Goal: Information Seeking & Learning: Learn about a topic

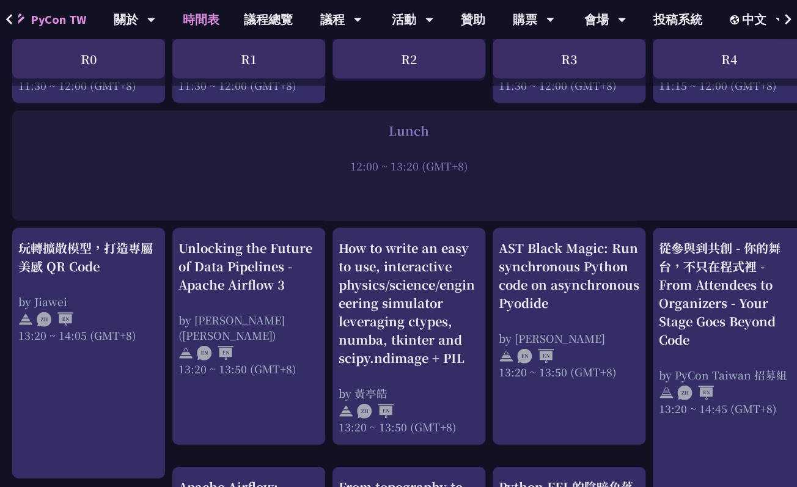
scroll to position [870, 0]
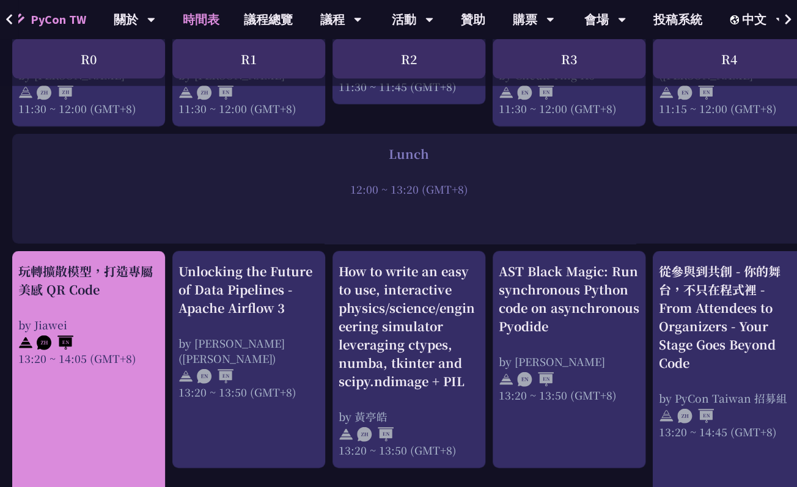
click at [131, 279] on div "玩轉擴散模型，打造專屬美感 QR Code" at bounding box center [88, 280] width 141 height 37
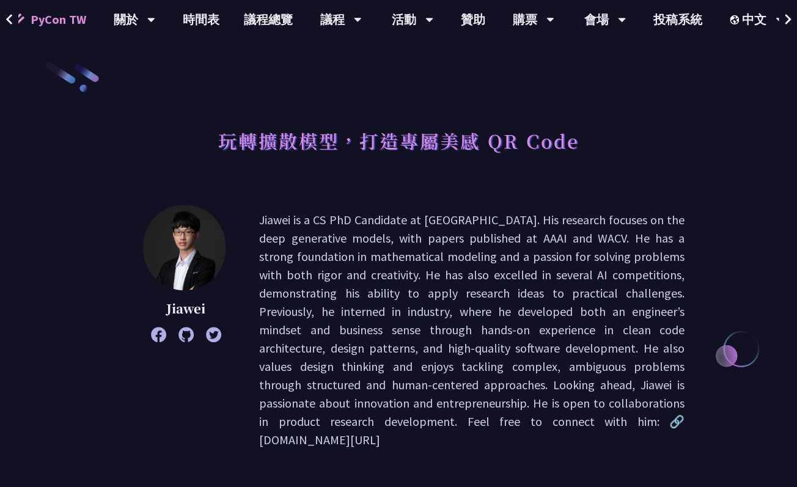
click at [447, 234] on p "Jiawei is a CS PhD Candidate at [GEOGRAPHIC_DATA]. His research focuses on the …" at bounding box center [472, 330] width 426 height 239
click at [195, 28] on link "時間表" at bounding box center [201, 19] width 61 height 39
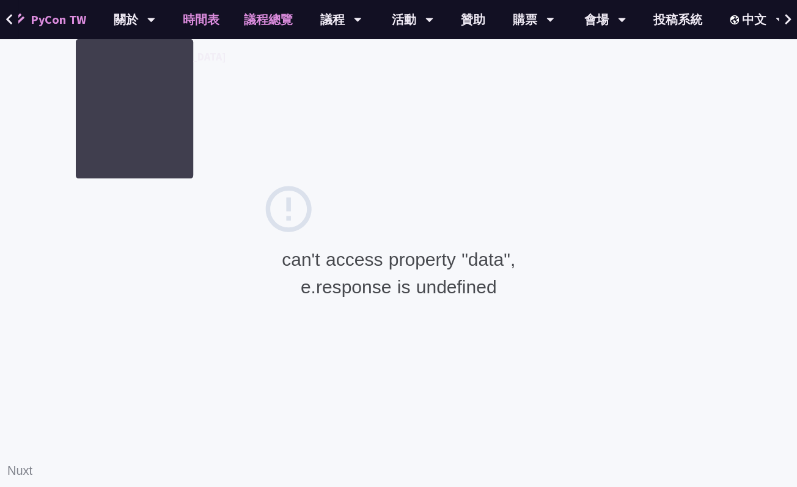
click at [271, 23] on link "議程總覽" at bounding box center [268, 19] width 73 height 39
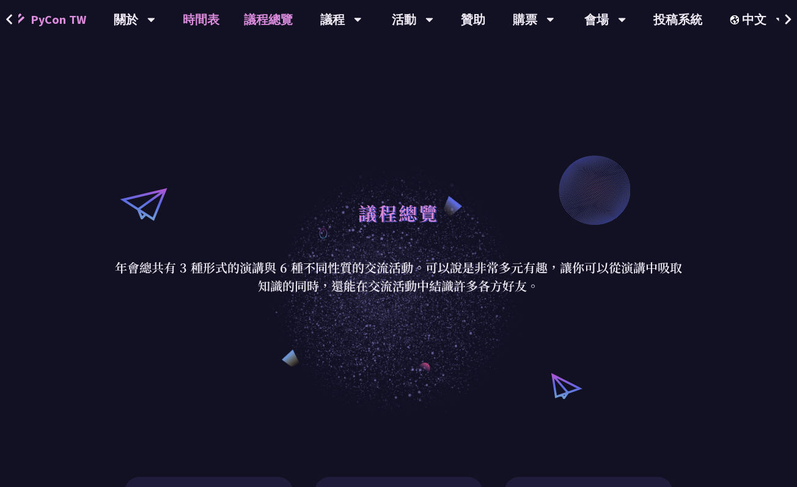
click at [196, 23] on link "時間表" at bounding box center [201, 19] width 61 height 39
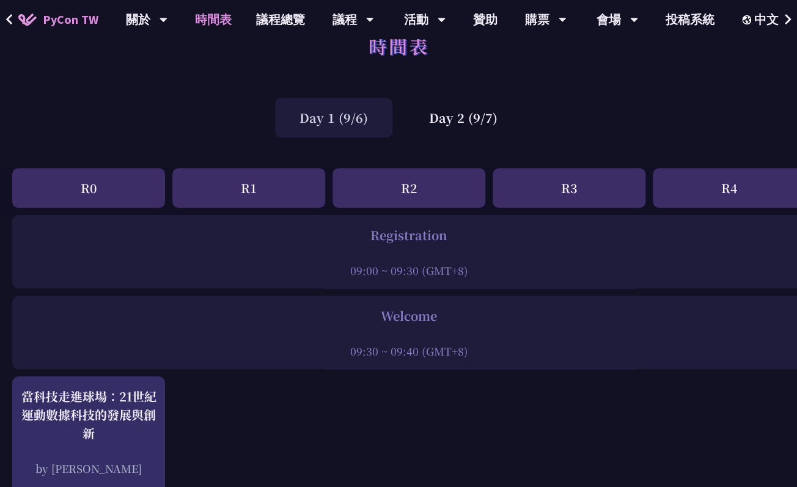
scroll to position [28, 0]
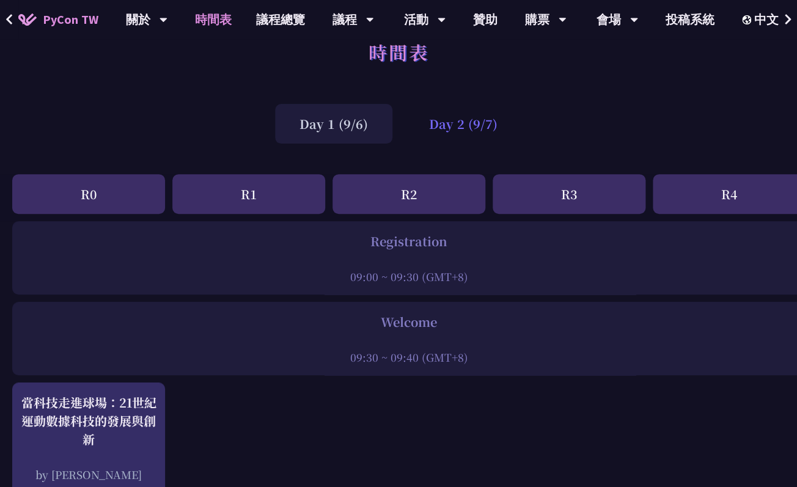
click at [440, 119] on div "Day 2 (9/7)" at bounding box center [463, 124] width 117 height 40
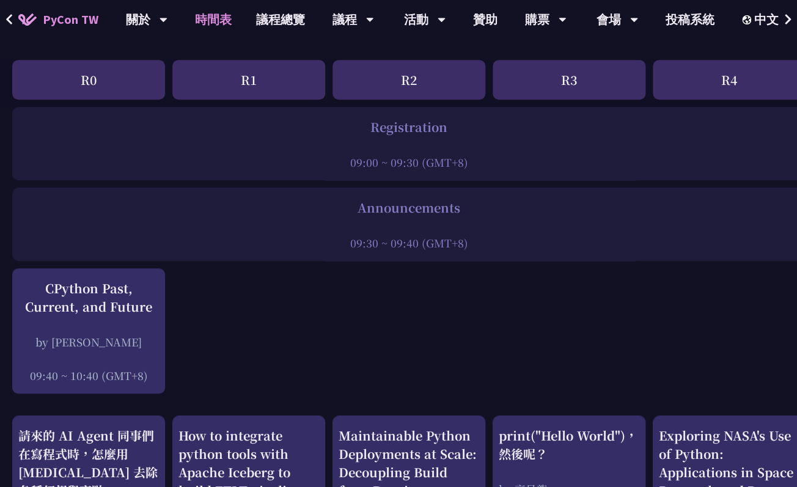
scroll to position [149, 0]
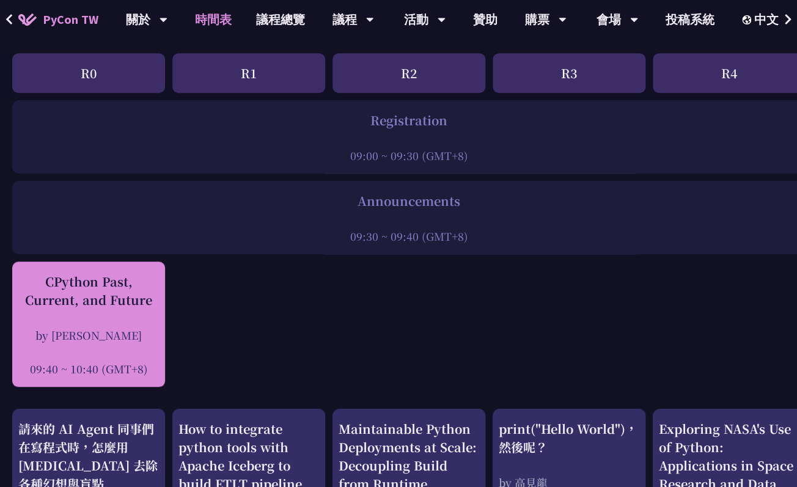
click at [133, 332] on div "by Donghee Na" at bounding box center [88, 335] width 141 height 15
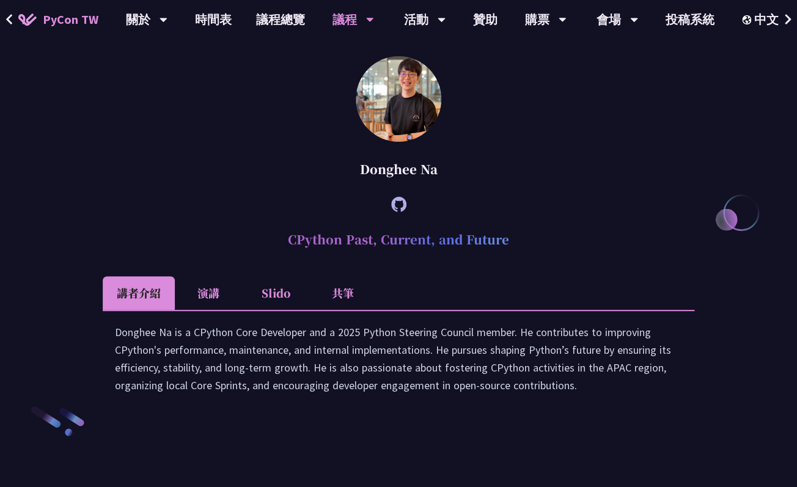
scroll to position [1661, 0]
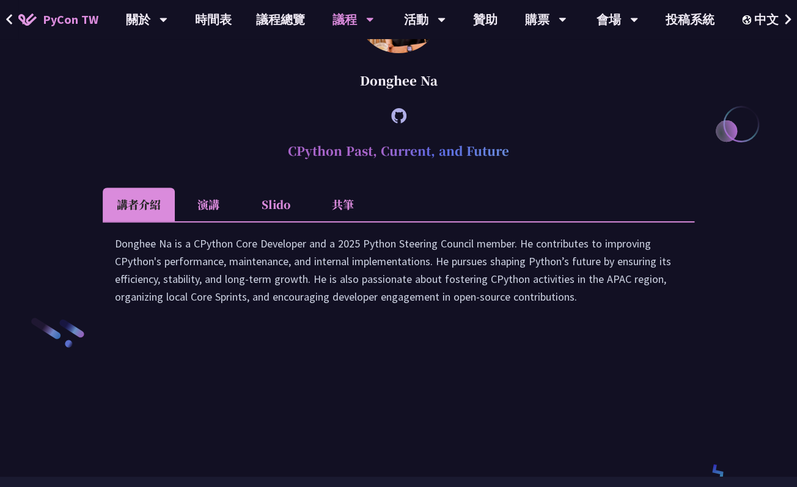
click at [225, 221] on li "演講" at bounding box center [208, 205] width 67 height 34
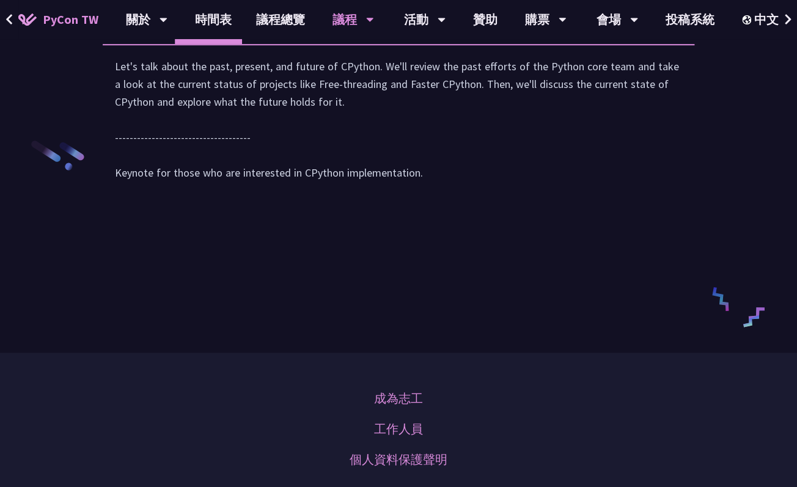
scroll to position [1836, 0]
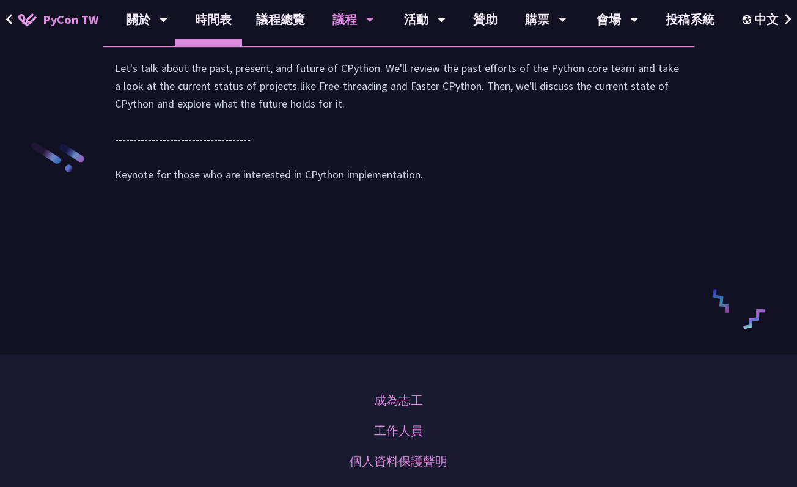
click at [347, 46] on li "共筆" at bounding box center [342, 29] width 67 height 34
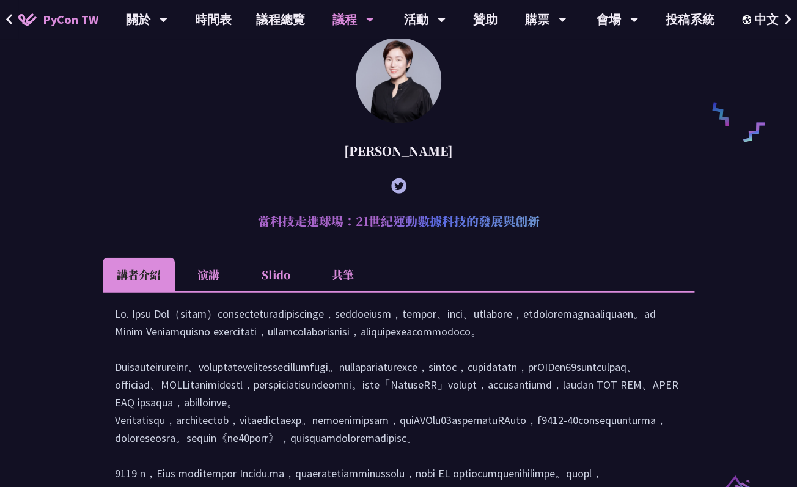
scroll to position [628, 0]
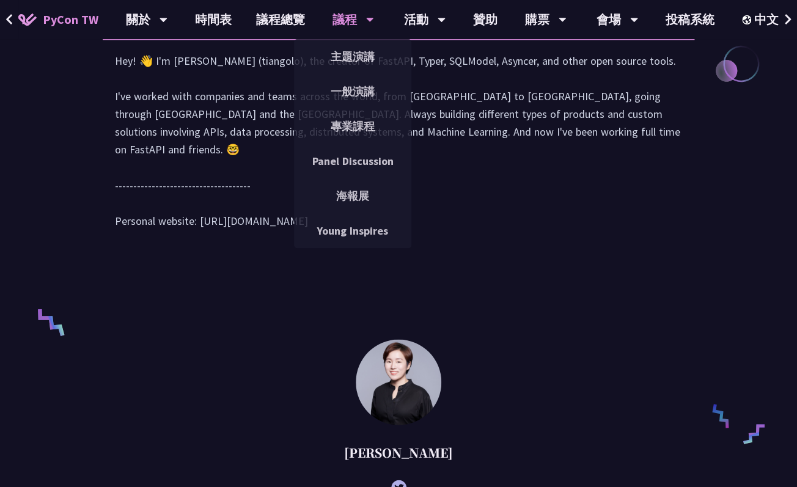
click at [352, 23] on div "議程" at bounding box center [354, 19] width 42 height 39
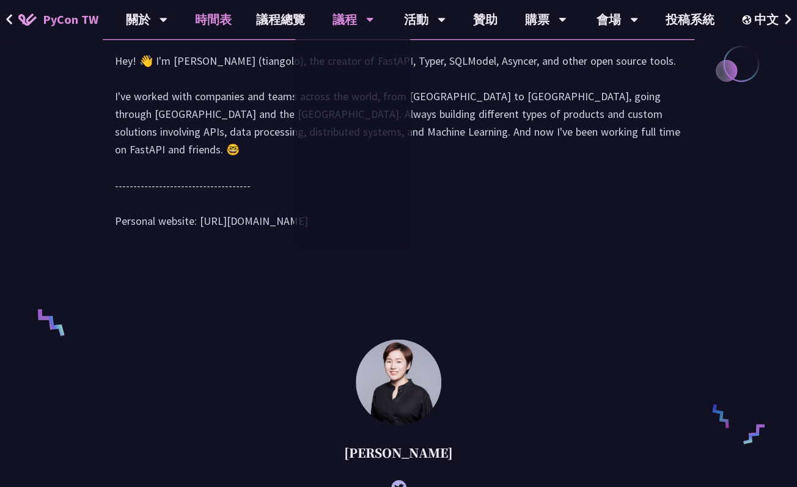
click at [221, 15] on link "時間表" at bounding box center [213, 19] width 61 height 39
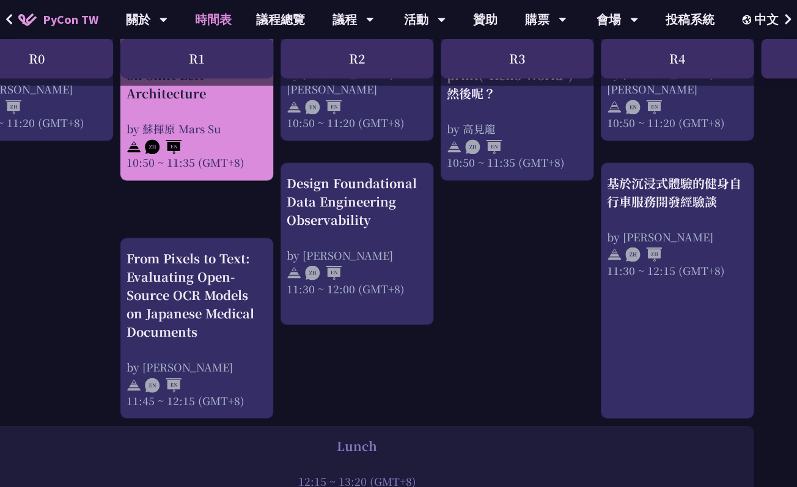
scroll to position [626, 52]
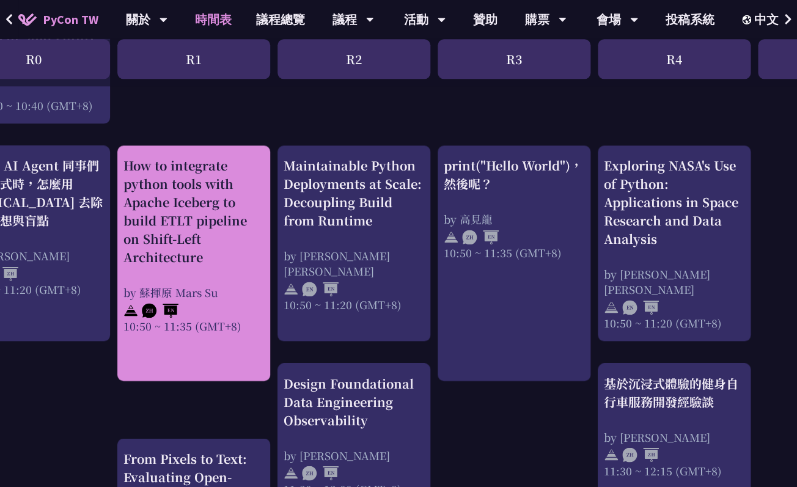
click at [192, 215] on div "How to integrate python tools with Apache Iceberg to build ETLT pipeline on Shi…" at bounding box center [194, 212] width 141 height 110
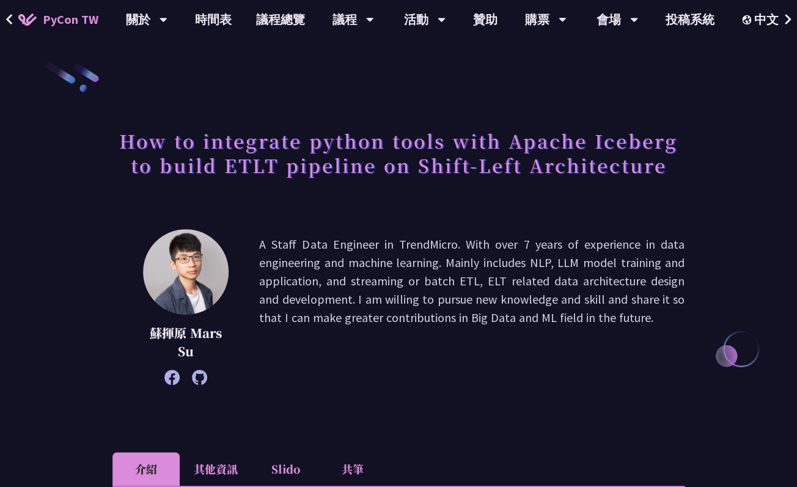
click at [280, 251] on p "A Staff Data Engineer in TrendMicro. With over 7 years of experience in data en…" at bounding box center [472, 307] width 426 height 144
click at [309, 309] on p "A Staff Data Engineer in TrendMicro. With over 7 years of experience in data en…" at bounding box center [472, 307] width 426 height 144
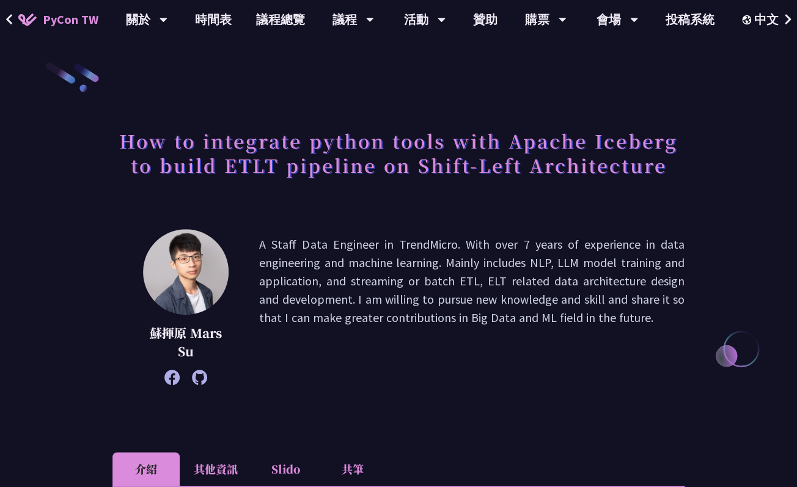
click at [309, 309] on p "A Staff Data Engineer in TrendMicro. With over 7 years of experience in data en…" at bounding box center [472, 307] width 426 height 144
click at [311, 242] on p "A Staff Data Engineer in TrendMicro. With over 7 years of experience in data en…" at bounding box center [472, 307] width 426 height 144
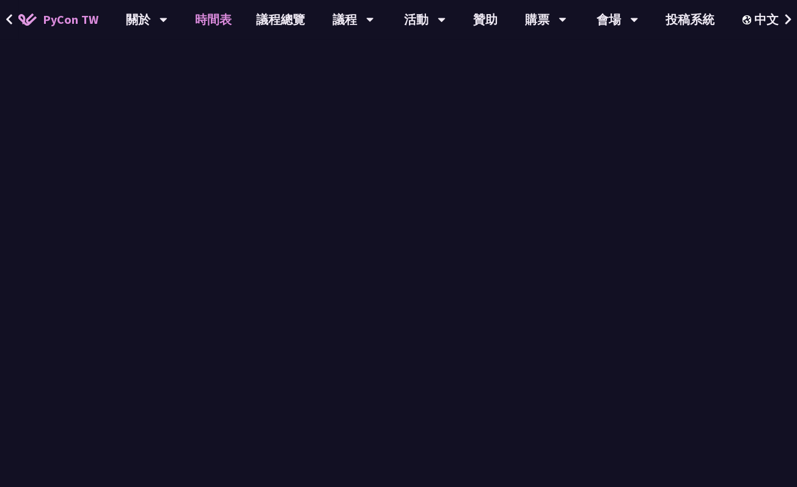
scroll to position [412, 0]
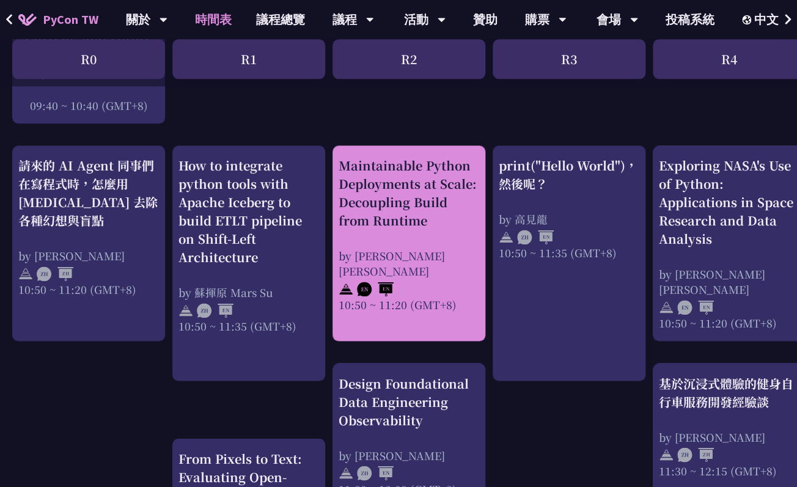
click at [399, 214] on div "Maintainable Python Deployments at Scale: Decoupling Build from Runtime" at bounding box center [409, 193] width 141 height 73
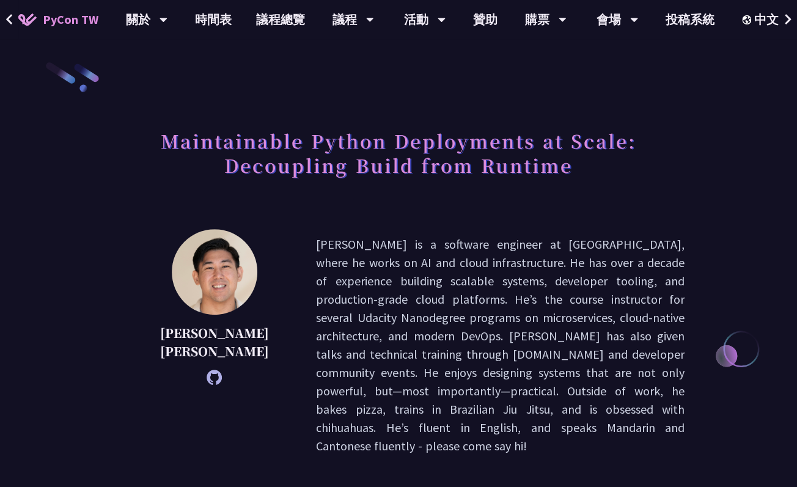
click at [316, 250] on p "Justin is a software engineer at Notion, where he works on AI and cloud infrast…" at bounding box center [500, 345] width 369 height 220
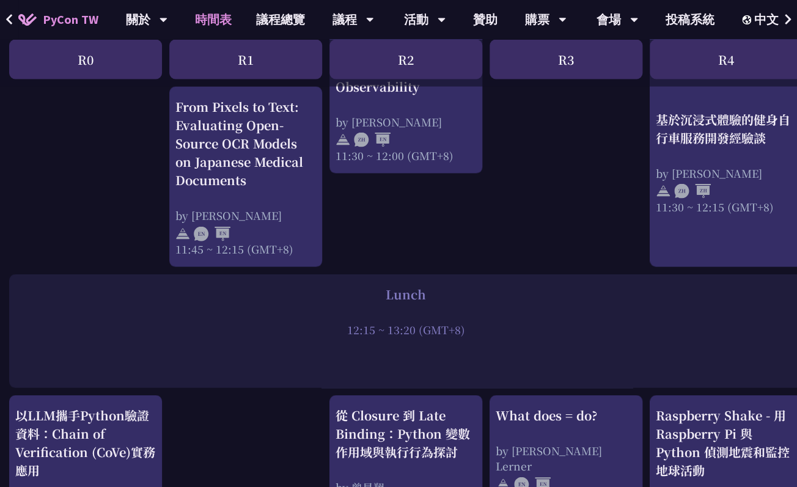
scroll to position [774, 3]
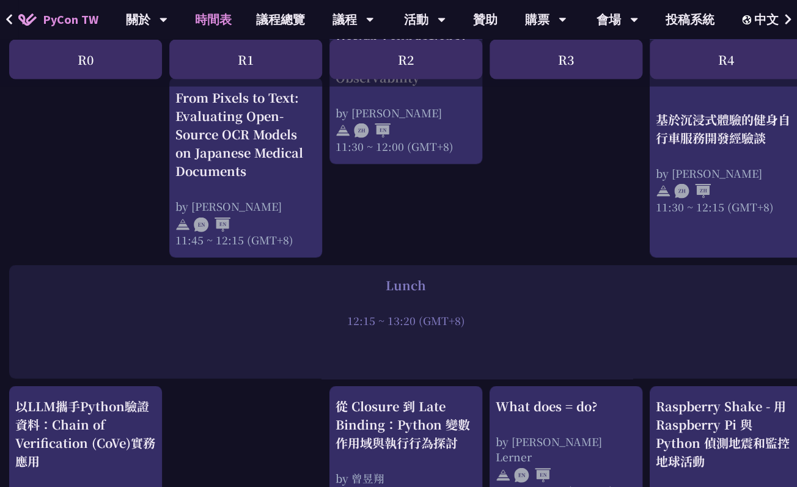
click at [383, 317] on div "12:15 ~ 13:20 (GMT+8)" at bounding box center [406, 319] width 782 height 15
click at [383, 319] on div "12:15 ~ 13:20 (GMT+8)" at bounding box center [406, 319] width 782 height 15
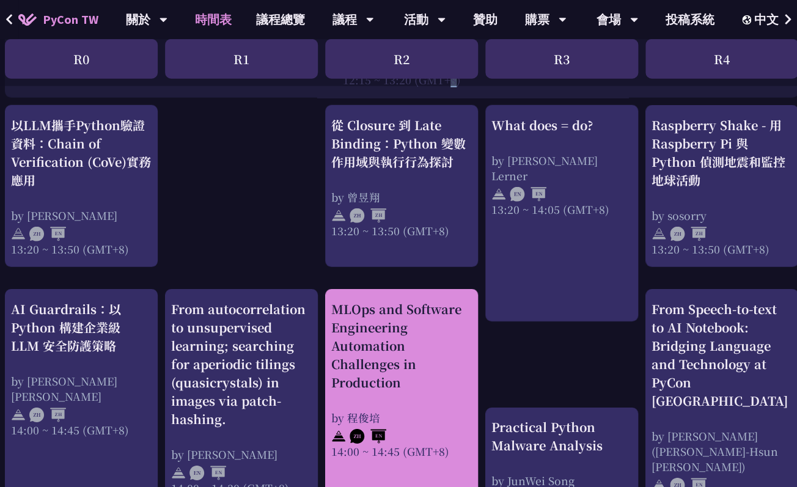
scroll to position [1056, 7]
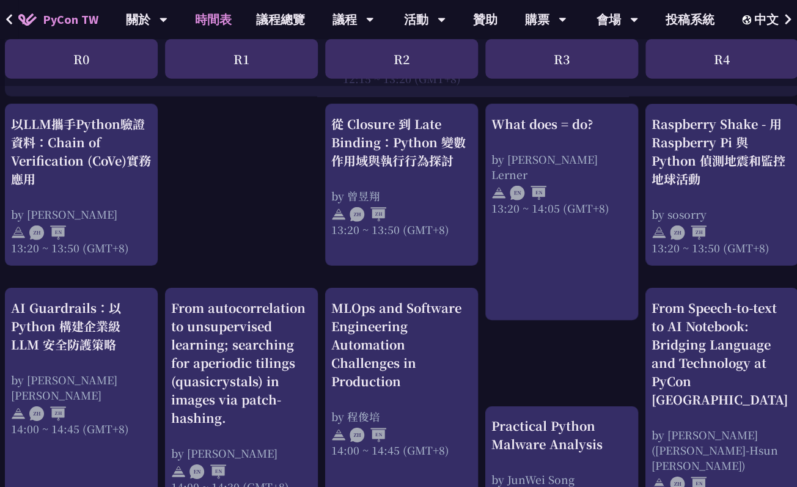
click at [248, 172] on div "print("Hello World")，然後呢？ by 高見龍 10:50 ~ 11:35 (GMT+8) What does = do? by Reuve…" at bounding box center [642, 143] width 1299 height 1901
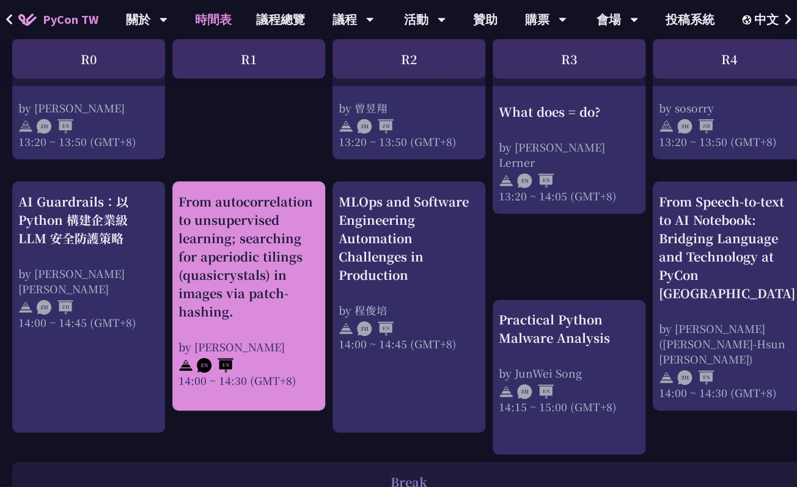
scroll to position [1160, 0]
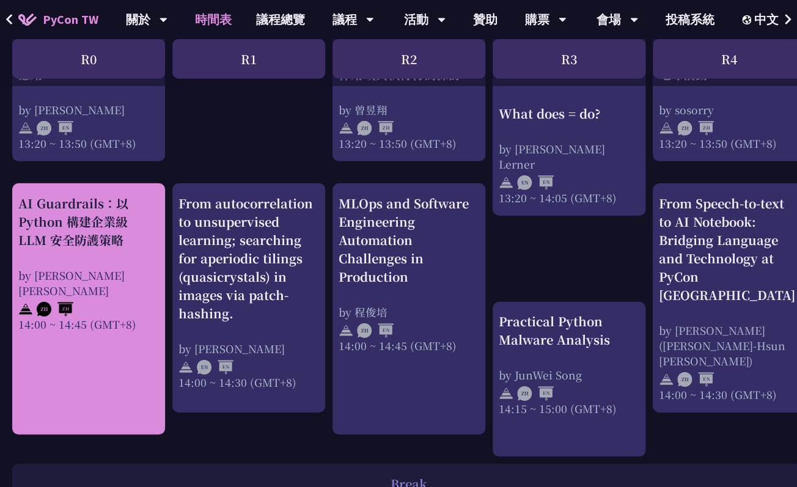
click at [83, 245] on div "AI Guardrails：以 Python 構建企業級 LLM 安全防護策略" at bounding box center [88, 221] width 141 height 55
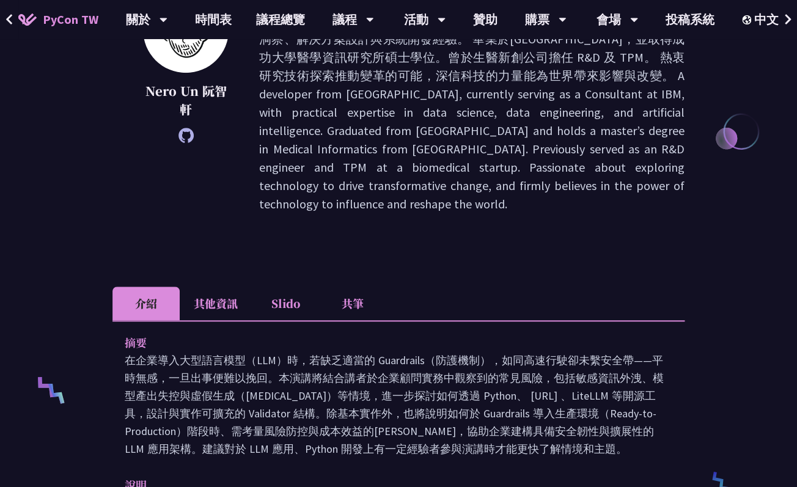
scroll to position [219, 0]
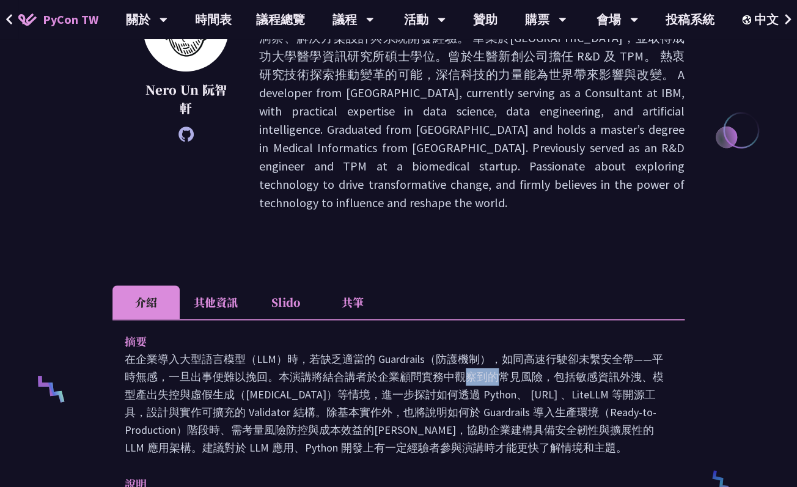
drag, startPoint x: 231, startPoint y: 374, endPoint x: 273, endPoint y: 384, distance: 43.9
click at [273, 384] on p "在企業導入大型語言模型（LLM）時，若缺乏適當的 Guardrails（防護機制），如同高速行駛卻未繫安全帶——平時無感，一旦出事便難以挽回。本演講將結合講者…" at bounding box center [399, 403] width 548 height 106
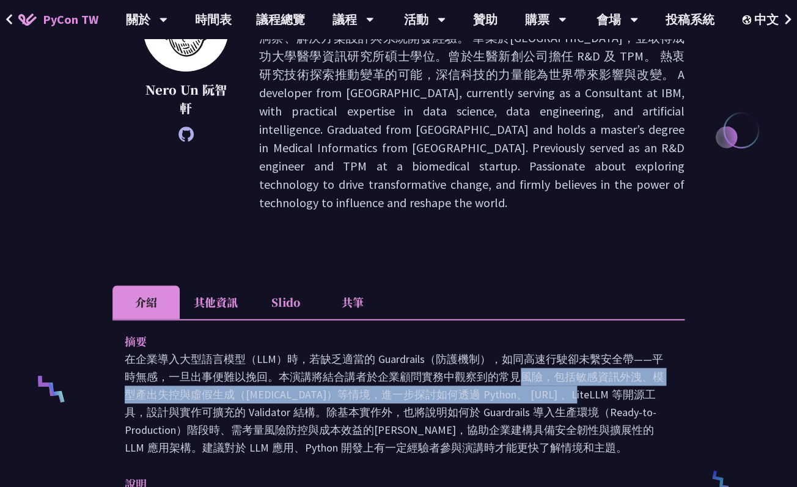
drag, startPoint x: 290, startPoint y: 378, endPoint x: 423, endPoint y: 390, distance: 133.3
click at [423, 390] on p "在企業導入大型語言模型（LLM）時，若缺乏適當的 Guardrails（防護機制），如同高速行駛卻未繫安全帶——平時無感，一旦出事便難以挽回。本演講將結合講者…" at bounding box center [399, 403] width 548 height 106
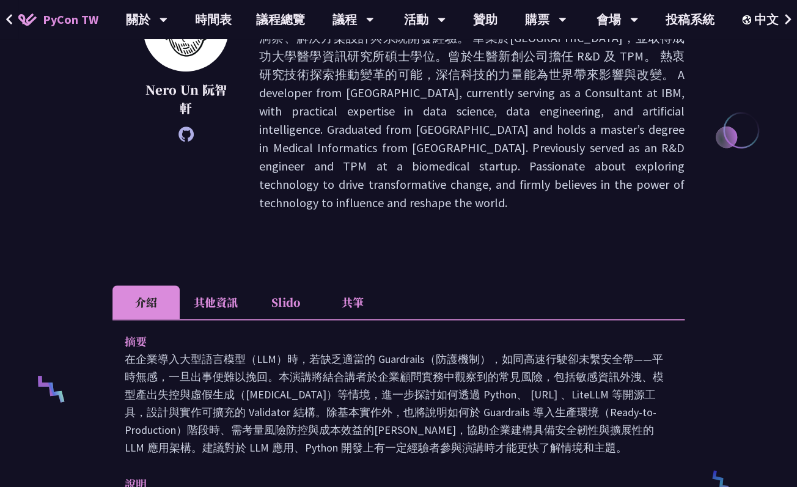
click at [439, 416] on p "在企業導入大型語言模型（LLM）時，若缺乏適當的 Guardrails（防護機制），如同高速行駛卻未繫安全帶——平時無感，一旦出事便難以挽回。本演講將結合講者…" at bounding box center [399, 403] width 548 height 106
drag, startPoint x: 253, startPoint y: 427, endPoint x: 282, endPoint y: 427, distance: 28.7
click at [281, 427] on p "在企業導入大型語言模型（LLM）時，若缺乏適當的 Guardrails（防護機制），如同高速行駛卻未繫安全帶——平時無感，一旦出事便難以挽回。本演講將結合講者…" at bounding box center [399, 403] width 548 height 106
click at [314, 437] on p "在企業導入大型語言模型（LLM）時，若缺乏適當的 Guardrails（防護機制），如同高速行駛卻未繫安全帶——平時無感，一旦出事便難以挽回。本演講將結合講者…" at bounding box center [399, 403] width 548 height 106
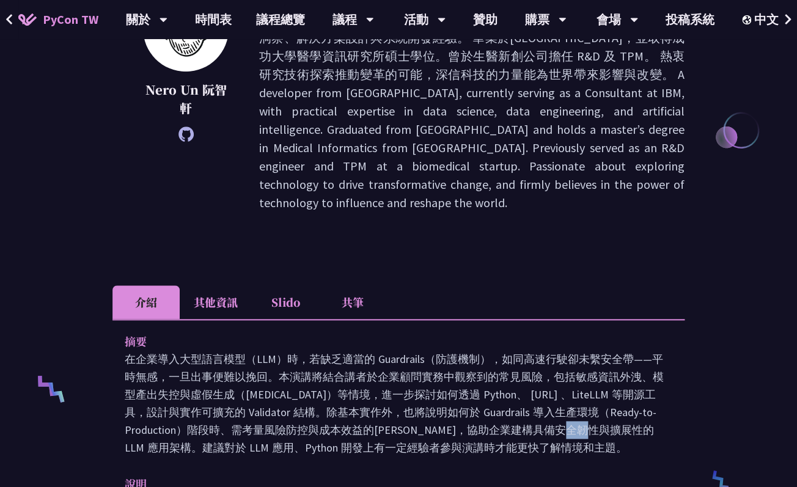
click at [314, 437] on p "在企業導入大型語言模型（LLM）時，若缺乏適當的 Guardrails（防護機制），如同高速行駛卻未繫安全帶——平時無感，一旦出事便難以挽回。本演講將結合講者…" at bounding box center [399, 403] width 548 height 106
click at [327, 445] on p "在企業導入大型語言模型（LLM）時，若缺乏適當的 Guardrails（防護機制），如同高速行駛卻未繫安全帶——平時無感，一旦出事便難以挽回。本演講將結合講者…" at bounding box center [399, 403] width 548 height 106
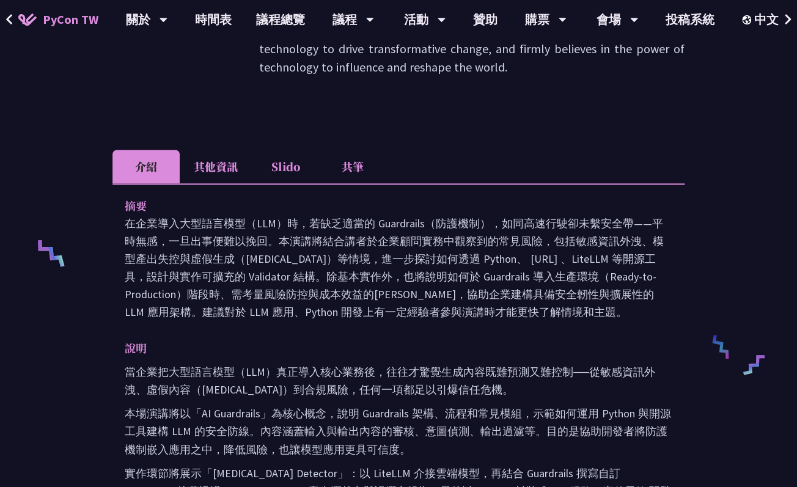
scroll to position [356, 0]
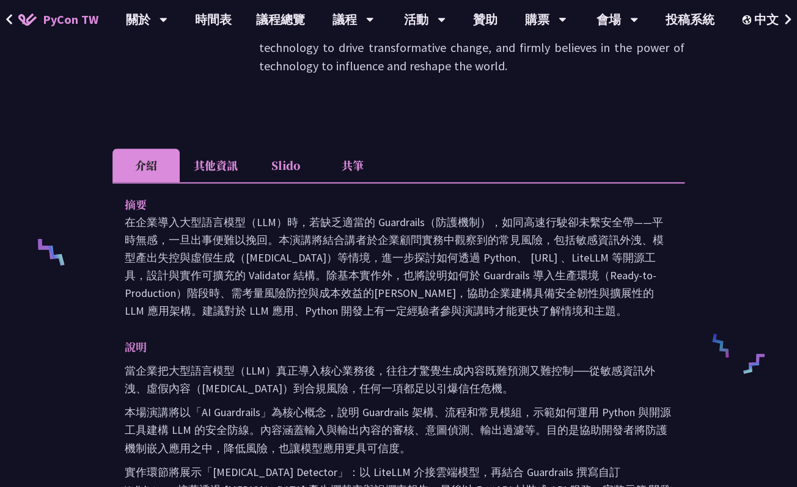
click at [289, 369] on p "當企業把大型語言模型（LLM）真正導入核心業務後，往往才驚覺生成內容既難預測又難控制──從敏感資訊外洩、虛假內容（Hallucination）到合規風險，任何…" at bounding box center [399, 379] width 548 height 35
click at [237, 390] on p "當企業把大型語言模型（LLM）真正導入核心業務後，往往才驚覺生成內容既難預測又難控制──從敏感資訊外洩、虛假內容（Hallucination）到合規風險，任何…" at bounding box center [399, 379] width 548 height 35
click at [242, 415] on p "本場演講將以「AI Guardrails」為核心概念，說明 Guardrails 架構、流程和常見模組，示範如何運用 Python 與開源工具建構 LLM 的…" at bounding box center [399, 430] width 548 height 53
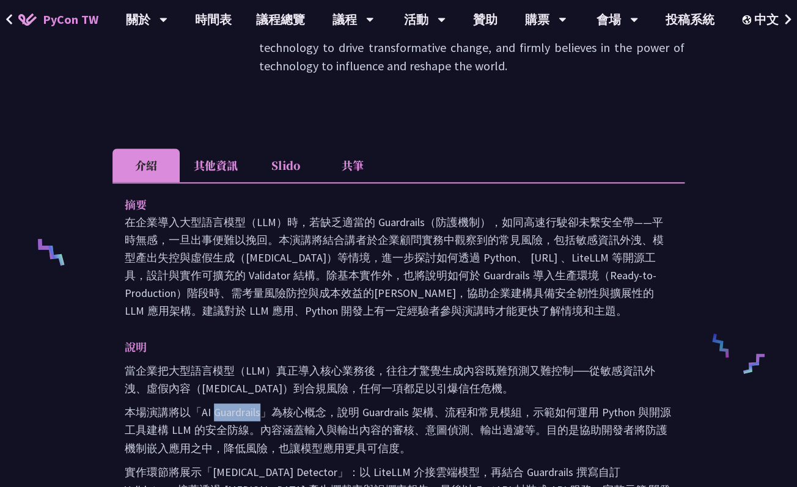
click at [242, 415] on p "本場演講將以「AI Guardrails」為核心概念，說明 Guardrails 架構、流程和常見模組，示範如何運用 Python 與開源工具建構 LLM 的…" at bounding box center [399, 430] width 548 height 53
click at [303, 409] on p "本場演講將以「AI Guardrails」為核心概念，說明 Guardrails 架構、流程和常見模組，示範如何運用 Python 與開源工具建構 LLM 的…" at bounding box center [399, 430] width 548 height 53
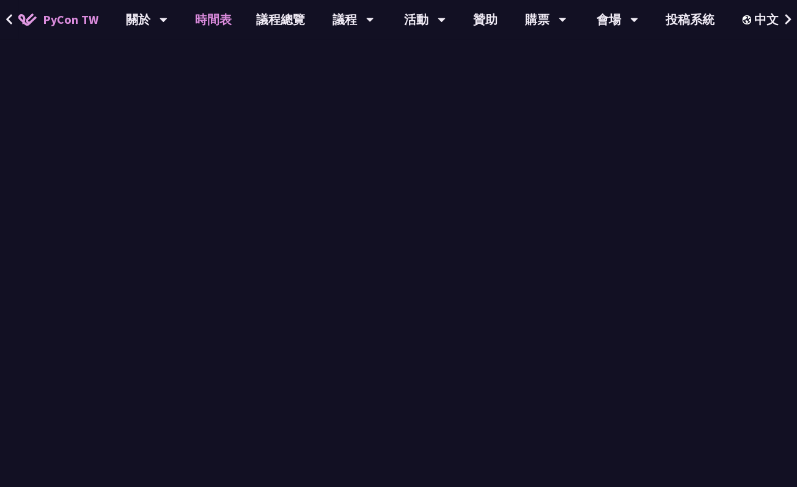
scroll to position [1160, 0]
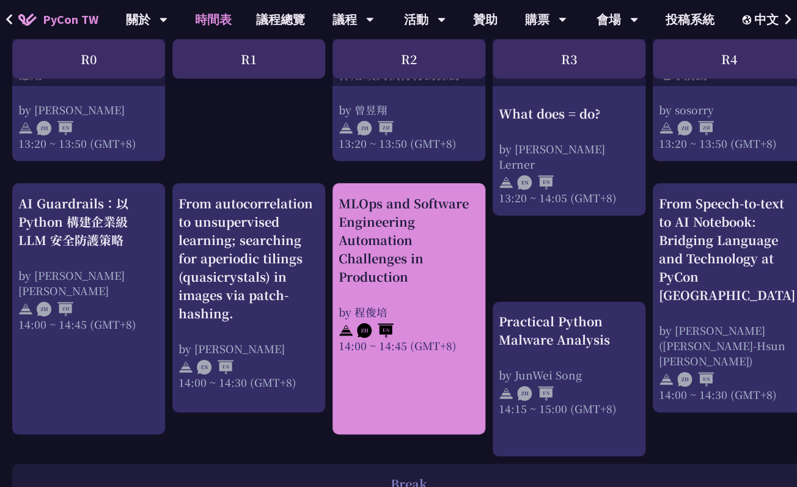
click at [452, 261] on div "MLOps and Software Engineering Automation Challenges in Production" at bounding box center [409, 240] width 141 height 92
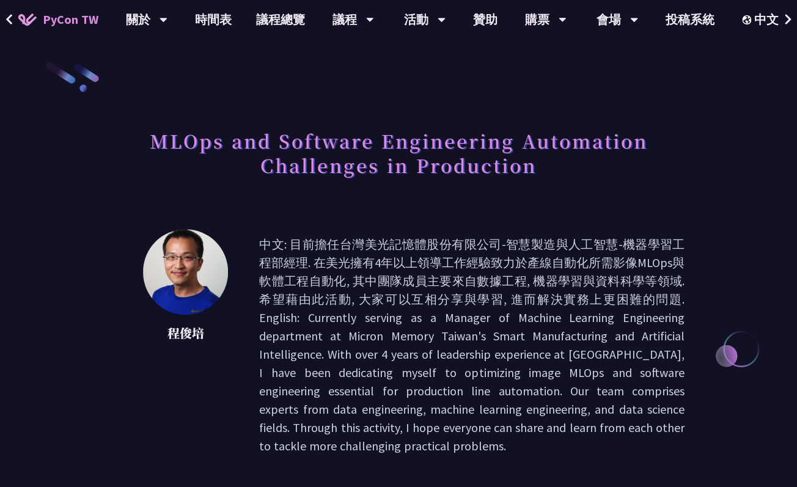
scroll to position [4, 0]
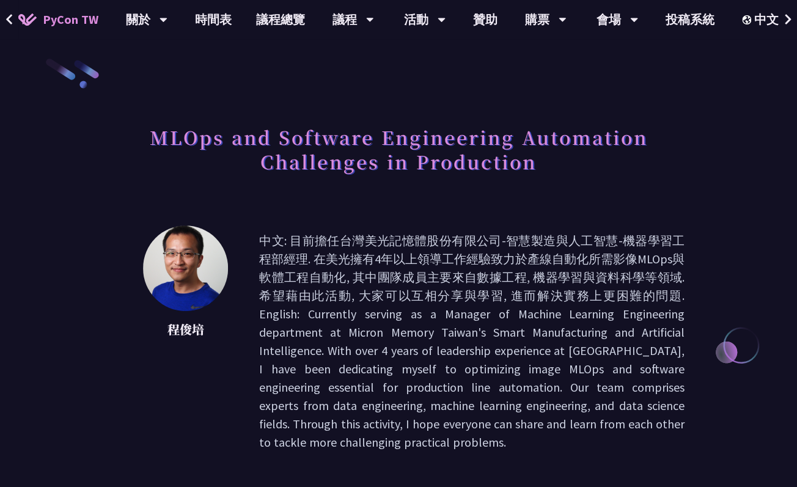
click at [349, 242] on p "中文: 目前擔任台灣美光記憶體股份有限公司-智慧製造與人工智慧-機器學習工程部經理. 在美光擁有4年以上領導工作經驗致力於產線自動化所需影像MLOps與軟體工…" at bounding box center [472, 342] width 426 height 220
click at [430, 329] on p "中文: 目前擔任台灣美光記憶體股份有限公司-智慧製造與人工智慧-機器學習工程部經理. 在美光擁有4年以上領導工作經驗致力於產線自動化所需影像MLOps與軟體工…" at bounding box center [472, 342] width 426 height 220
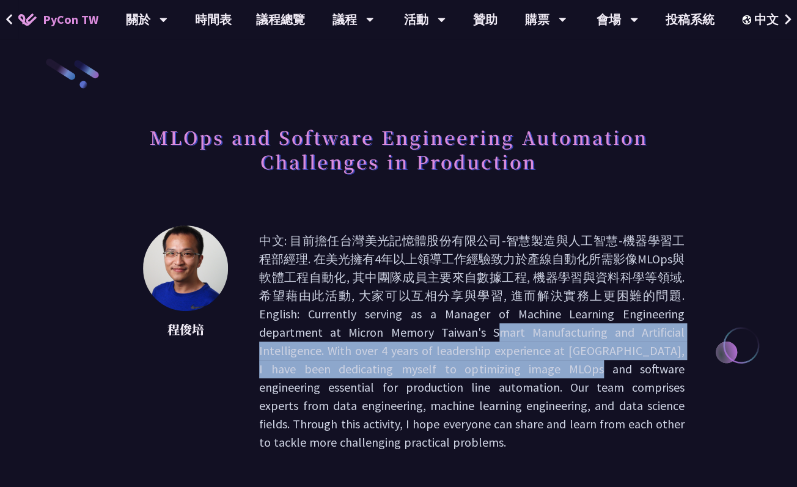
drag, startPoint x: 430, startPoint y: 329, endPoint x: 455, endPoint y: 366, distance: 44.9
click at [455, 364] on p "中文: 目前擔任台灣美光記憶體股份有限公司-智慧製造與人工智慧-機器學習工程部經理. 在美光擁有4年以上領導工作經驗致力於產線自動化所需影像MLOps與軟體工…" at bounding box center [472, 342] width 426 height 220
click at [455, 368] on p "中文: 目前擔任台灣美光記憶體股份有限公司-智慧製造與人工智慧-機器學習工程部經理. 在美光擁有4年以上領導工作經驗致力於產線自動化所需影像MLOps與軟體工…" at bounding box center [472, 342] width 426 height 220
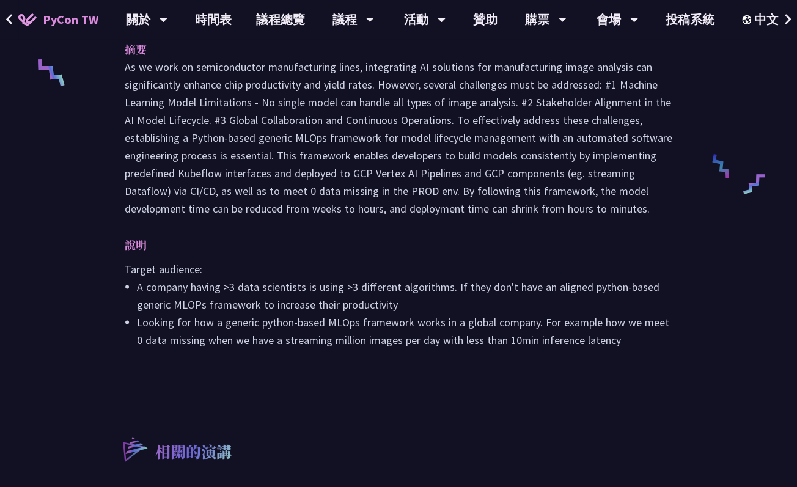
scroll to position [533, 0]
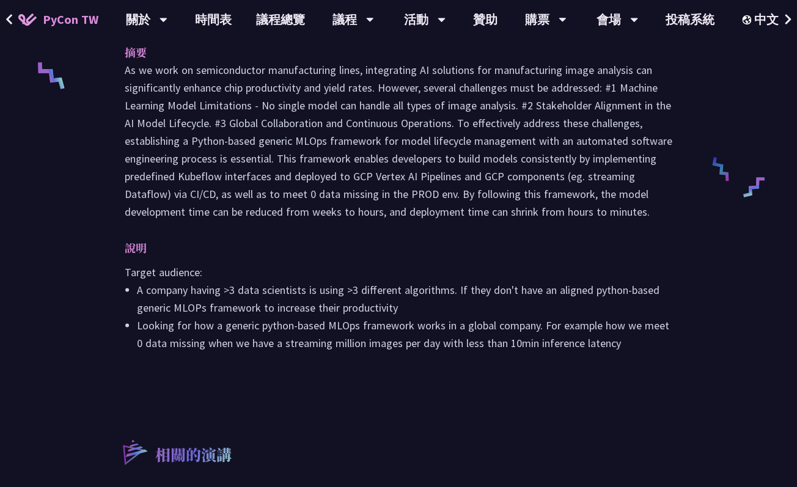
click at [266, 295] on li "A company having >3 data scientists is using >3 different algorithms. If they d…" at bounding box center [405, 298] width 536 height 35
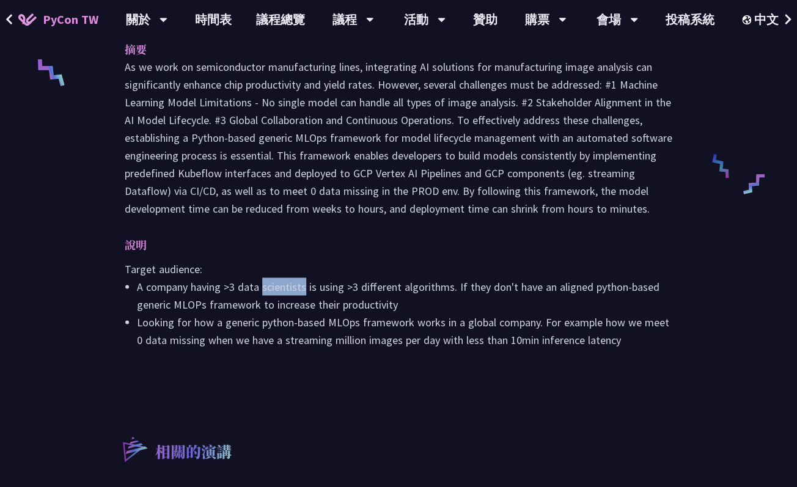
scroll to position [506, 0]
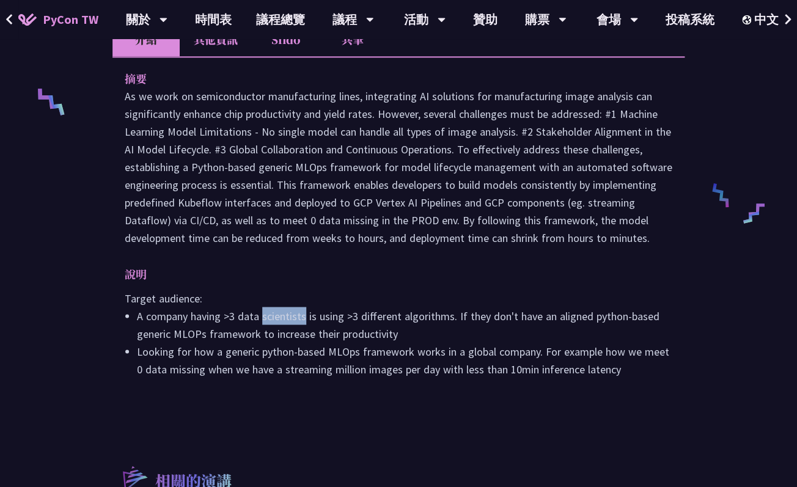
click at [303, 321] on li "A company having >3 data scientists is using >3 different algorithms. If they d…" at bounding box center [405, 324] width 536 height 35
drag, startPoint x: 303, startPoint y: 321, endPoint x: 320, endPoint y: 320, distance: 16.5
click at [320, 320] on li "A company having >3 data scientists is using >3 different algorithms. If they d…" at bounding box center [405, 324] width 536 height 35
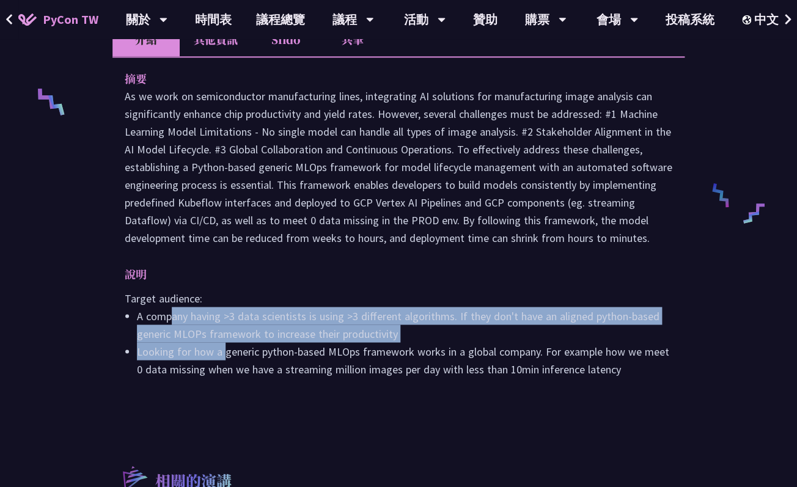
drag, startPoint x: 171, startPoint y: 322, endPoint x: 225, endPoint y: 363, distance: 68.1
click at [225, 363] on ul "A company having >3 data scientists is using >3 different algorithms. If they d…" at bounding box center [399, 342] width 548 height 71
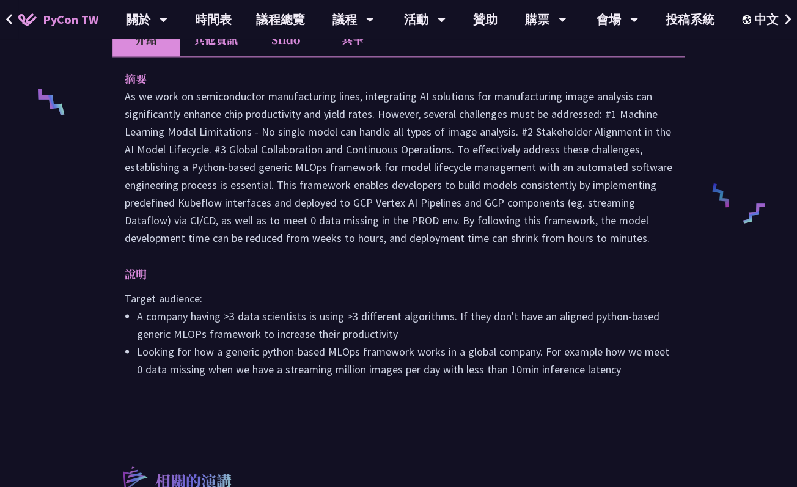
click at [239, 372] on li "Looking for how a generic python-based MLOps framework works in a global compan…" at bounding box center [405, 359] width 536 height 35
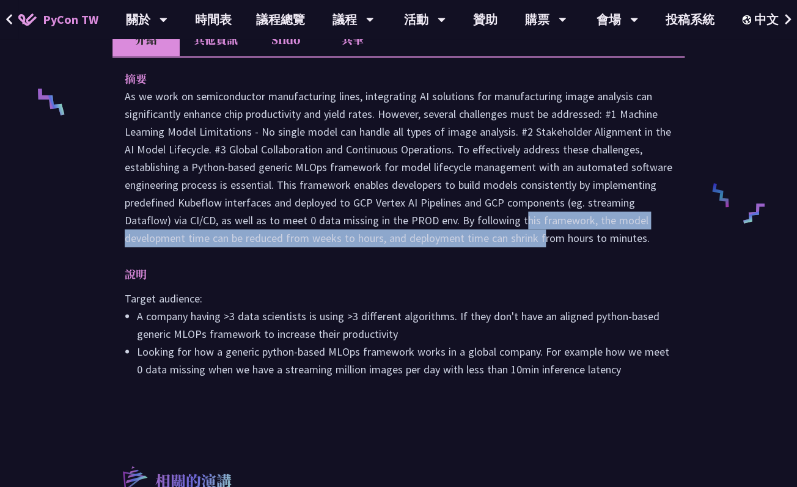
drag, startPoint x: 423, startPoint y: 212, endPoint x: 440, endPoint y: 234, distance: 27.9
click at [446, 232] on p at bounding box center [399, 167] width 548 height 160
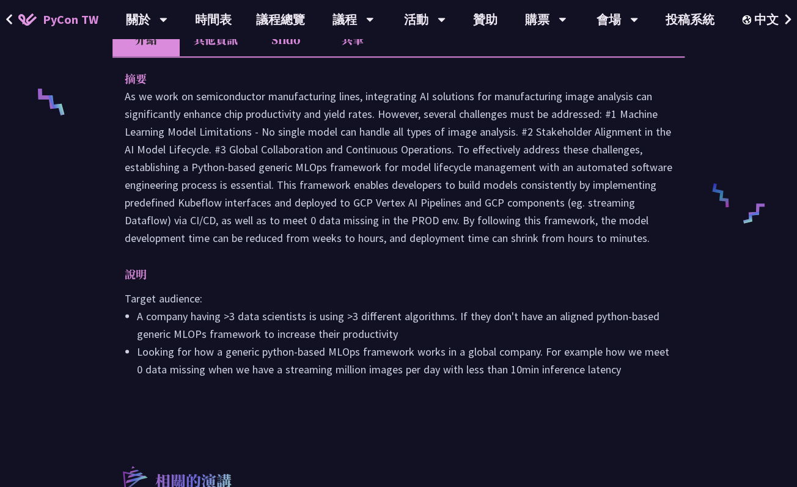
click at [312, 207] on p at bounding box center [399, 167] width 548 height 160
click at [387, 207] on p at bounding box center [399, 167] width 548 height 160
click at [407, 218] on p at bounding box center [399, 167] width 548 height 160
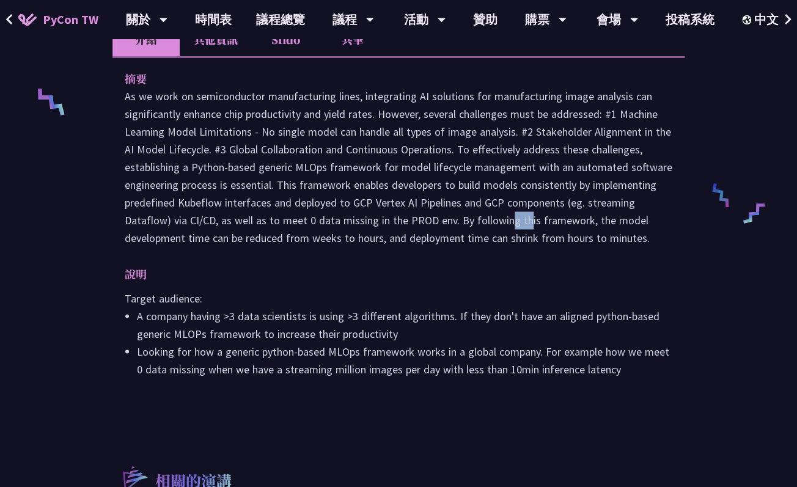
click at [407, 218] on p at bounding box center [399, 167] width 548 height 160
click at [180, 229] on p at bounding box center [399, 167] width 548 height 160
drag, startPoint x: 180, startPoint y: 229, endPoint x: 226, endPoint y: 208, distance: 50.4
click at [226, 210] on p at bounding box center [399, 167] width 548 height 160
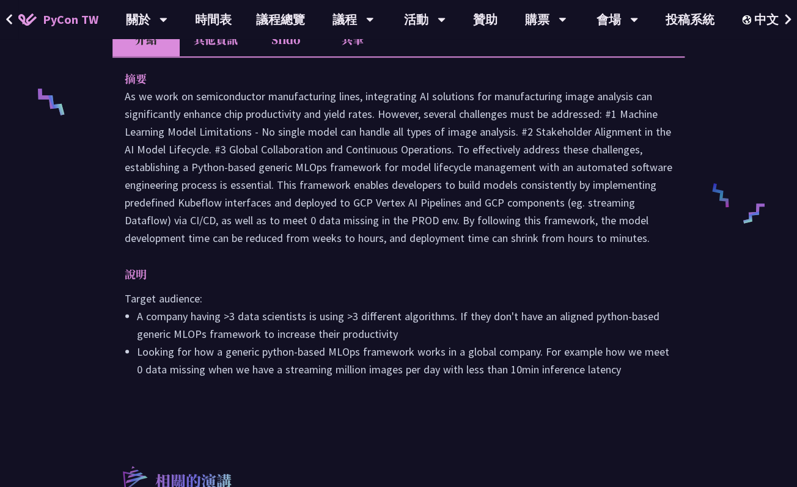
click at [311, 229] on p at bounding box center [399, 167] width 548 height 160
click at [335, 221] on p at bounding box center [399, 167] width 548 height 160
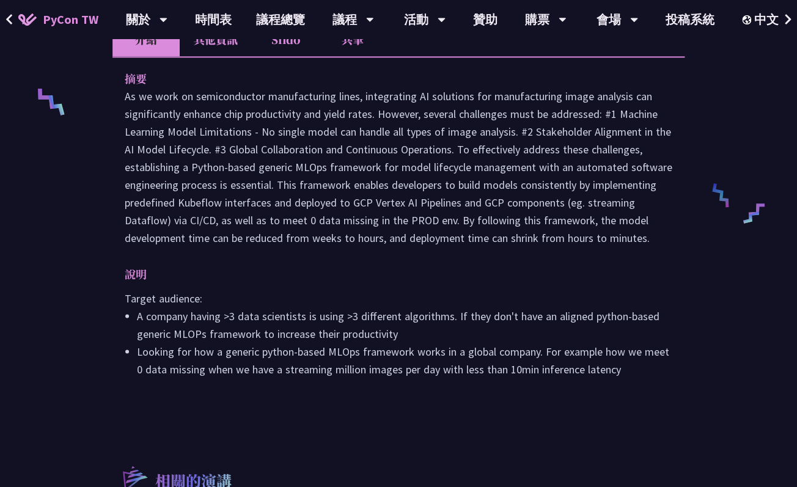
click at [253, 234] on p at bounding box center [399, 167] width 548 height 160
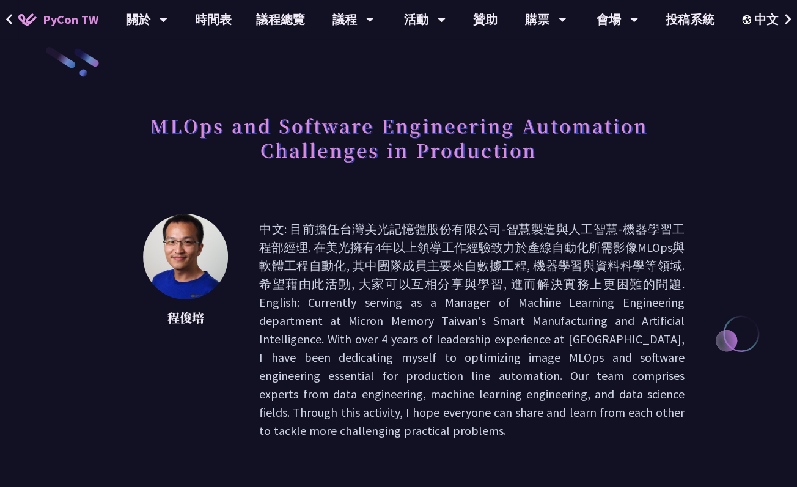
scroll to position [0, 0]
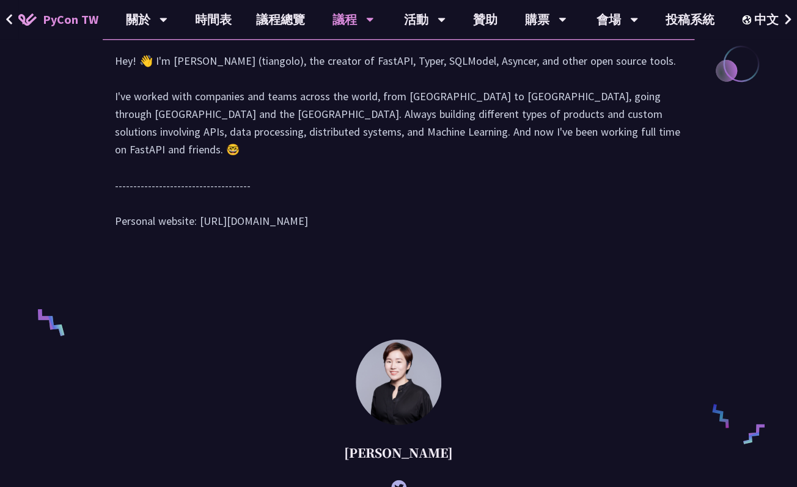
scroll to position [627, 0]
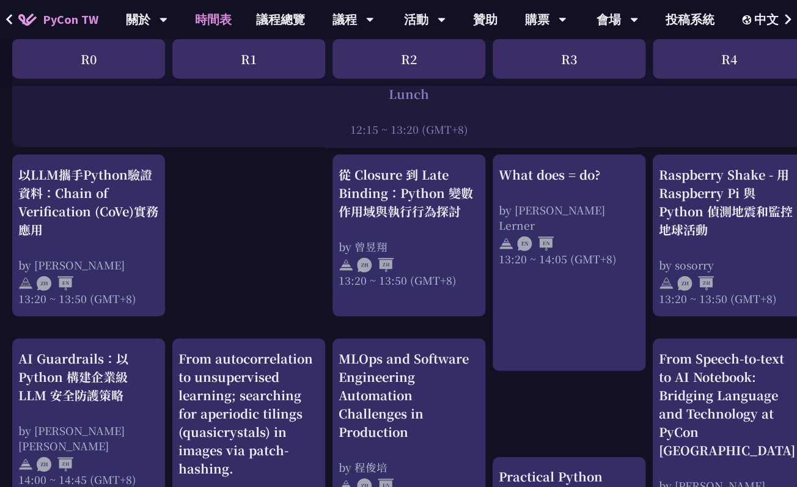
scroll to position [1007, 0]
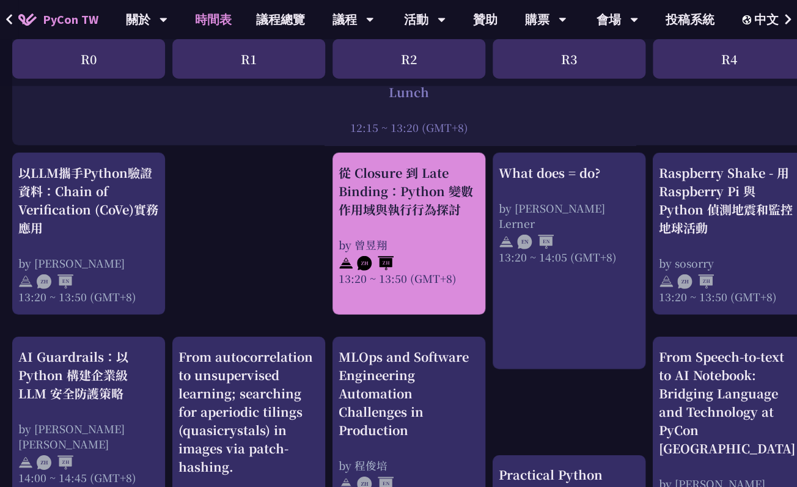
click at [464, 226] on div "從 Closure 到 Late Binding：Python 變數作用域與執行行為探討 by 曾昱翔 13:20 ~ 13:50 (GMT+8)" at bounding box center [409, 225] width 141 height 122
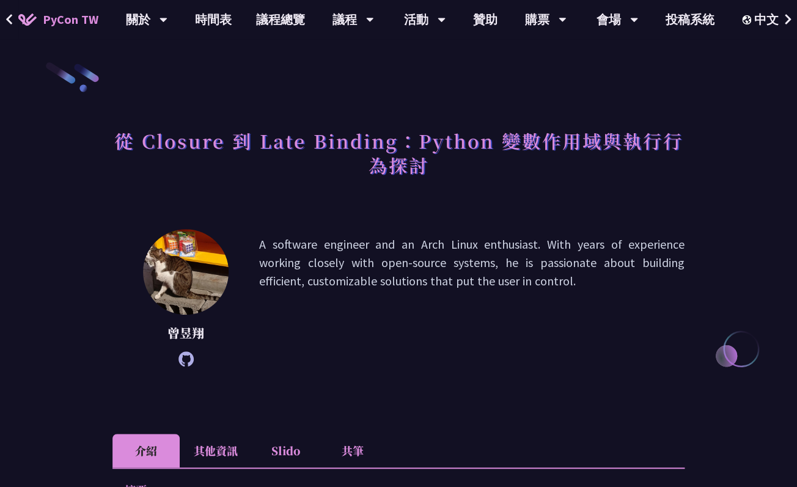
click at [433, 246] on p "A software engineer and an Arch Linux enthusiast. With years of experience work…" at bounding box center [472, 297] width 426 height 125
drag, startPoint x: 433, startPoint y: 246, endPoint x: 457, endPoint y: 282, distance: 42.7
click at [457, 282] on p "A software engineer and an Arch Linux enthusiast. With years of experience work…" at bounding box center [472, 297] width 426 height 125
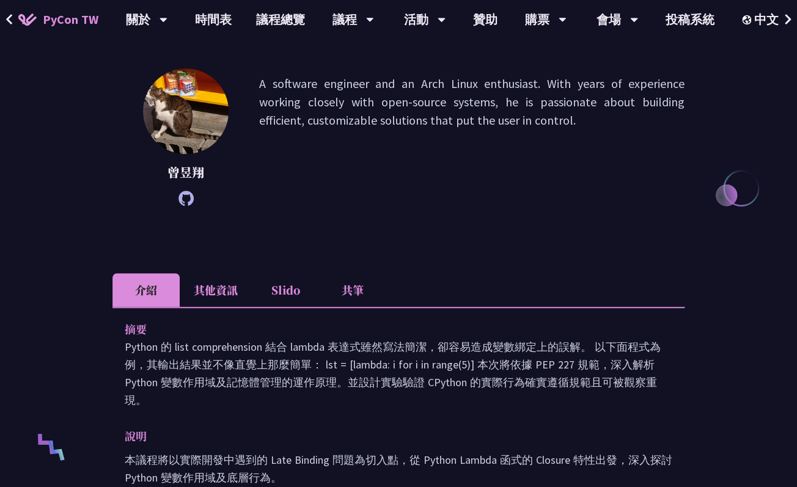
scroll to position [189, 0]
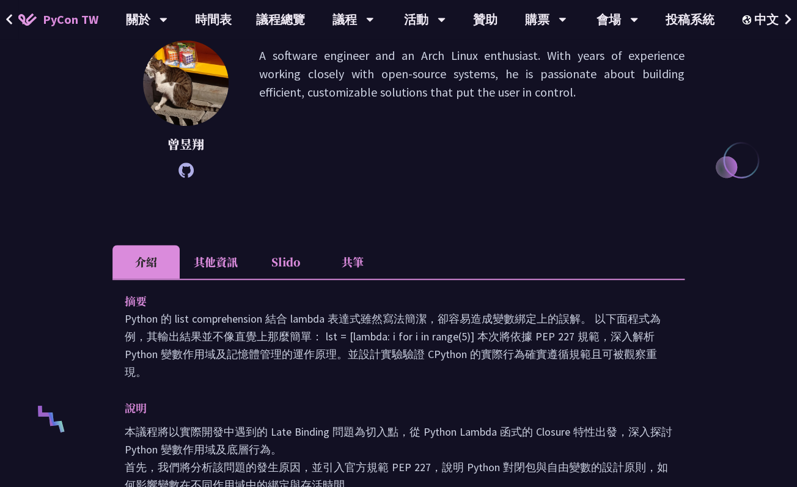
click at [456, 328] on p "Python 的 list comprehension 結合 lambda 表達式雖然寫法簡潔，卻容易造成變數綁定上的誤解。 以下面程式為例，其輸出結果並不像…" at bounding box center [399, 345] width 548 height 71
click at [228, 343] on p "Python 的 list comprehension 結合 lambda 表達式雖然寫法簡潔，卻容易造成變數綁定上的誤解。 以下面程式為例，其輸出結果並不像…" at bounding box center [399, 345] width 548 height 71
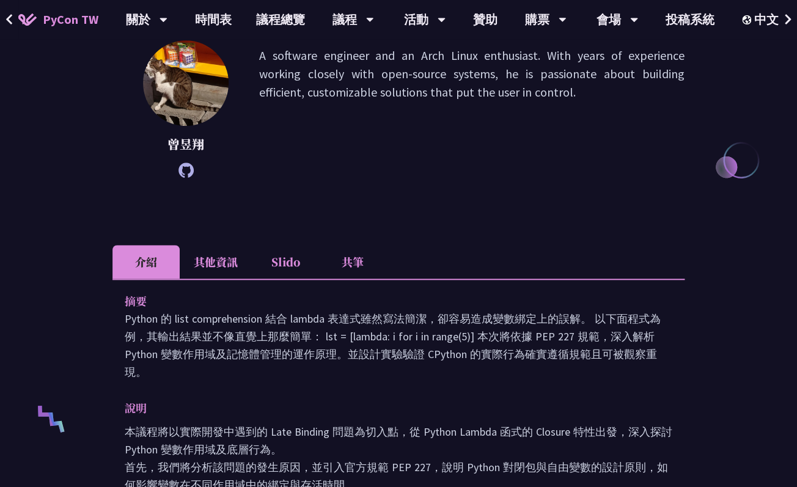
click at [294, 357] on p "Python 的 list comprehension 結合 lambda 表達式雖然寫法簡潔，卻容易造成變數綁定上的誤解。 以下面程式為例，其輸出結果並不像…" at bounding box center [399, 345] width 548 height 71
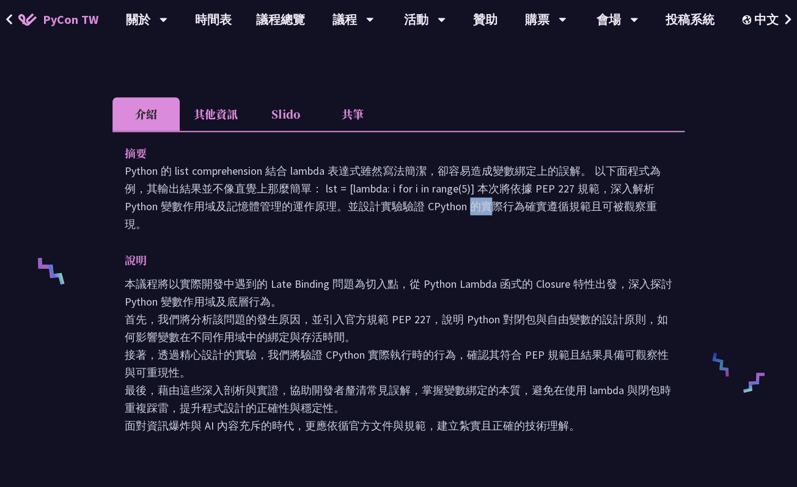
scroll to position [353, 0]
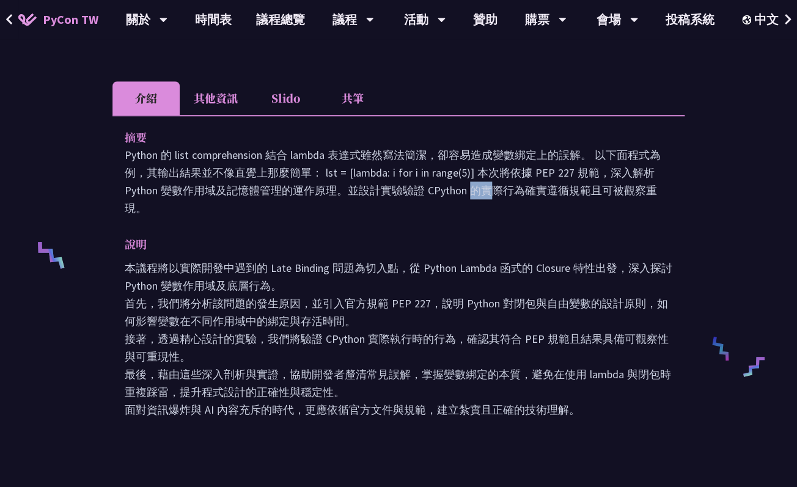
drag, startPoint x: 298, startPoint y: 303, endPoint x: 363, endPoint y: 363, distance: 87.8
click at [363, 363] on p "本議程將以實際開發中遇到的 Late Binding 問題為切入點，從 Python Lambda 函式的 Closure 特性出發，深入探討 Python …" at bounding box center [399, 339] width 548 height 160
drag, startPoint x: 363, startPoint y: 361, endPoint x: 421, endPoint y: 235, distance: 139.0
click at [421, 235] on div "摘要 Python 的 list comprehension 結合 lambda 表達式雖然寫法簡潔，卻容易造成變數綁定上的誤解。 以下面程式為例，其輸出結果…" at bounding box center [399, 282] width 572 height 335
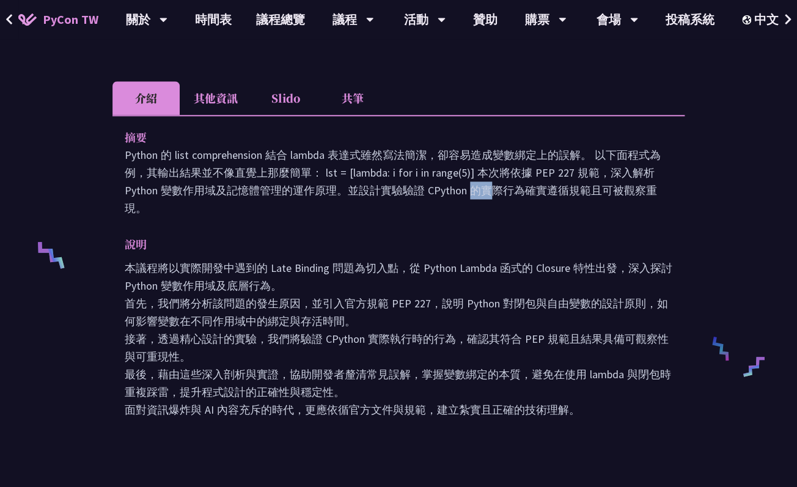
click at [404, 347] on p "本議程將以實際開發中遇到的 Late Binding 問題為切入點，從 Python Lambda 函式的 Closure 特性出發，深入探討 Python …" at bounding box center [399, 339] width 548 height 160
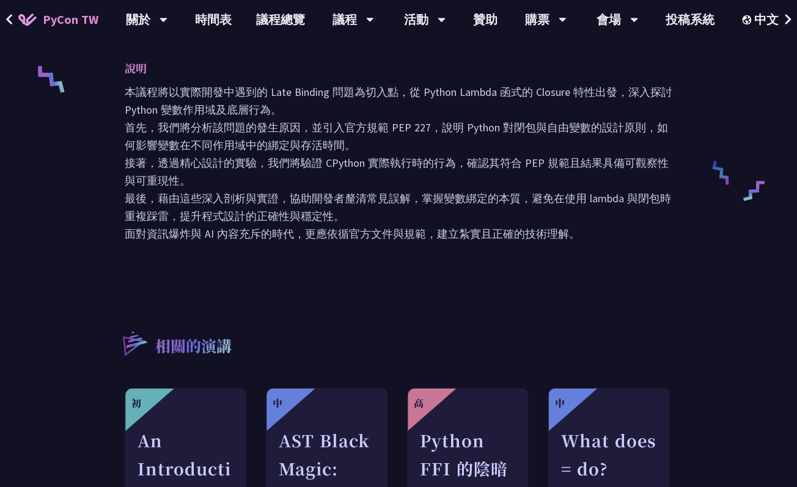
scroll to position [1007, 0]
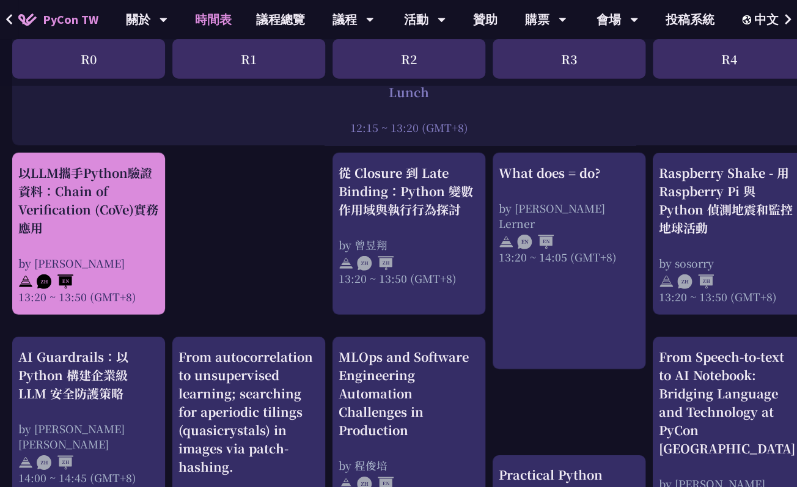
click at [89, 226] on div "以LLM攜手Python驗證資料：Chain of Verification (CoVe)實務應用" at bounding box center [88, 200] width 141 height 73
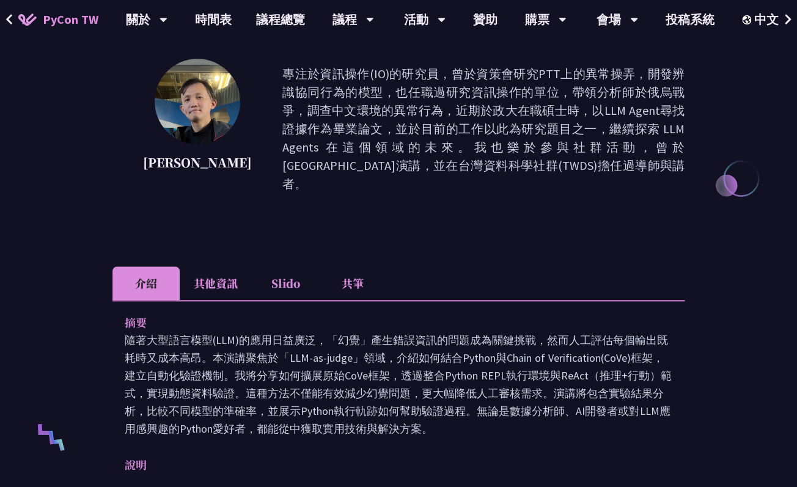
scroll to position [220, 0]
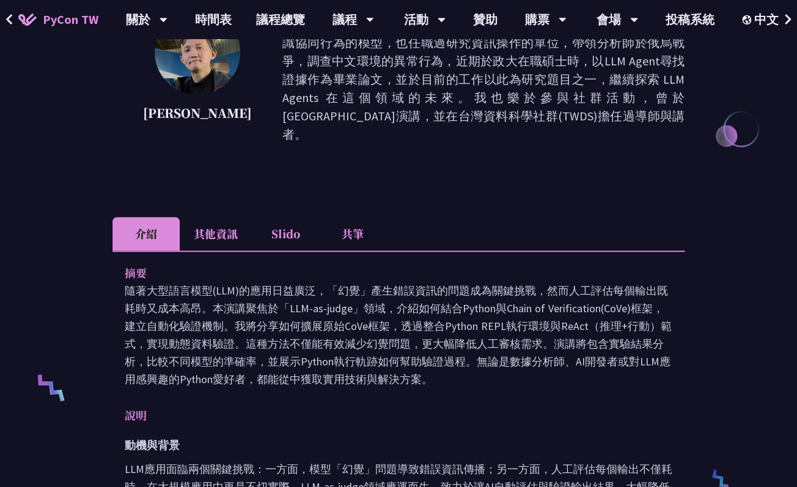
click at [264, 282] on p "隨著大型語言模型(LLM)的應用日益廣泛，「幻覺」產生錯誤資訊的問題成為關鍵挑戰，然而人工評估每個輸出既耗時又成本高昂。本演講聚焦於「LLM-as-judge…" at bounding box center [399, 335] width 548 height 106
click at [513, 294] on p "隨著大型語言模型(LLM)的應用日益廣泛，「幻覺」產生錯誤資訊的問題成為關鍵挑戰，然而人工評估每個輸出既耗時又成本高昂。本演講聚焦於「LLM-as-judge…" at bounding box center [399, 335] width 548 height 106
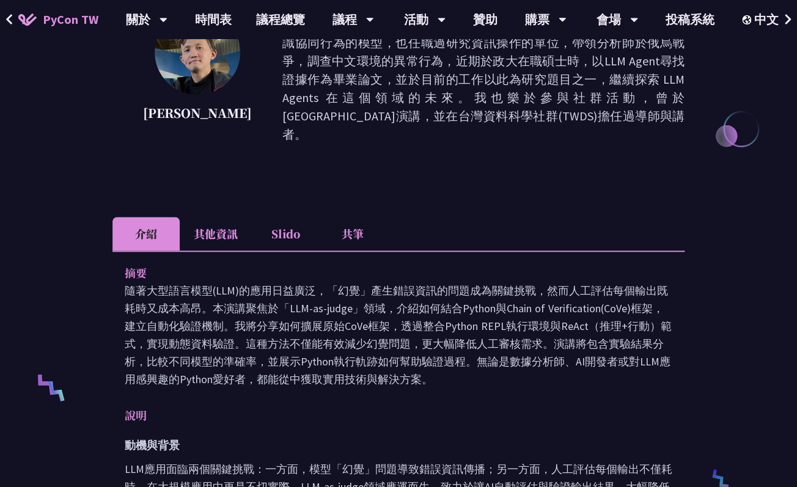
click at [218, 311] on p "隨著大型語言模型(LLM)的應用日益廣泛，「幻覺」產生錯誤資訊的問題成為關鍵挑戰，然而人工評估每個輸出既耗時又成本高昂。本演講聚焦於「LLM-as-judge…" at bounding box center [399, 335] width 548 height 106
click at [349, 324] on p "隨著大型語言模型(LLM)的應用日益廣泛，「幻覺」產生錯誤資訊的問題成為關鍵挑戰，然而人工評估每個輸出既耗時又成本高昂。本演講聚焦於「LLM-as-judge…" at bounding box center [399, 335] width 548 height 106
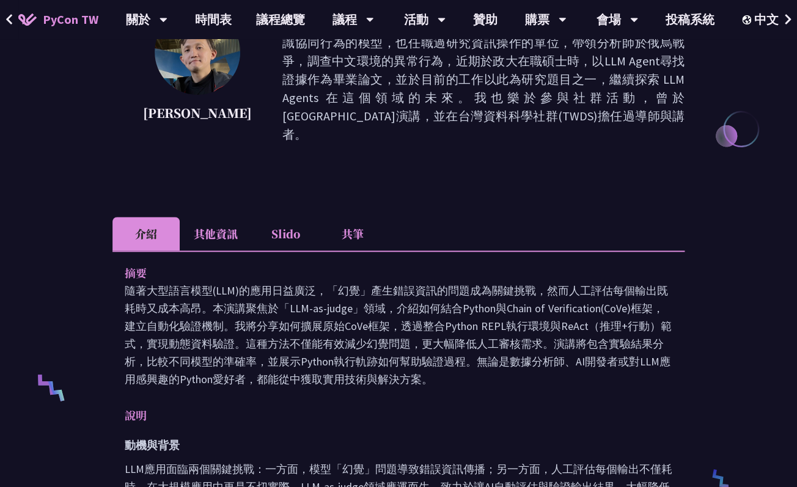
click at [349, 324] on p "隨著大型語言模型(LLM)的應用日益廣泛，「幻覺」產生錯誤資訊的問題成為關鍵挑戰，然而人工評估每個輸出既耗時又成本高昂。本演講聚焦於「LLM-as-judge…" at bounding box center [399, 335] width 548 height 106
click at [359, 344] on p "隨著大型語言模型(LLM)的應用日益廣泛，「幻覺」產生錯誤資訊的問題成為關鍵挑戰，然而人工評估每個輸出既耗時又成本高昂。本演講聚焦於「LLM-as-judge…" at bounding box center [399, 335] width 548 height 106
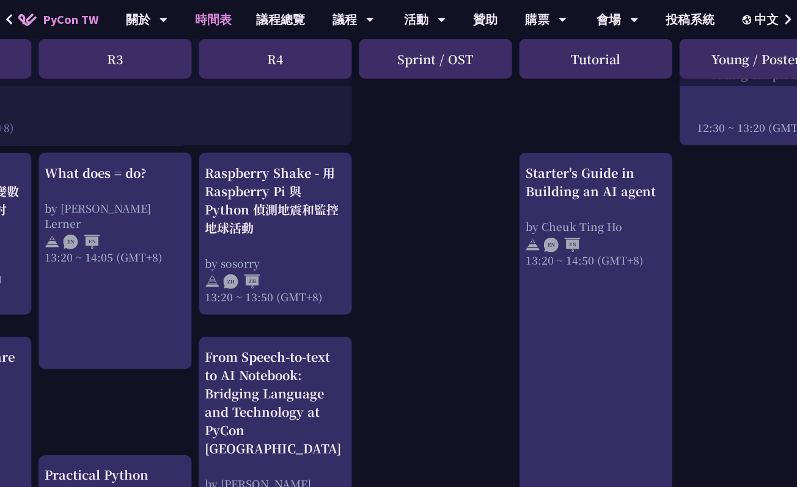
scroll to position [1007, 501]
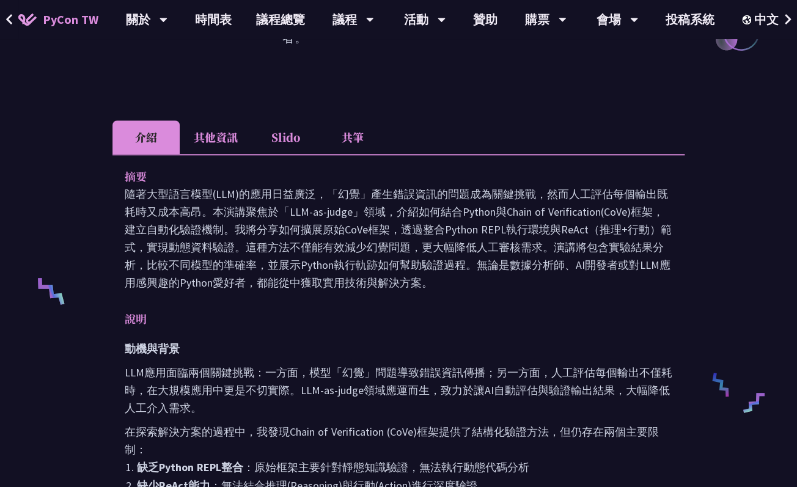
scroll to position [382, 0]
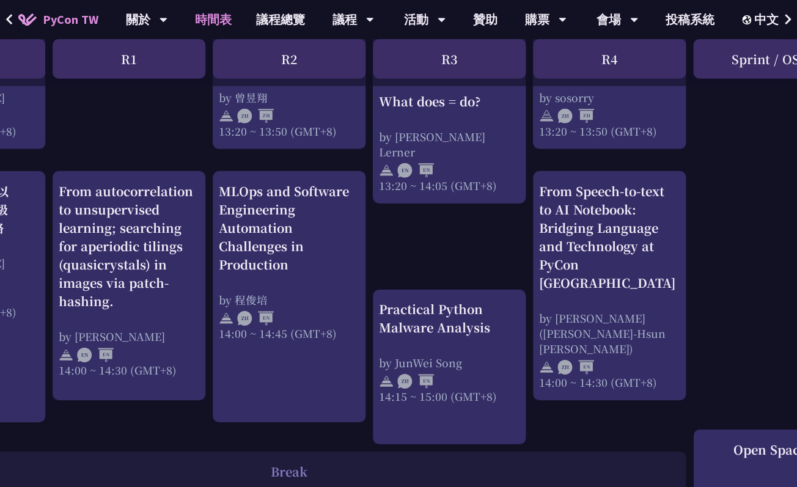
scroll to position [1172, 61]
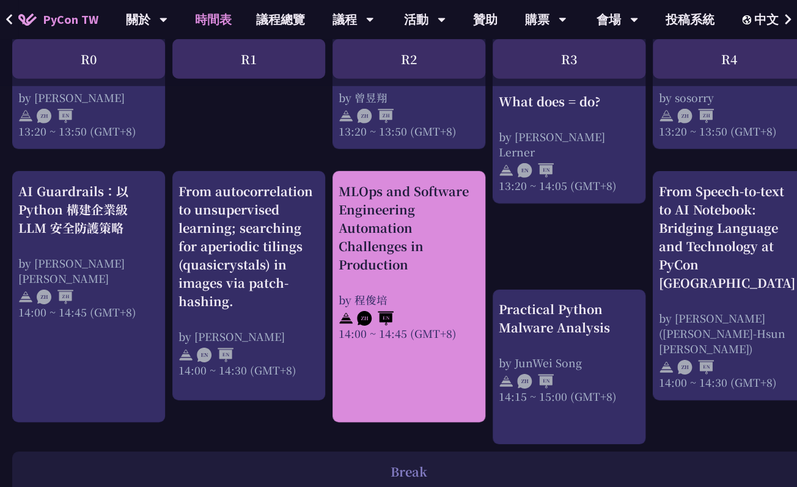
scroll to position [627, 0]
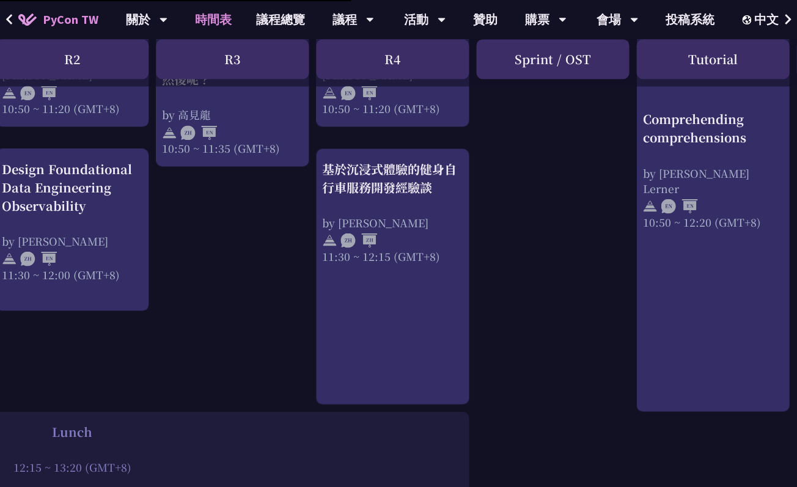
scroll to position [627, 501]
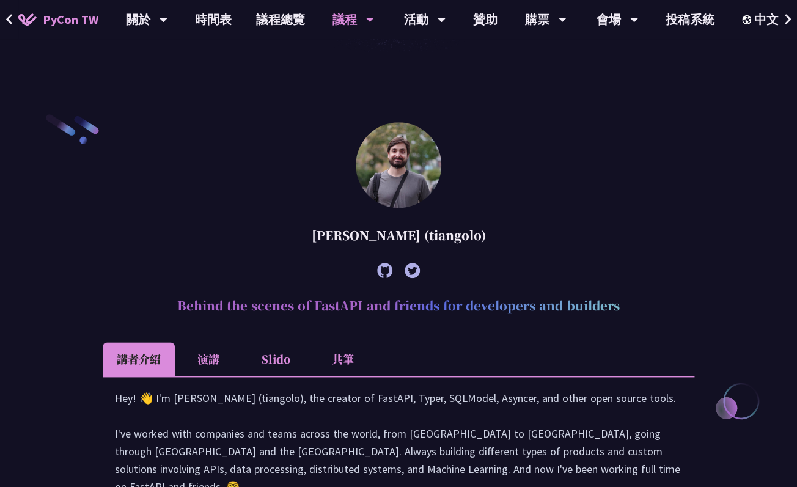
scroll to position [292, 0]
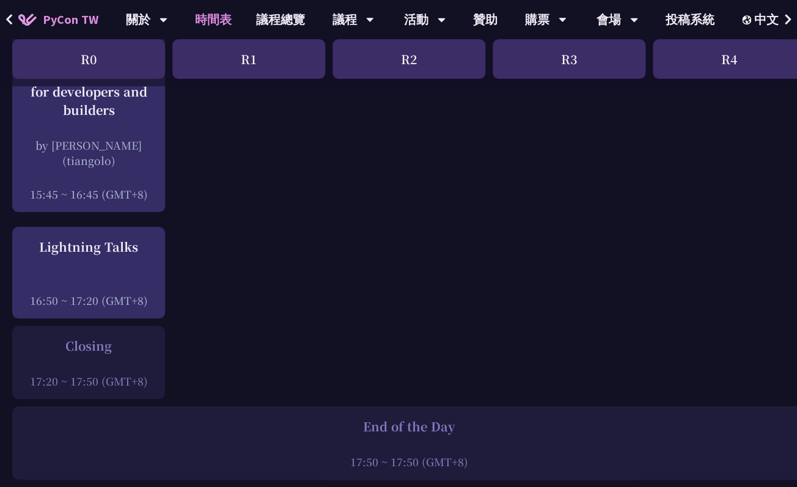
scroll to position [1673, 2]
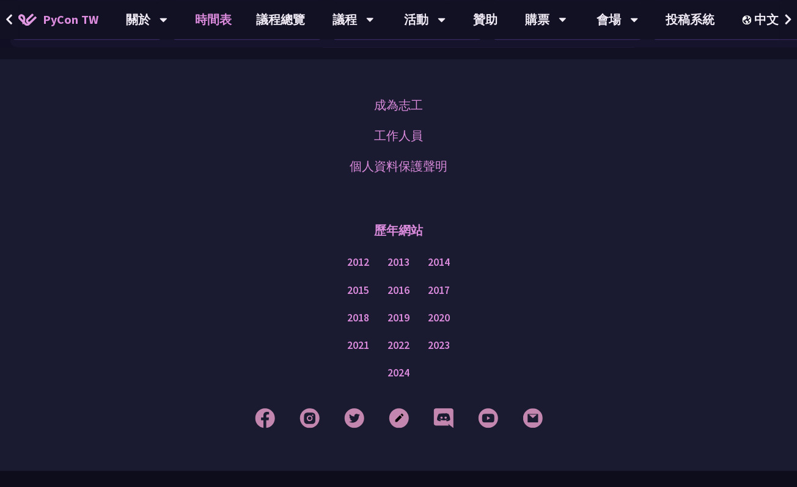
scroll to position [2119, 2]
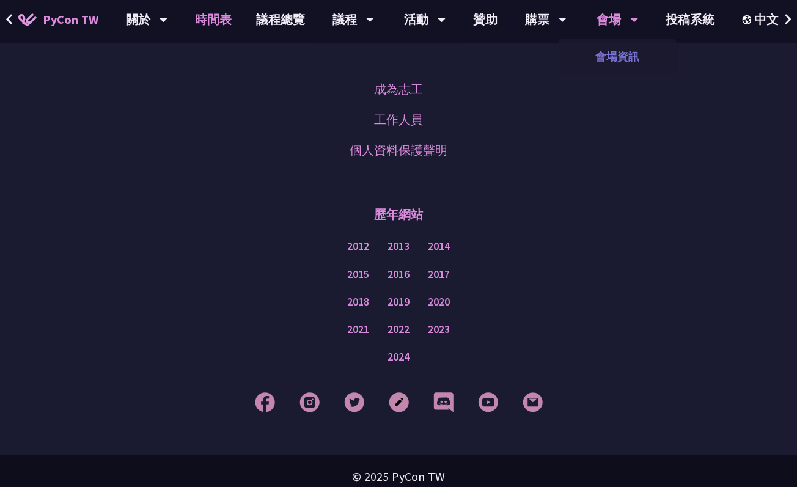
click at [618, 57] on link "會場資訊" at bounding box center [617, 56] width 117 height 29
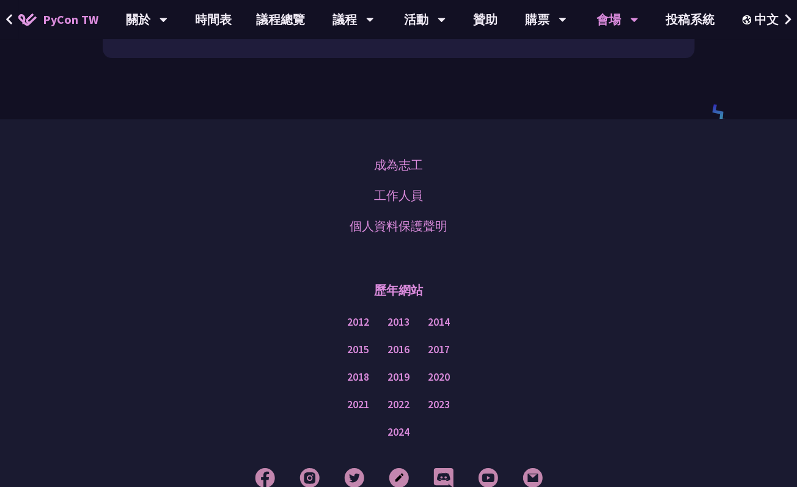
scroll to position [1783, 0]
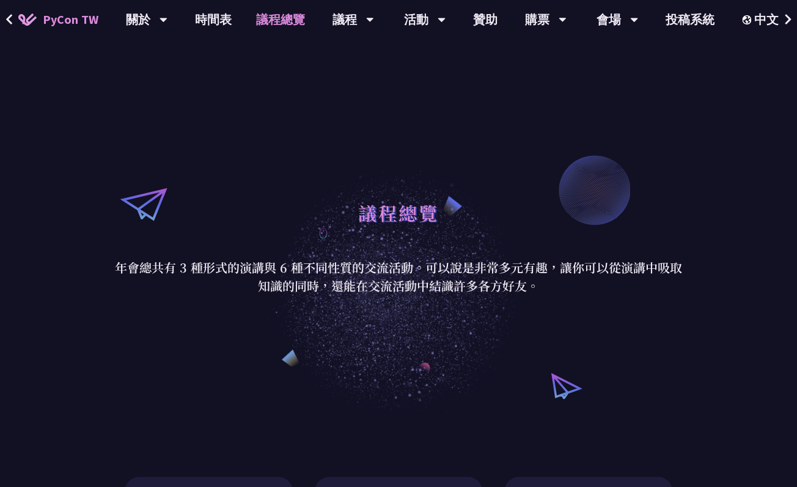
click at [61, 17] on span "PyCon TW" at bounding box center [71, 19] width 56 height 18
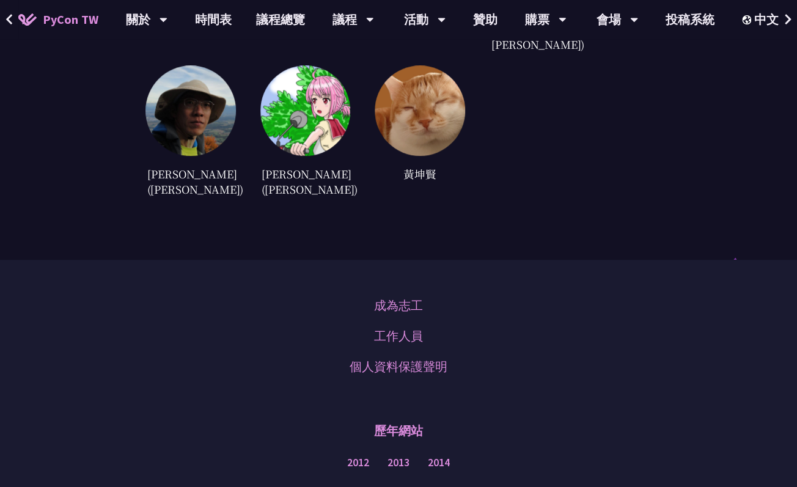
scroll to position [3504, 0]
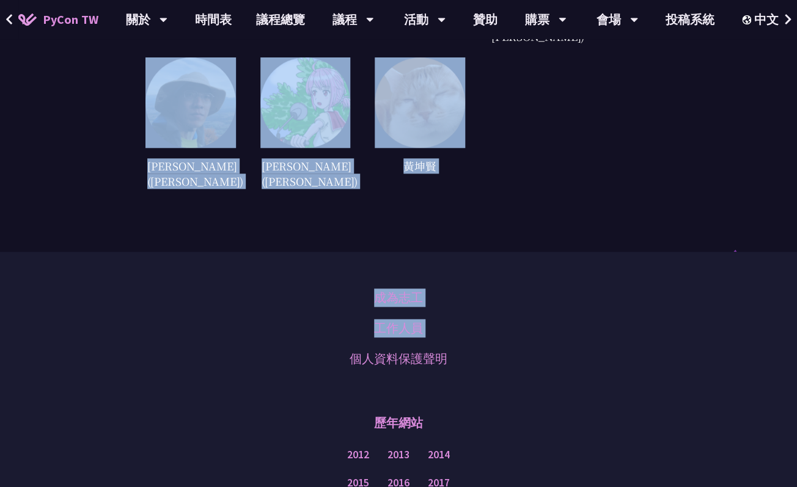
drag, startPoint x: 569, startPoint y: 107, endPoint x: 596, endPoint y: 250, distance: 144.9
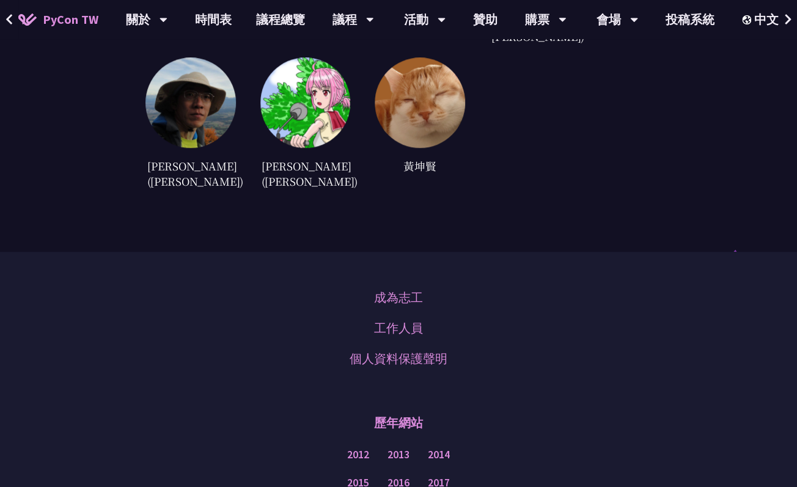
click at [596, 283] on div "成為志工 工作人員 個人資料保護聲明" at bounding box center [399, 329] width 736 height 92
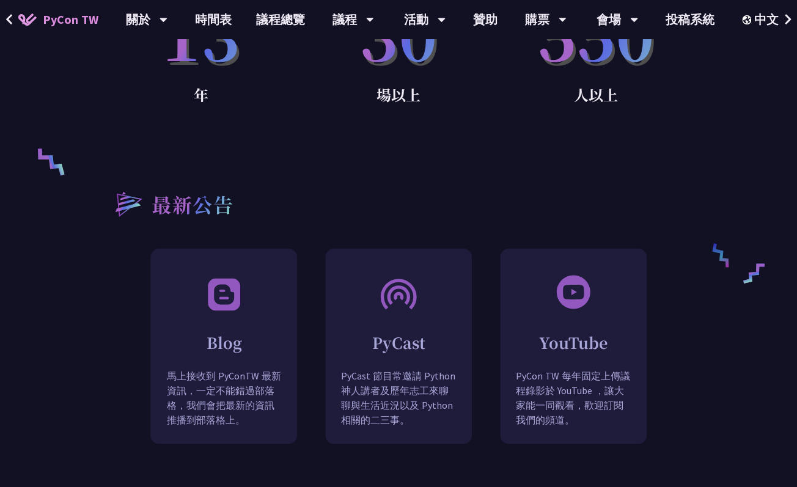
scroll to position [0, 0]
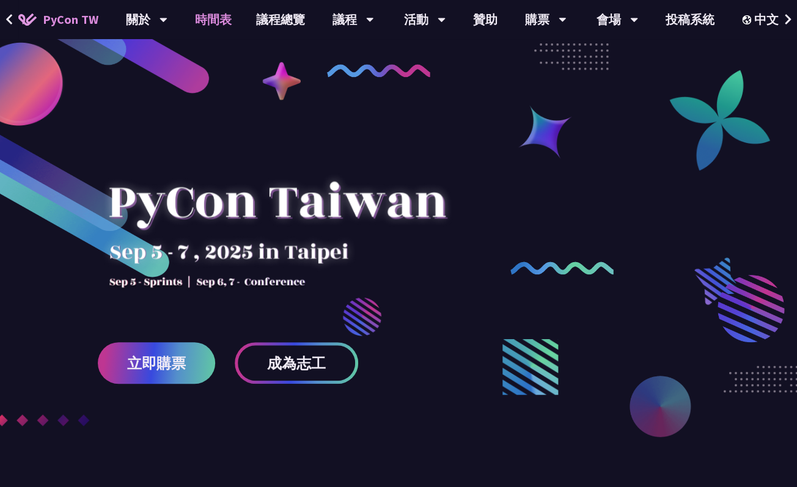
click at [226, 20] on link "時間表" at bounding box center [213, 19] width 61 height 39
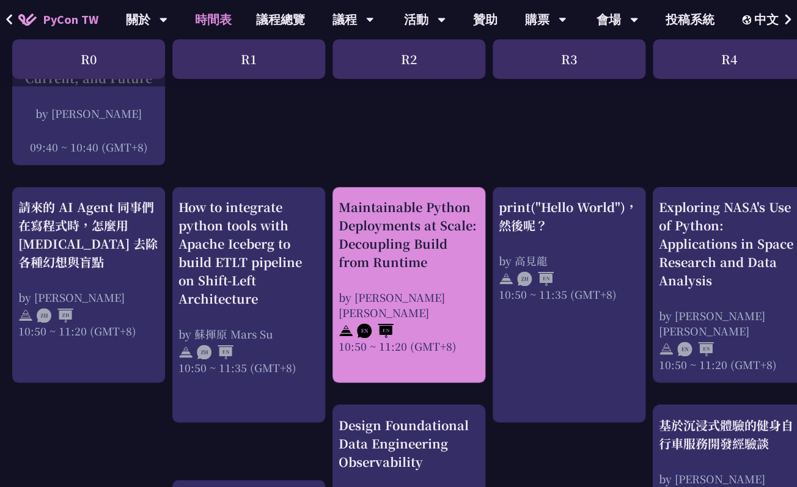
scroll to position [366, 0]
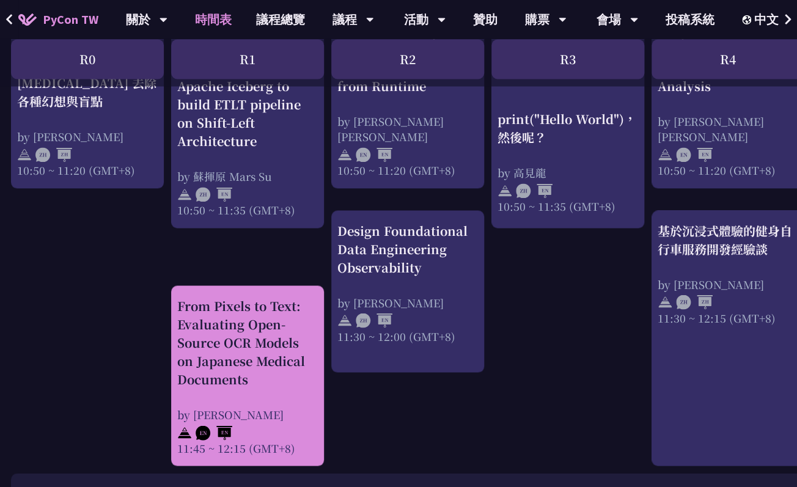
scroll to position [565, 4]
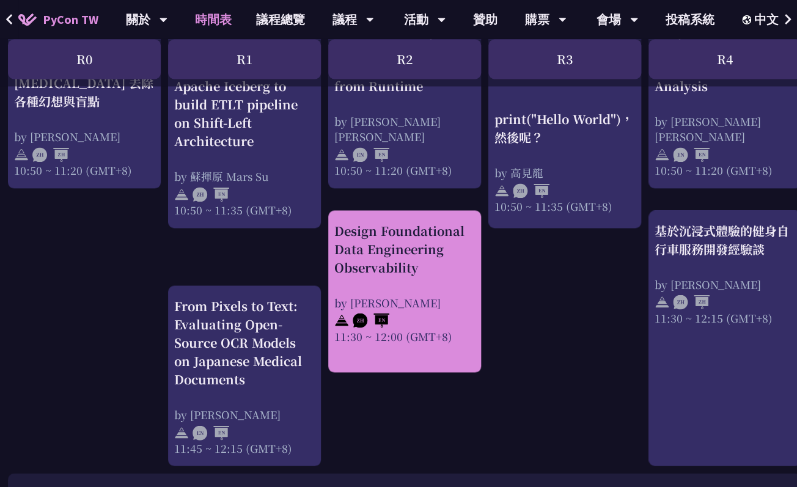
click at [443, 261] on div "Design Foundational Data Engineering Observability" at bounding box center [405, 248] width 141 height 55
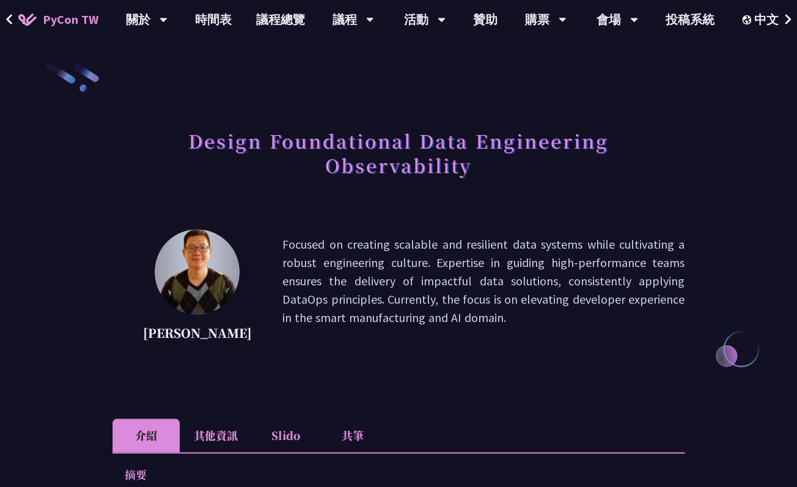
click at [337, 252] on p "Focused on creating scalable and resilient data systems while cultivating a rob…" at bounding box center [484, 290] width 402 height 110
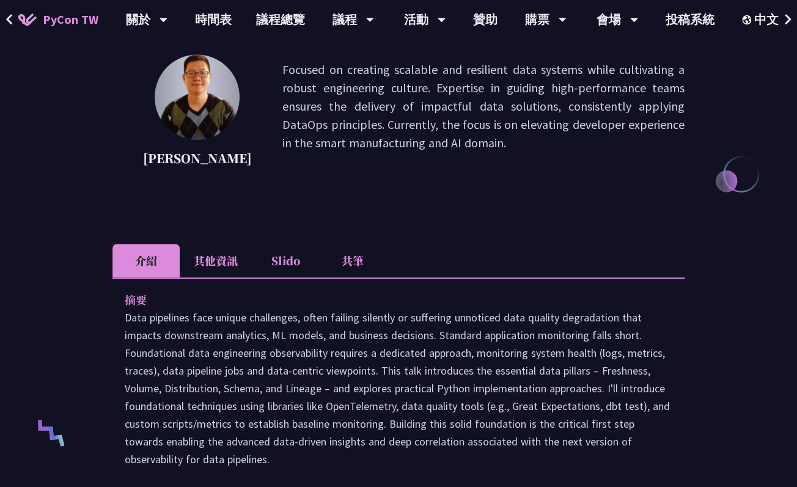
scroll to position [177, 0]
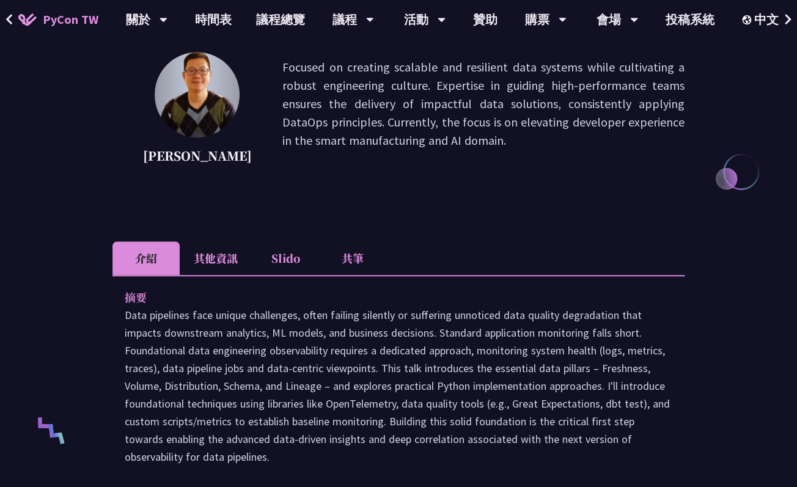
click at [484, 355] on p "Data pipelines face unique challenges, often failing silently or suffering unno…" at bounding box center [399, 386] width 548 height 160
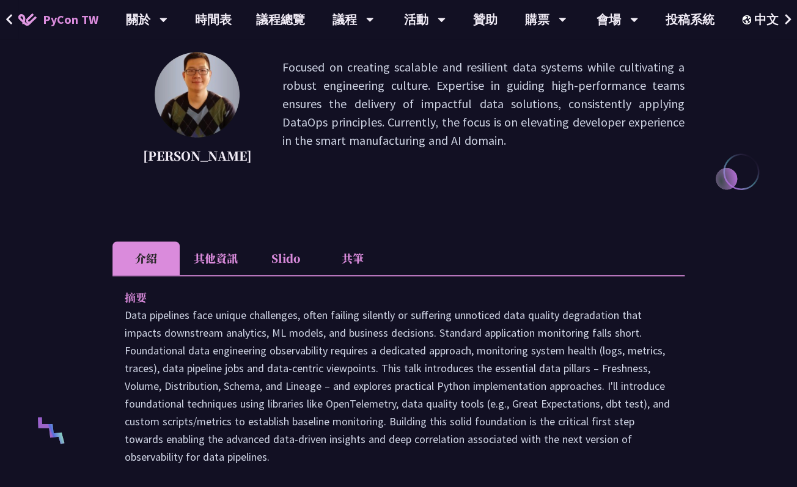
click at [484, 355] on p "Data pipelines face unique challenges, often failing silently or suffering unno…" at bounding box center [399, 386] width 548 height 160
drag, startPoint x: 484, startPoint y: 355, endPoint x: 485, endPoint y: 349, distance: 6.1
click at [484, 353] on p "Data pipelines face unique challenges, often failing silently or suffering unno…" at bounding box center [399, 386] width 548 height 160
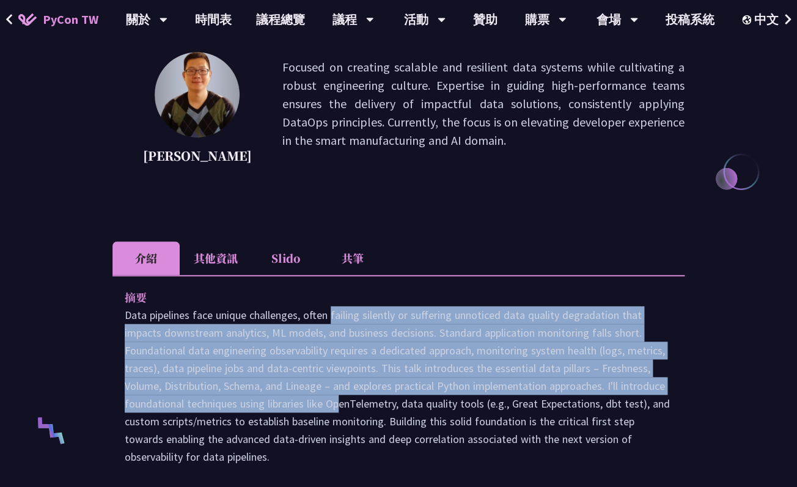
drag, startPoint x: 253, startPoint y: 410, endPoint x: 237, endPoint y: 323, distance: 88.3
click at [237, 323] on p "Data pipelines face unique challenges, often failing silently or suffering unno…" at bounding box center [399, 386] width 548 height 160
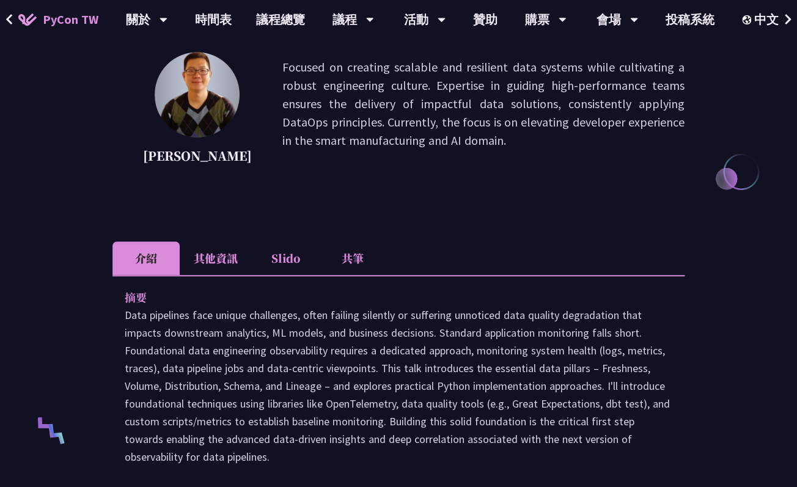
click at [299, 325] on p "Data pipelines face unique challenges, often failing silently or suffering unno…" at bounding box center [399, 386] width 548 height 160
click at [306, 350] on p "Data pipelines face unique challenges, often failing silently or suffering unno…" at bounding box center [399, 386] width 548 height 160
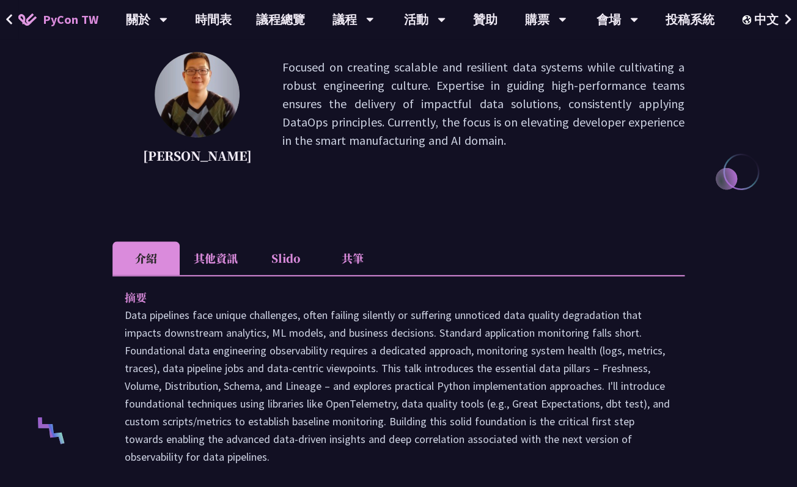
click at [400, 245] on ul "介紹 其他資訊 Slido 共筆" at bounding box center [399, 259] width 572 height 34
click at [219, 7] on link "時間表" at bounding box center [213, 19] width 61 height 39
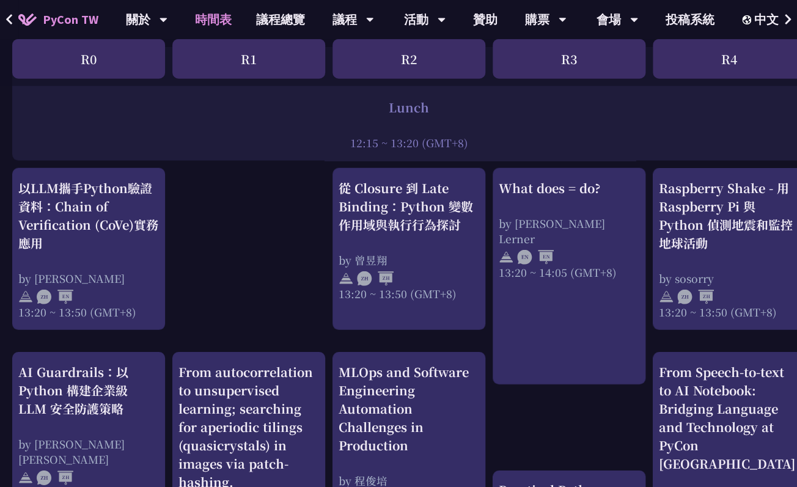
scroll to position [990, 0]
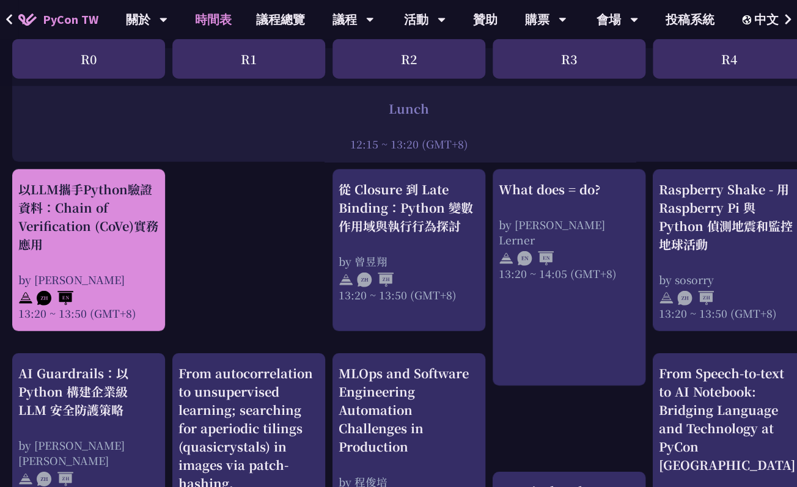
click at [87, 241] on div "以LLM攜手Python驗證資料：Chain of Verification (CoVe)實務應用" at bounding box center [88, 216] width 141 height 73
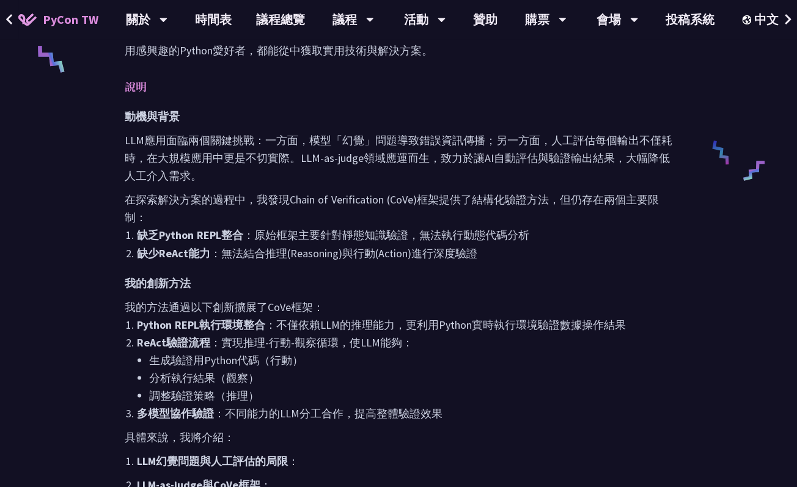
scroll to position [550, 0]
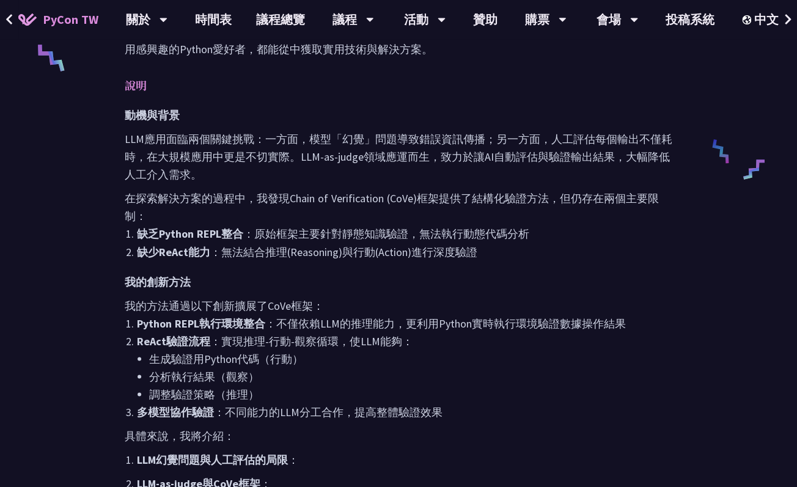
click at [216, 316] on strong "Python REPL執行環境整合" at bounding box center [201, 323] width 128 height 14
click at [239, 316] on strong "Python REPL執行環境整合" at bounding box center [201, 323] width 128 height 14
click at [232, 316] on strong "Python REPL執行環境整合" at bounding box center [201, 323] width 128 height 14
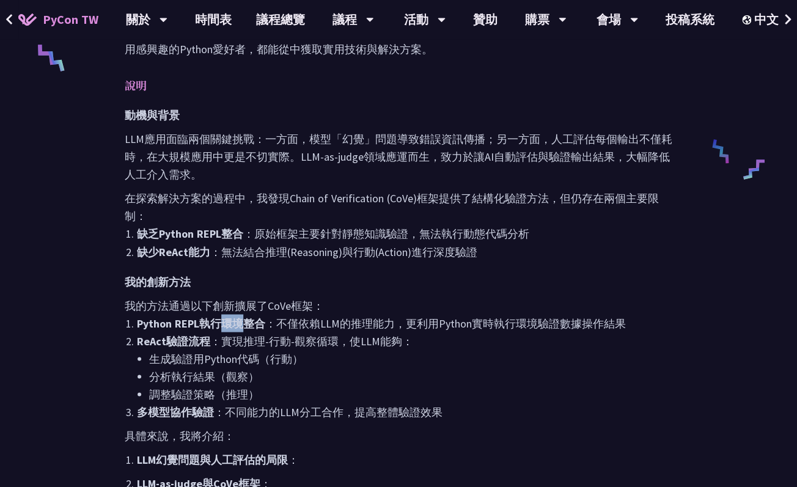
click at [232, 316] on strong "Python REPL執行環境整合" at bounding box center [201, 323] width 128 height 14
click at [229, 332] on li "ReAct驗證流程 ：實現推理-行動-觀察循環，使LLM能夠： 生成驗證用Python代碼（行動） 分析執行結果（觀察） 調整驗證策略（推理）" at bounding box center [405, 367] width 536 height 71
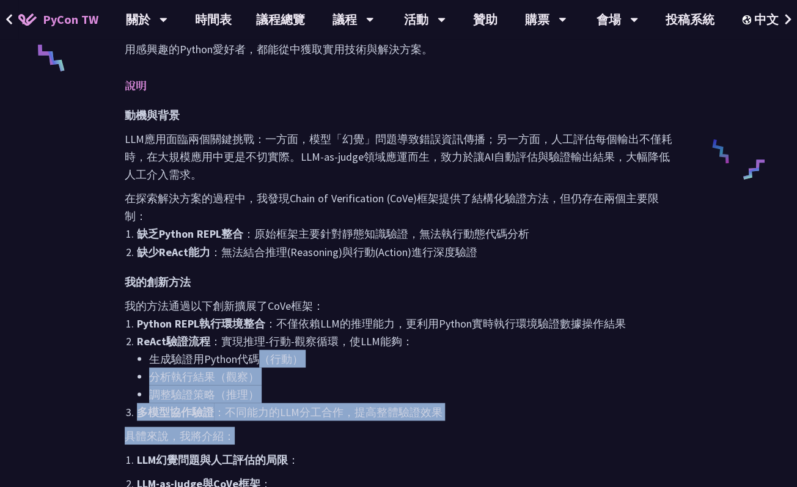
drag, startPoint x: 259, startPoint y: 341, endPoint x: 351, endPoint y: 414, distance: 117.1
click at [351, 414] on div "動機與背景 LLM應用面臨兩個關鍵挑戰：一方面，模型「幻覺」問題導致錯誤資訊傳播；另一方面，人工評估每個輸出不僅耗時，在大規模應用中更是不切實際。LLM-as…" at bounding box center [399, 488] width 548 height 765
click at [351, 427] on p "具體來說，我將介紹：" at bounding box center [399, 436] width 548 height 18
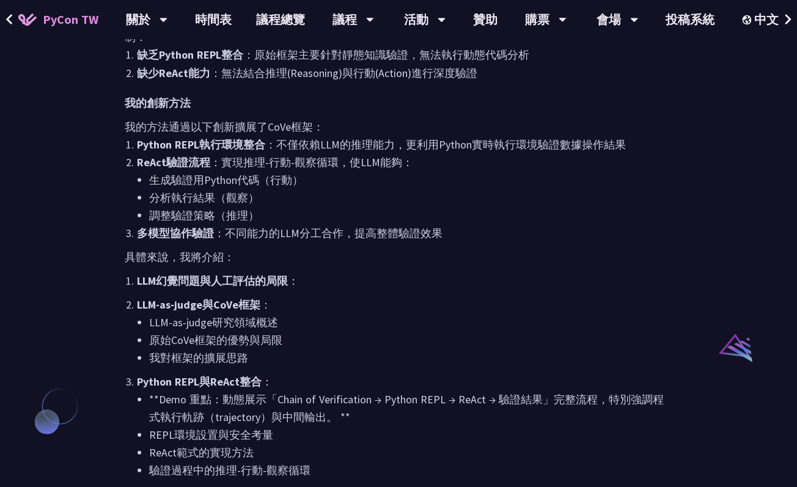
scroll to position [730, 0]
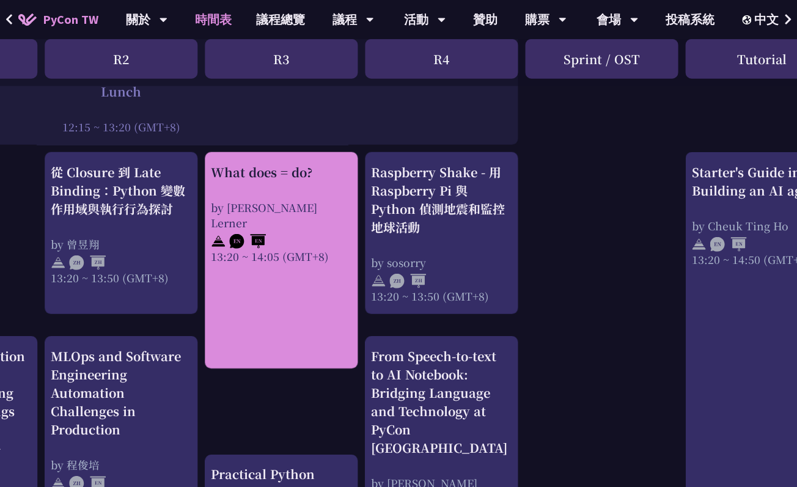
scroll to position [1007, 259]
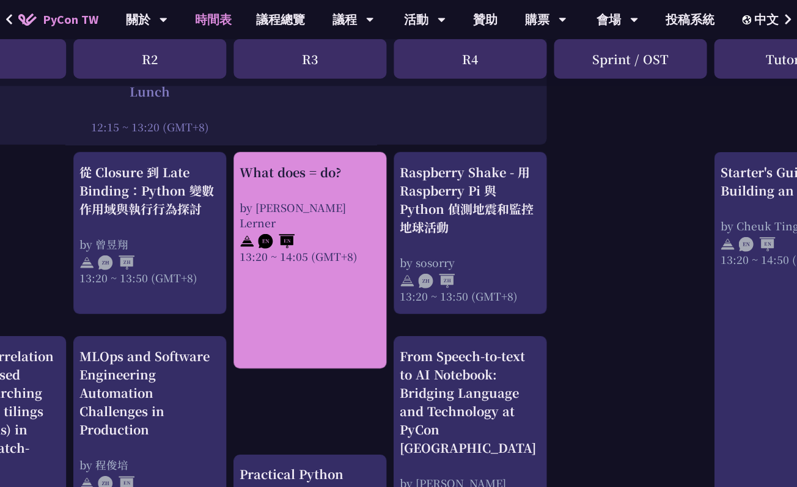
click at [330, 281] on link "What does = do? by Reuven M. Lerner 13:20 ~ 14:05 (GMT+8)" at bounding box center [310, 260] width 141 height 195
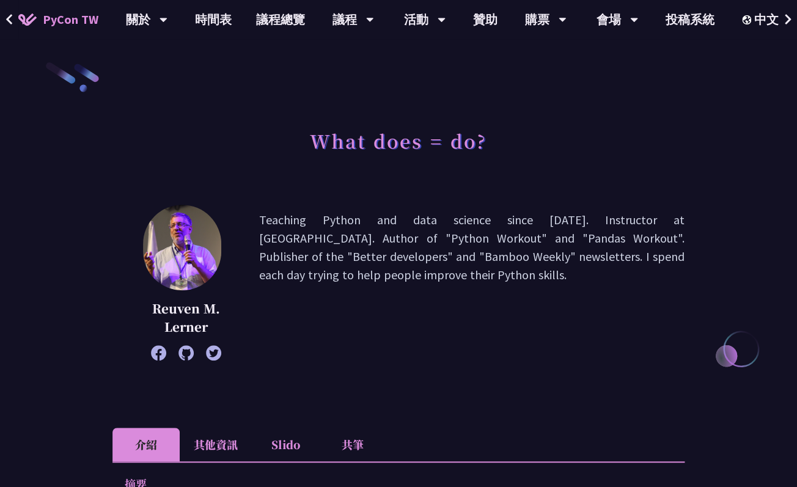
scroll to position [8, 0]
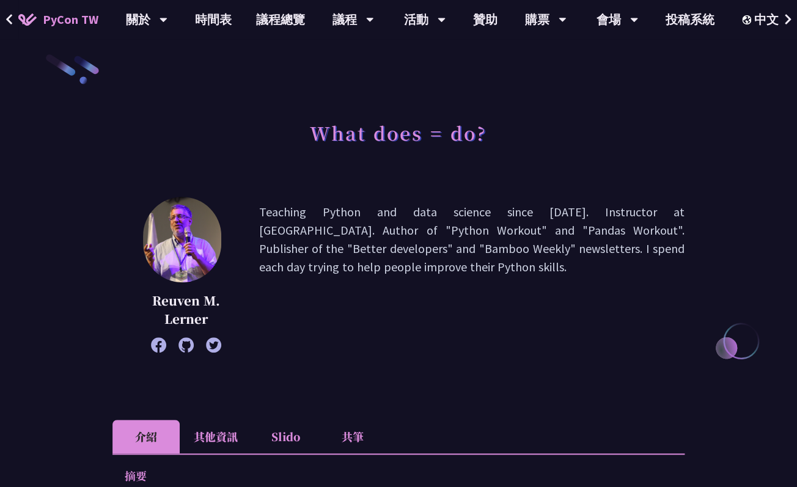
click at [300, 228] on p "Teaching Python and data science since 1995. Instructor at LernerPython. Author…" at bounding box center [472, 275] width 426 height 144
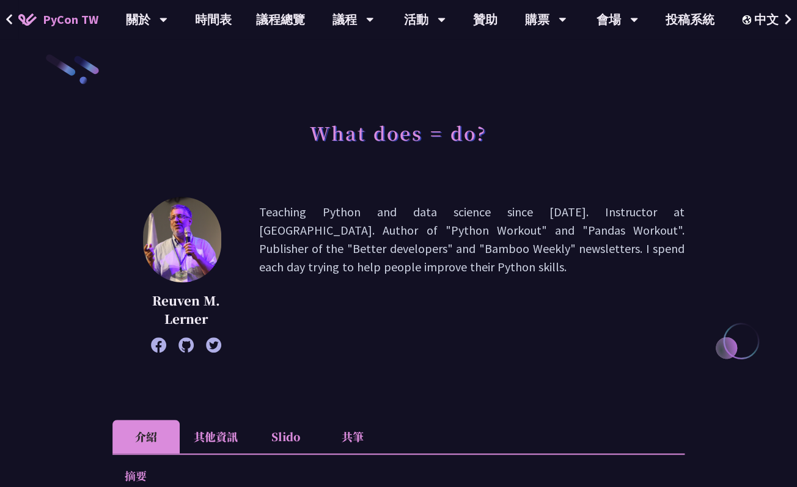
click at [300, 228] on p "Teaching Python and data science since 1995. Instructor at LernerPython. Author…" at bounding box center [472, 275] width 426 height 144
click at [322, 246] on p "Teaching Python and data science since 1995. Instructor at LernerPython. Author…" at bounding box center [472, 275] width 426 height 144
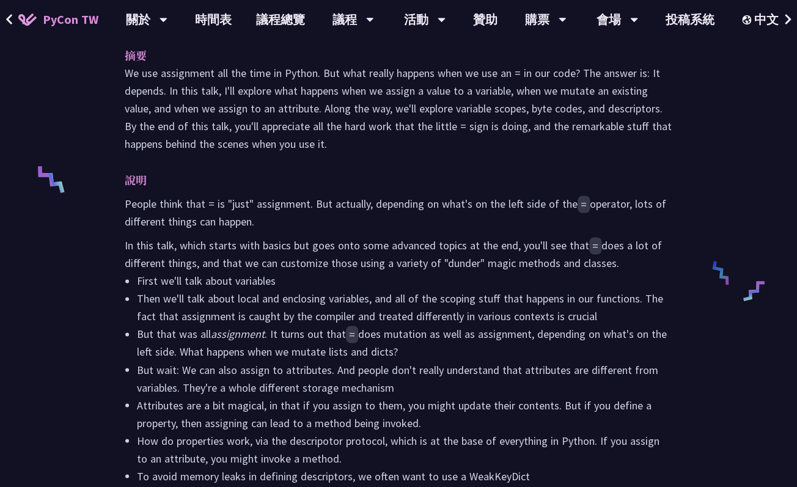
scroll to position [438, 0]
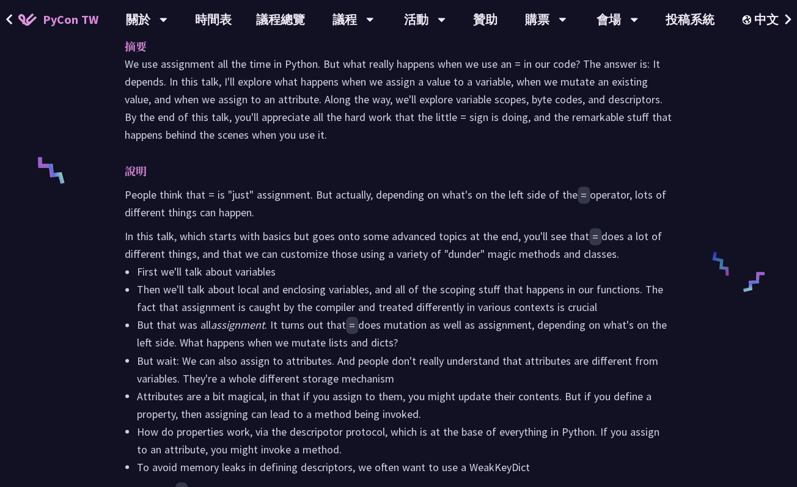
drag, startPoint x: 321, startPoint y: 276, endPoint x: 351, endPoint y: 174, distance: 106.4
click at [351, 174] on div "說明 People think that = is "just" assignment. But actually, depending on what's …" at bounding box center [399, 339] width 548 height 355
click at [316, 305] on li "Then we'll talk about local and enclosing variables, and all of the scoping stu…" at bounding box center [405, 298] width 536 height 35
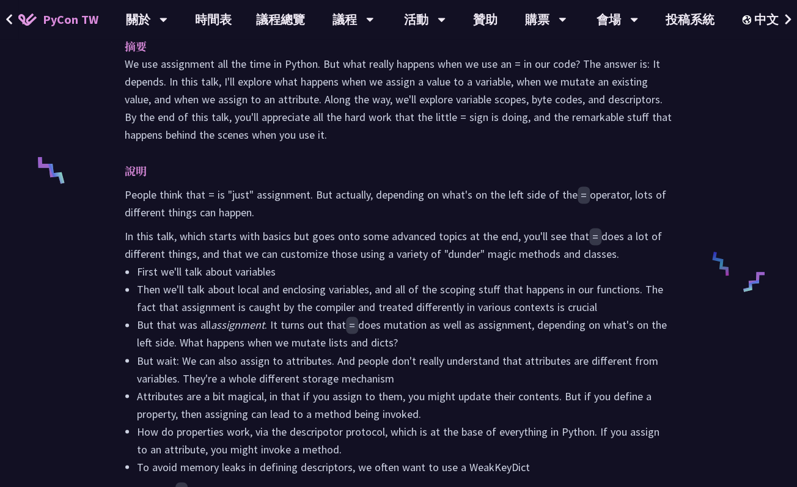
click at [316, 335] on li "But that was all assignment . It turns out that = does mutation as well as assi…" at bounding box center [405, 333] width 536 height 35
click at [314, 378] on li "But wait: We can also assign to attributes. And people don't really understand …" at bounding box center [405, 369] width 536 height 35
click at [315, 377] on li "But wait: We can also assign to attributes. And people don't really understand …" at bounding box center [405, 369] width 536 height 35
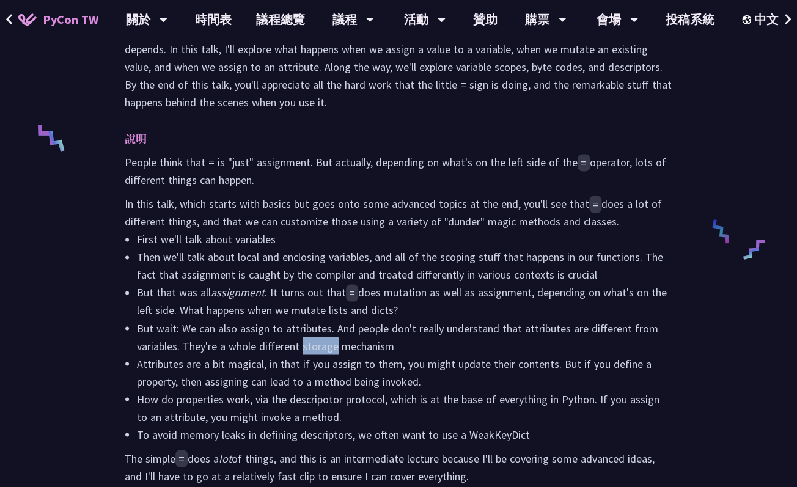
scroll to position [472, 0]
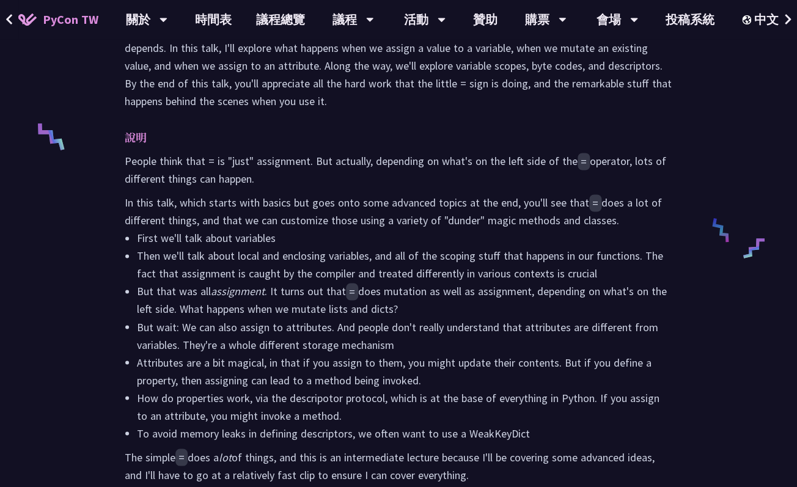
click at [304, 368] on li "Attributes are a bit magical, in that if you assign to them, you might update t…" at bounding box center [405, 370] width 536 height 35
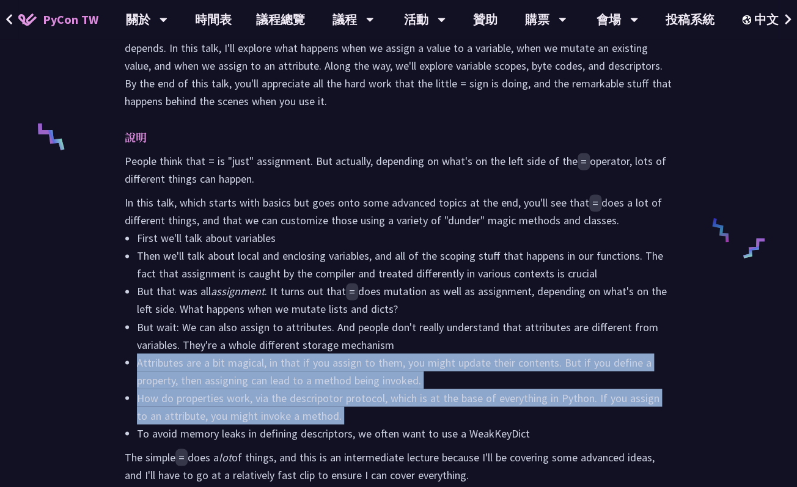
drag, startPoint x: 304, startPoint y: 368, endPoint x: 372, endPoint y: 446, distance: 104.1
click at [375, 446] on div "People think that = is "just" assignment. But actually, depending on what's on …" at bounding box center [399, 317] width 548 height 331
click at [346, 416] on li "How do properties work, via the descripotor protocol, which is at the base of e…" at bounding box center [405, 406] width 536 height 35
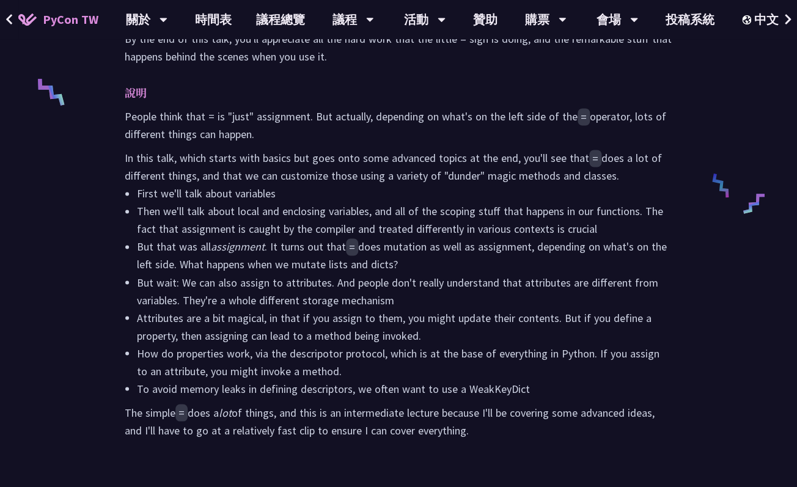
scroll to position [500, 0]
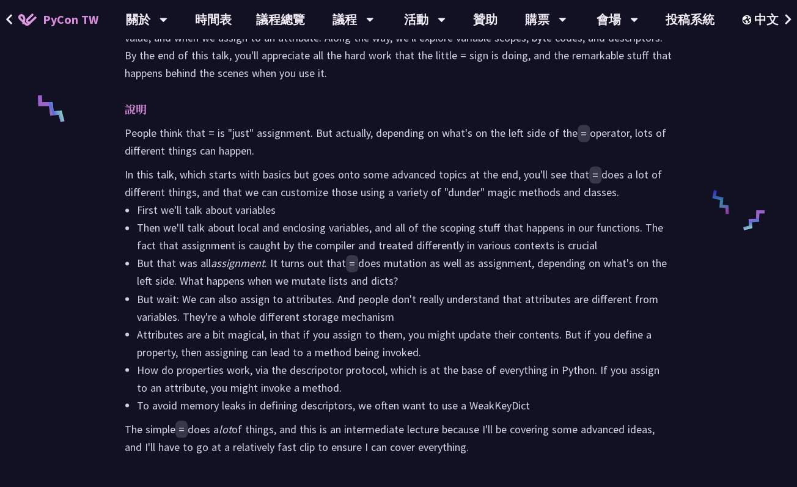
click at [374, 409] on li "To avoid memory leaks in defining descriptors, we often want to use a WeakKeyDi…" at bounding box center [405, 405] width 536 height 18
drag, startPoint x: 374, startPoint y: 409, endPoint x: 385, endPoint y: 412, distance: 10.7
click at [385, 412] on li "To avoid memory leaks in defining descriptors, we often want to use a WeakKeyDi…" at bounding box center [405, 405] width 536 height 18
click at [405, 410] on li "To avoid memory leaks in defining descriptors, we often want to use a WeakKeyDi…" at bounding box center [405, 405] width 536 height 18
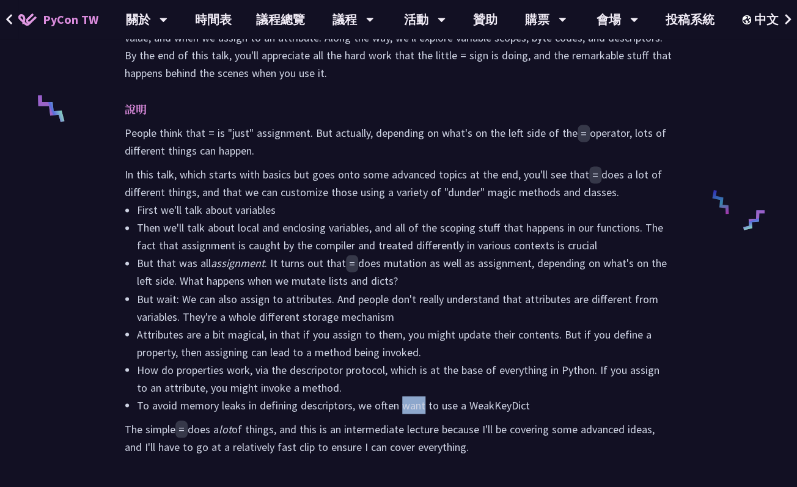
click at [405, 410] on li "To avoid memory leaks in defining descriptors, we often want to use a WeakKeyDi…" at bounding box center [405, 405] width 536 height 18
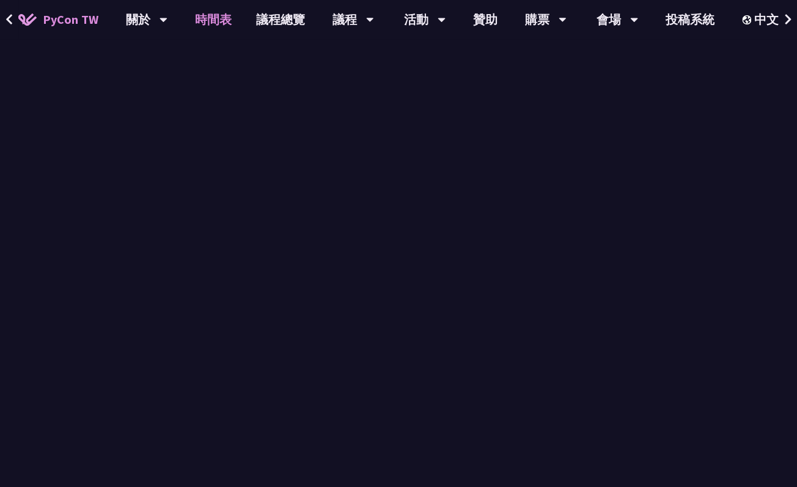
scroll to position [1007, 0]
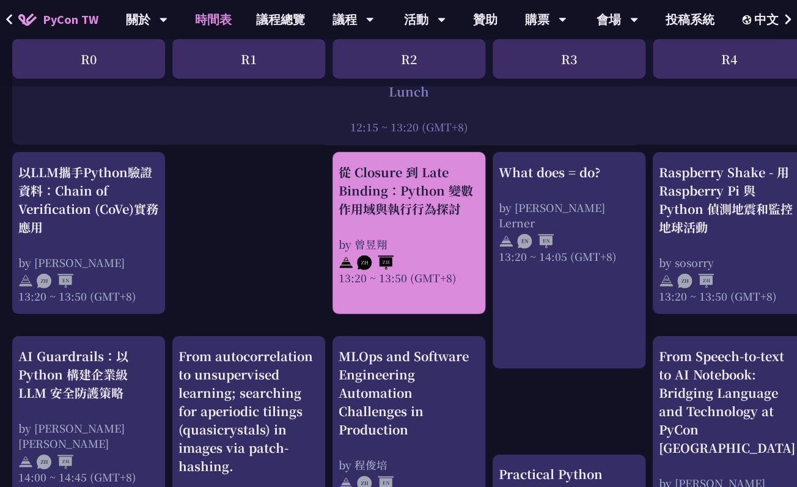
click at [423, 196] on div "從 Closure 到 Late Binding：Python 變數作用域與執行行為探討" at bounding box center [409, 190] width 141 height 55
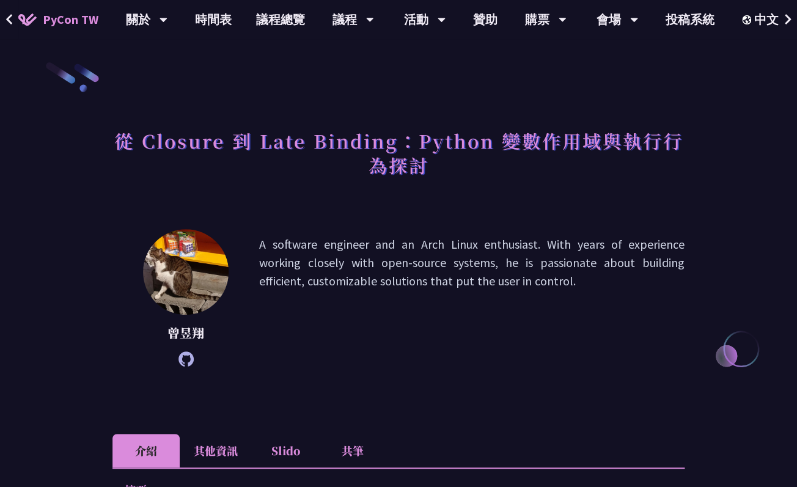
scroll to position [1007, 0]
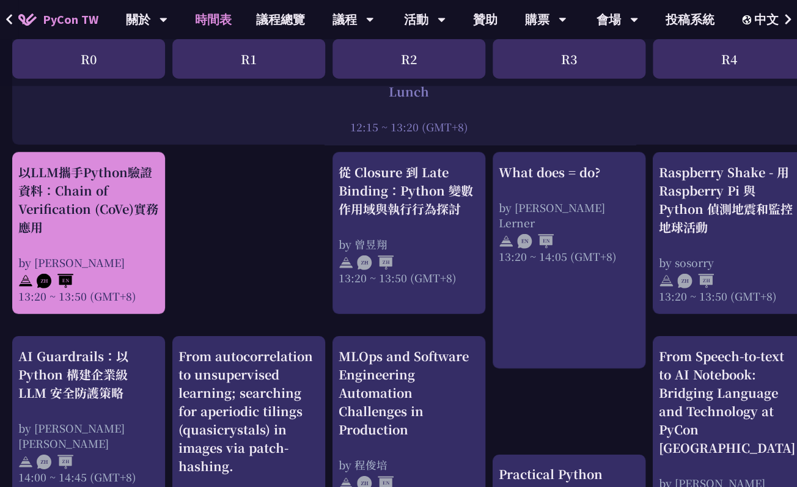
click at [79, 211] on div "以LLM攜手Python驗證資料：Chain of Verification (CoVe)實務應用" at bounding box center [88, 199] width 141 height 73
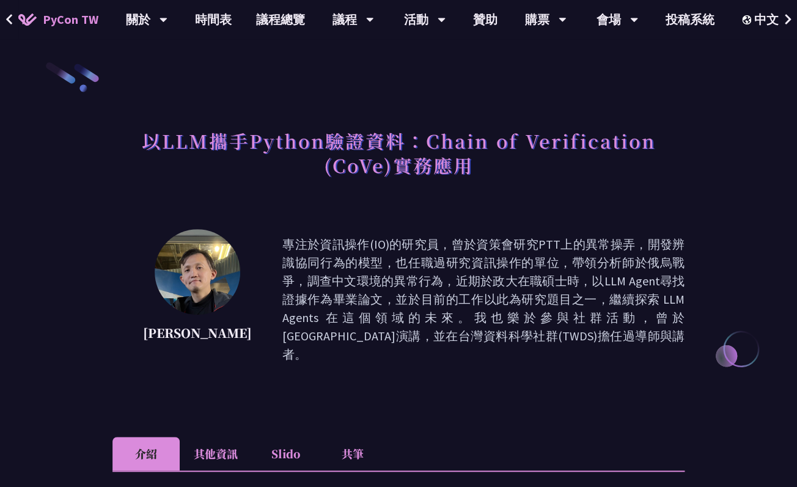
drag, startPoint x: 361, startPoint y: 242, endPoint x: 438, endPoint y: 377, distance: 156.1
click at [438, 369] on div "Kevin Tseng 專注於資訊操作(IO)的研究員，曾於資策會研究PTT上的異常操弄，開發辨識協同行為的模型，也任職過研究資訊操作的單位，帶領分析師於俄烏…" at bounding box center [399, 317] width 572 height 177
drag, startPoint x: 466, startPoint y: 396, endPoint x: 420, endPoint y: 129, distance: 271.2
click at [390, 279] on p "專注於資訊操作(IO)的研究員，曾於資策會研究PTT上的異常操弄，開發辨識協同行為的模型，也任職過研究資訊操作的單位，帶領分析師於俄烏戰爭，調查中文環境的異常…" at bounding box center [484, 299] width 402 height 128
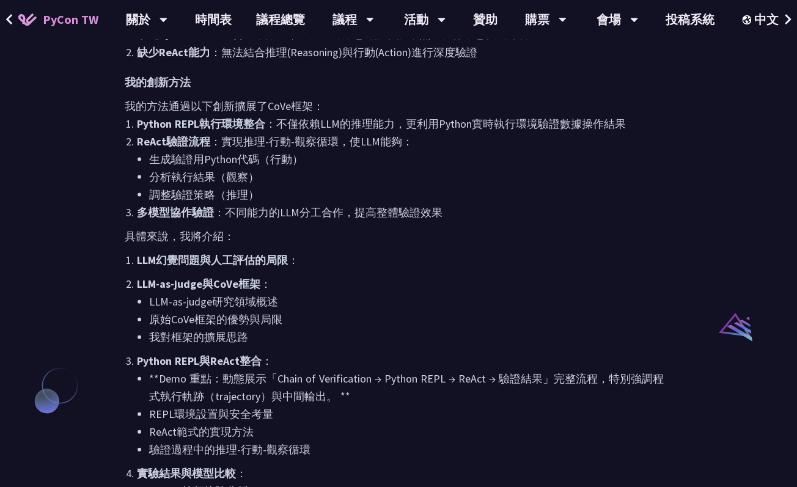
scroll to position [980, 0]
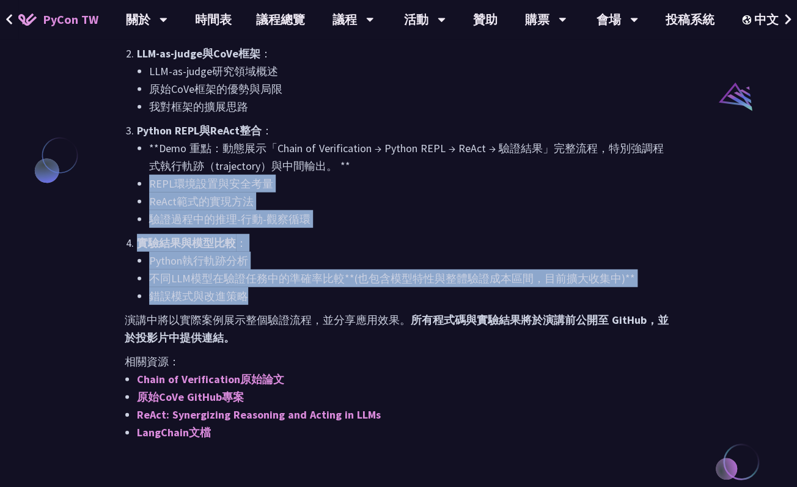
drag, startPoint x: 404, startPoint y: 275, endPoint x: 467, endPoint y: 117, distance: 169.9
click at [465, 122] on ol "LLM幻覺問題與人工評估的局限 ： LLM-as-judge與CoVe框架 ： LLM-as-judge研究領域概述 原始CoVe框架的優勢與局限 我對框架的…" at bounding box center [399, 163] width 548 height 284
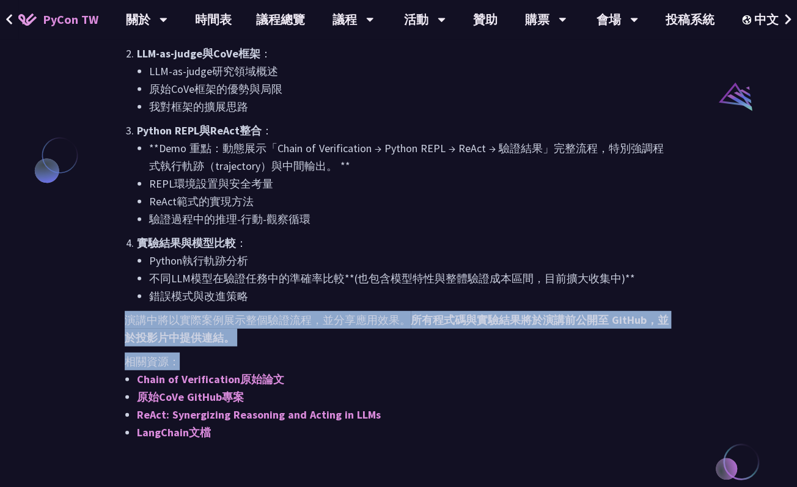
drag, startPoint x: 447, startPoint y: 353, endPoint x: 467, endPoint y: 286, distance: 70.8
click at [467, 286] on div "動機與背景 LLM應用面臨兩個關鍵挑戰：一方面，模型「幻覺」問題導致錯誤資訊傳播；另一方面，人工評估每個輸出不僅耗時，在大規模應用中更是不切實際。LLM-as…" at bounding box center [399, 58] width 548 height 765
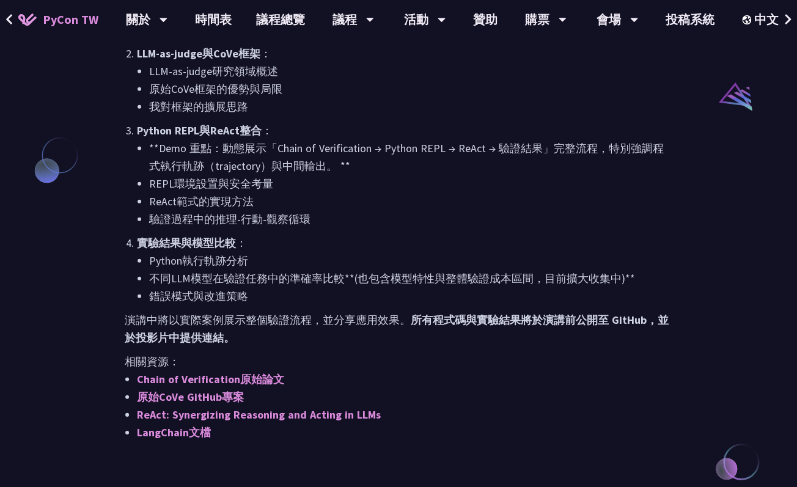
click at [467, 287] on li "錯誤模式與改進策略" at bounding box center [410, 296] width 523 height 18
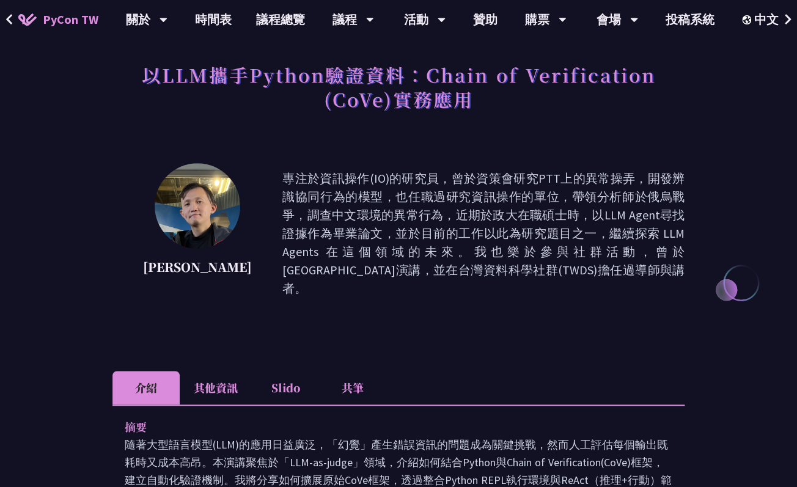
scroll to position [0, 0]
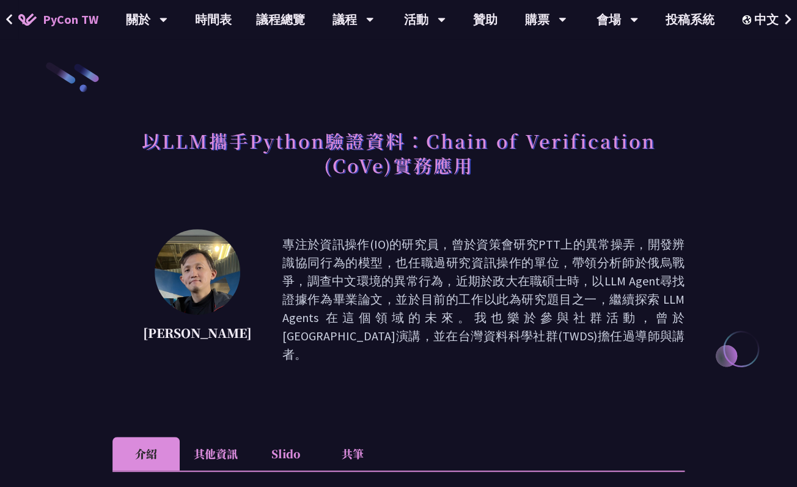
click at [407, 268] on p "專注於資訊操作(IO)的研究員，曾於資策會研究PTT上的異常操弄，開發辨識協同行為的模型，也任職過研究資訊操作的單位，帶領分析師於俄烏戰爭，調查中文環境的異常…" at bounding box center [484, 299] width 402 height 128
click at [379, 241] on p "專注於資訊操作(IO)的研究員，曾於資策會研究PTT上的異常操弄，開發辨識協同行為的模型，也任職過研究資訊操作的單位，帶領分析師於俄烏戰爭，調查中文環境的異常…" at bounding box center [484, 299] width 402 height 128
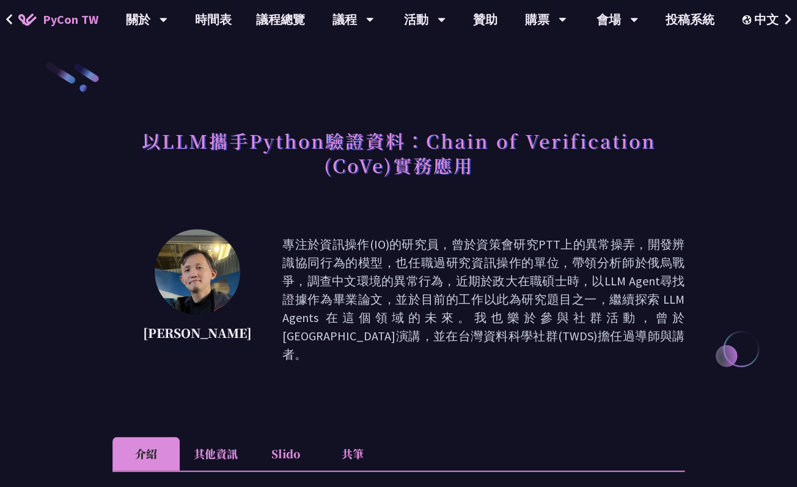
click at [379, 241] on p "專注於資訊操作(IO)的研究員，曾於資策會研究PTT上的異常操弄，開發辨識協同行為的模型，也任職過研究資訊操作的單位，帶領分析師於俄烏戰爭，調查中文環境的異常…" at bounding box center [484, 299] width 402 height 128
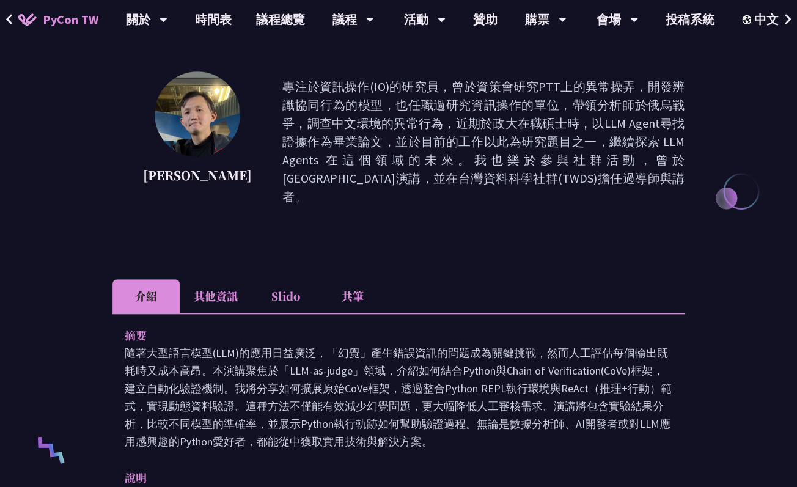
scroll to position [160, 0]
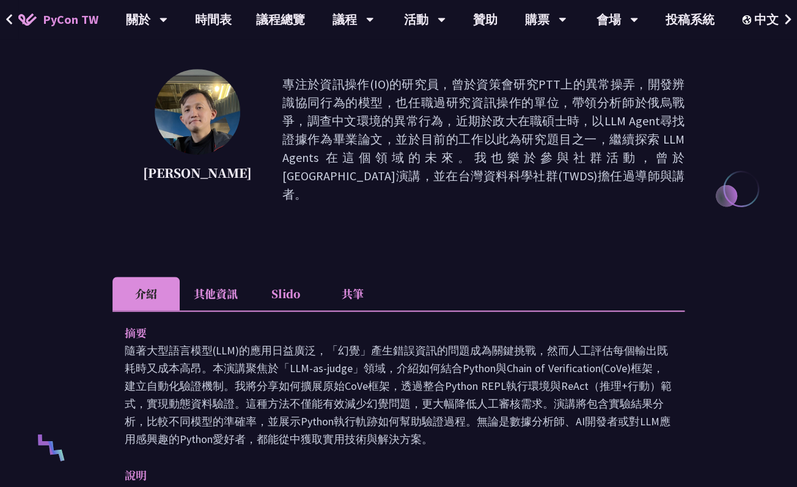
click at [299, 175] on p "專注於資訊操作(IO)的研究員，曾於資策會研究PTT上的異常操弄，開發辨識協同行為的模型，也任職過研究資訊操作的單位，帶領分析師於俄烏戰爭，調查中文環境的異常…" at bounding box center [484, 139] width 402 height 128
click at [304, 176] on p "專注於資訊操作(IO)的研究員，曾於資策會研究PTT上的異常操弄，開發辨識協同行為的模型，也任職過研究資訊操作的單位，帶領分析師於俄烏戰爭，調查中文環境的異常…" at bounding box center [484, 139] width 402 height 128
click at [328, 179] on p "專注於資訊操作(IO)的研究員，曾於資策會研究PTT上的異常操弄，開發辨識協同行為的模型，也任職過研究資訊操作的單位，帶領分析師於俄烏戰爭，調查中文環境的異常…" at bounding box center [484, 139] width 402 height 128
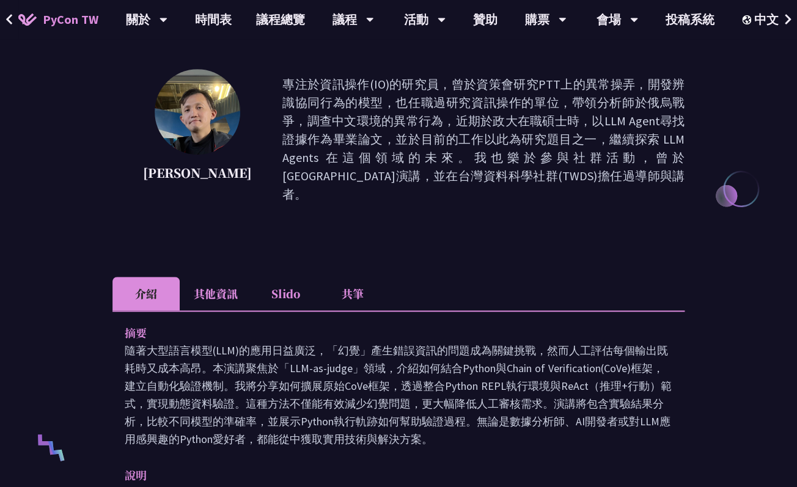
click at [328, 179] on p "專注於資訊操作(IO)的研究員，曾於資策會研究PTT上的異常操弄，開發辨識協同行為的模型，也任職過研究資訊操作的單位，帶領分析師於俄烏戰爭，調查中文環境的異常…" at bounding box center [484, 139] width 402 height 128
click at [320, 343] on p "隨著大型語言模型(LLM)的應用日益廣泛，「幻覺」產生錯誤資訊的問題成為關鍵挑戰，然而人工評估每個輸出既耗時又成本高昂。本演講聚焦於「LLM-as-judge…" at bounding box center [399, 395] width 548 height 106
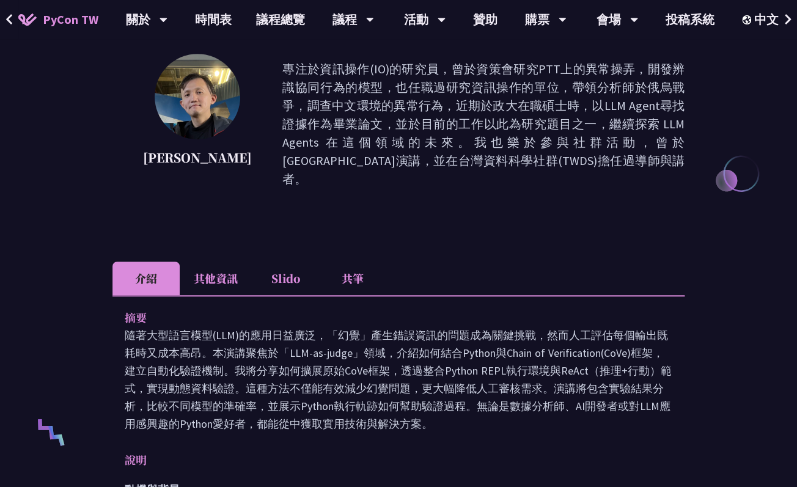
scroll to position [190, 0]
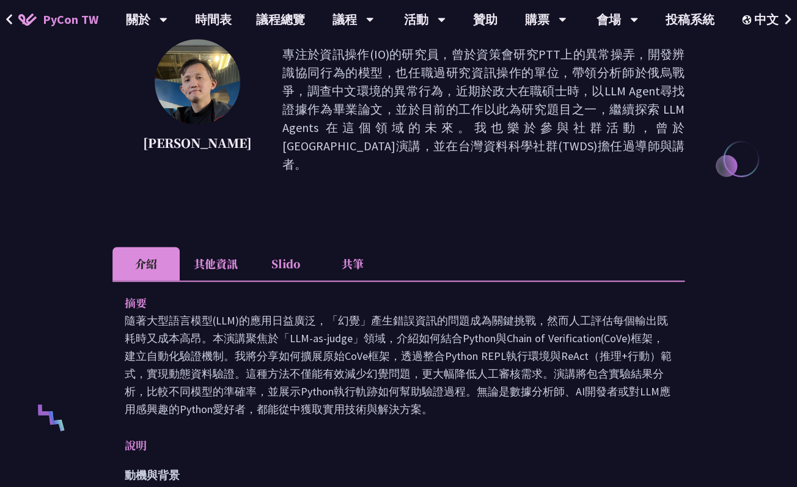
click at [341, 339] on p "隨著大型語言模型(LLM)的應用日益廣泛，「幻覺」產生錯誤資訊的問題成為關鍵挑戰，然而人工評估每個輸出既耗時又成本高昂。本演講聚焦於「LLM-as-judge…" at bounding box center [399, 365] width 548 height 106
click at [408, 348] on p "隨著大型語言模型(LLM)的應用日益廣泛，「幻覺」產生錯誤資訊的問題成為關鍵挑戰，然而人工評估每個輸出既耗時又成本高昂。本演講聚焦於「LLM-as-judge…" at bounding box center [399, 365] width 548 height 106
click at [406, 346] on p "隨著大型語言模型(LLM)的應用日益廣泛，「幻覺」產生錯誤資訊的問題成為關鍵挑戰，然而人工評估每個輸出既耗時又成本高昂。本演講聚焦於「LLM-as-judge…" at bounding box center [399, 365] width 548 height 106
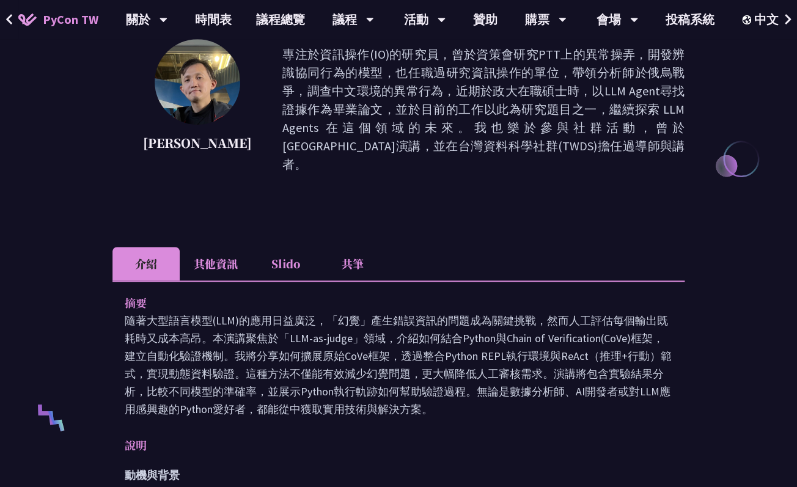
click at [355, 357] on p "隨著大型語言模型(LLM)的應用日益廣泛，「幻覺」產生錯誤資訊的問題成為關鍵挑戰，然而人工評估每個輸出既耗時又成本高昂。本演講聚焦於「LLM-as-judge…" at bounding box center [399, 365] width 548 height 106
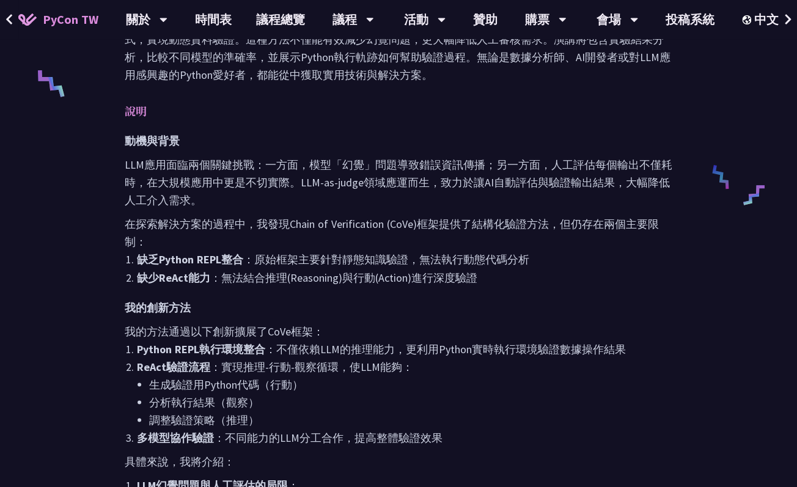
scroll to position [543, 0]
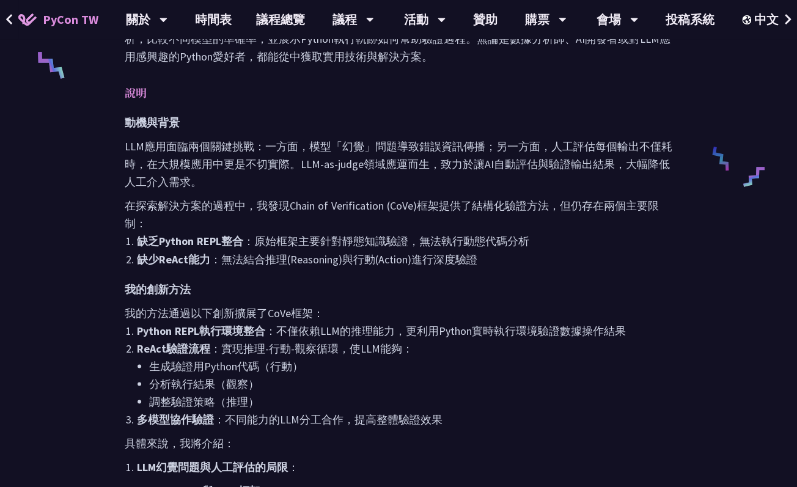
click at [316, 339] on li "ReAct驗證流程 ：實現推理-行動-觀察循環，使LLM能夠： 生成驗證用Python代碼（行動） 分析執行結果（觀察） 調整驗證策略（推理）" at bounding box center [405, 374] width 536 height 71
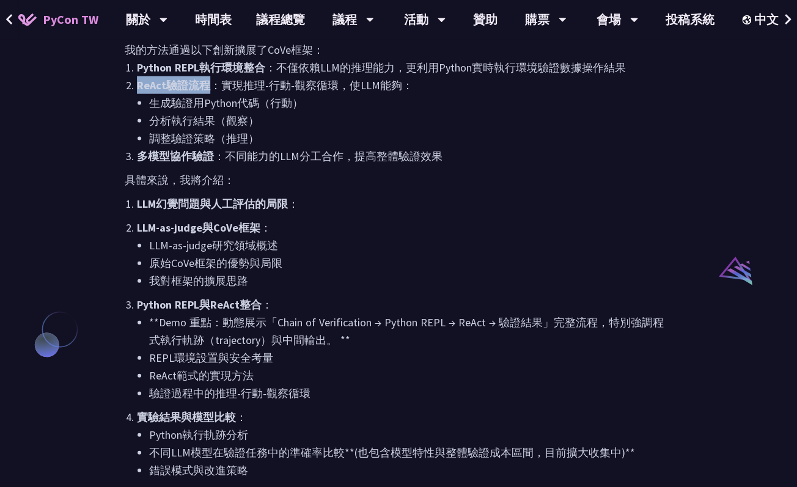
scroll to position [571, 0]
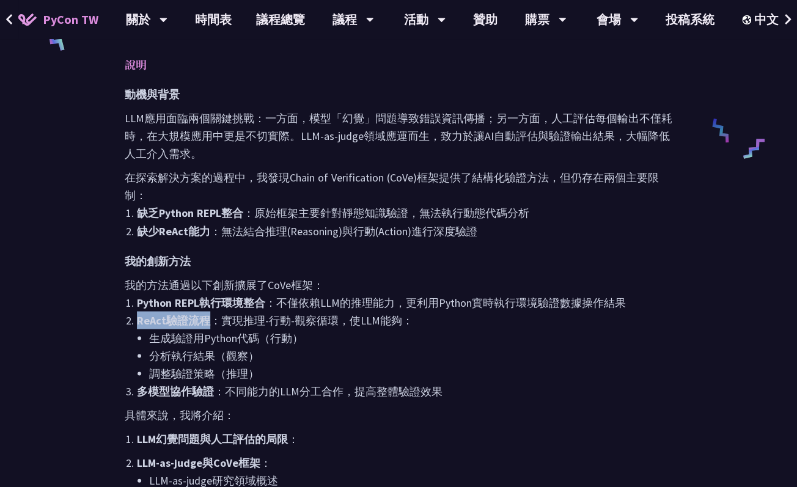
scroll to position [1007, 0]
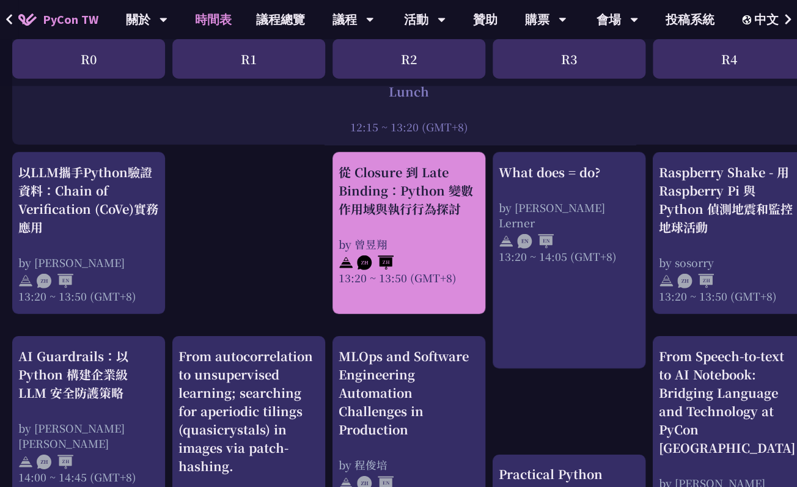
click at [407, 206] on div "從 Closure 到 Late Binding：Python 變數作用域與執行行為探討" at bounding box center [409, 190] width 141 height 55
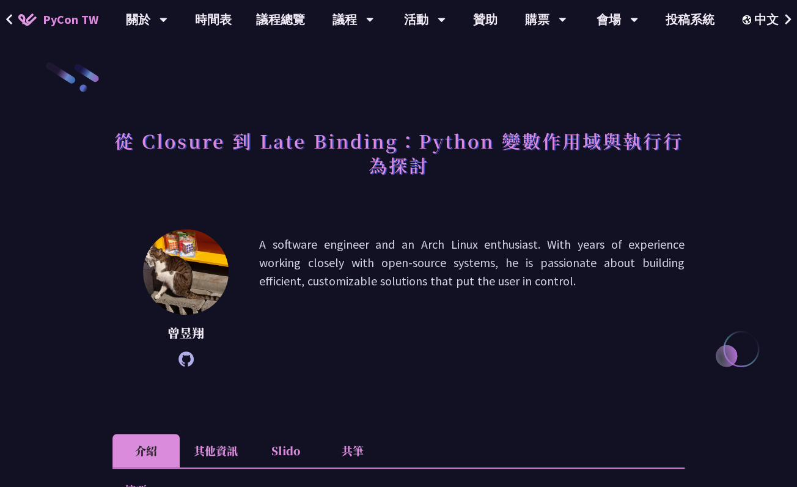
click at [211, 144] on h1 "從 Closure 到 Late Binding：Python 變數作用域與執行行為探討" at bounding box center [399, 152] width 572 height 61
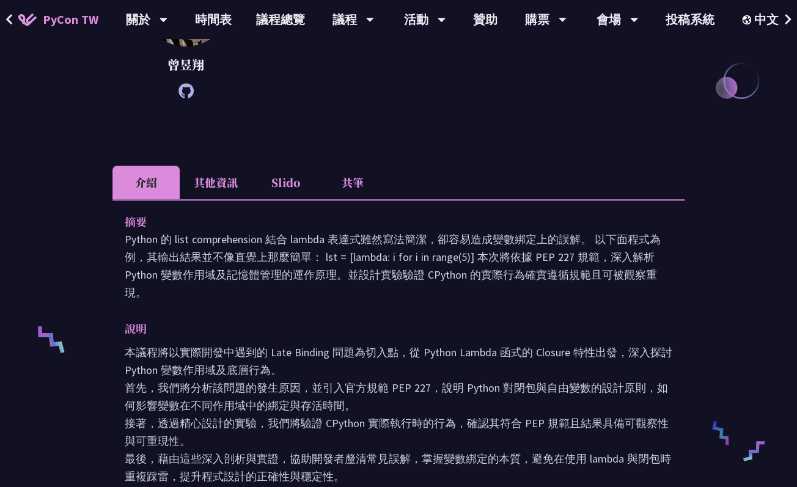
scroll to position [272, 0]
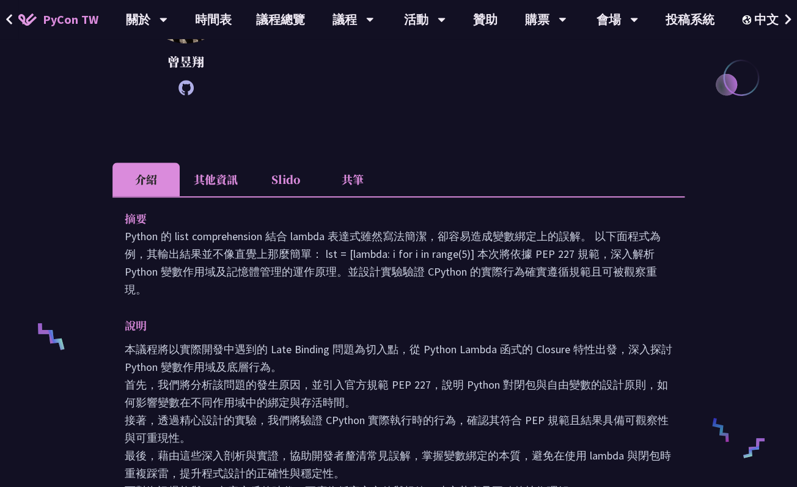
drag, startPoint x: 461, startPoint y: 317, endPoint x: 438, endPoint y: 136, distance: 182.5
click at [440, 138] on div "從 Closure 到 Late Binding：Python 變數作用域與執行行為探討 曾昱翔 A software engineer and an Arc…" at bounding box center [399, 347] width 572 height 1114
click at [423, 312] on div "摘要 Python 的 list comprehension 結合 lambda 表達式雖然寫法簡潔，卻容易造成變數綁定上的誤解。 以下面程式為例，其輸出結果…" at bounding box center [399, 363] width 572 height 335
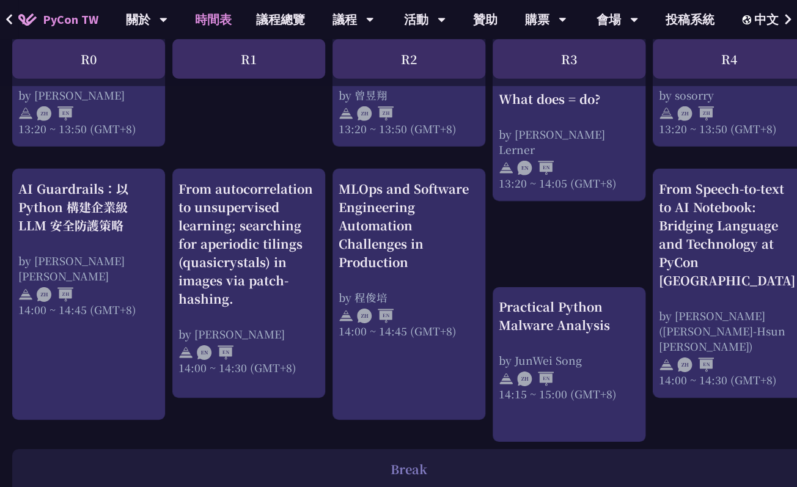
scroll to position [1189, 0]
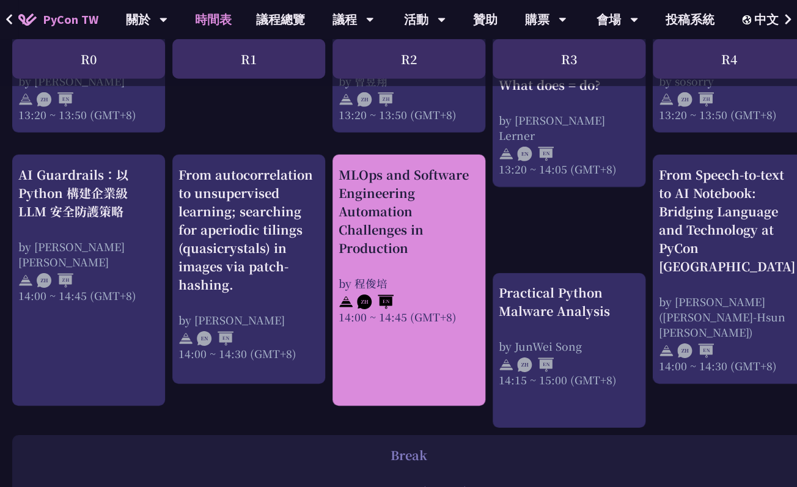
click at [451, 276] on div "MLOps and Software Engineering Automation Challenges in Production by 程俊培 14:00…" at bounding box center [409, 245] width 141 height 159
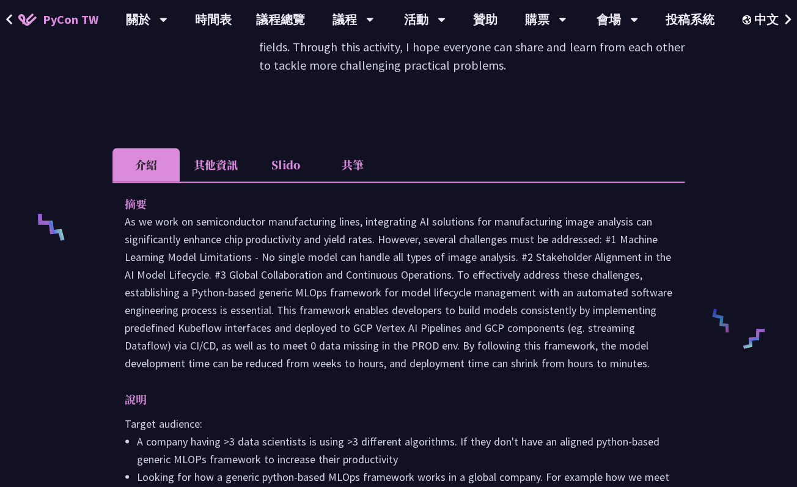
scroll to position [451, 0]
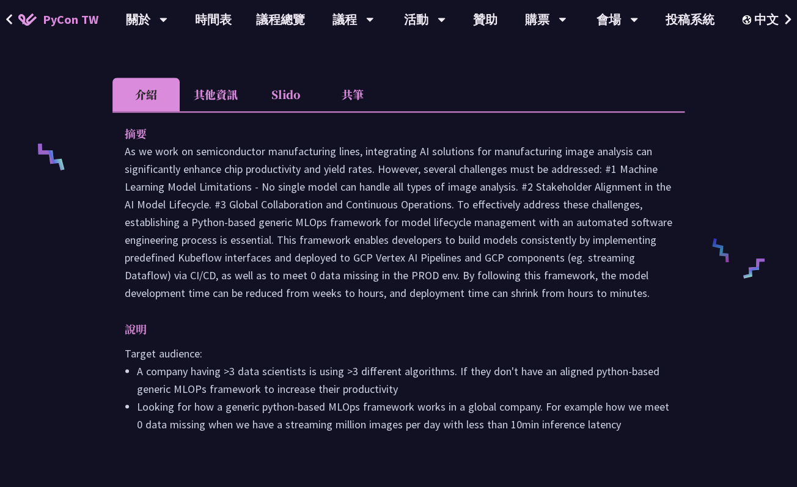
click at [375, 239] on p at bounding box center [399, 222] width 548 height 160
click at [418, 242] on p at bounding box center [399, 222] width 548 height 160
click at [211, 256] on p at bounding box center [399, 222] width 548 height 160
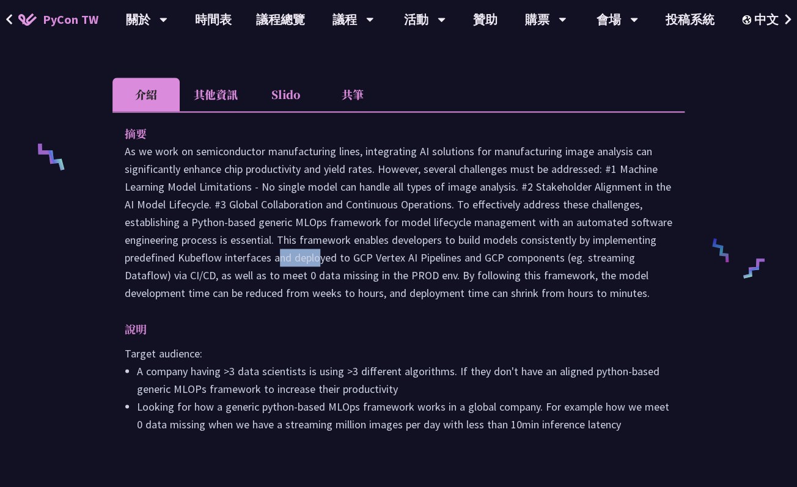
click at [211, 256] on p at bounding box center [399, 222] width 548 height 160
click at [253, 259] on p at bounding box center [399, 222] width 548 height 160
click at [338, 260] on p at bounding box center [399, 222] width 548 height 160
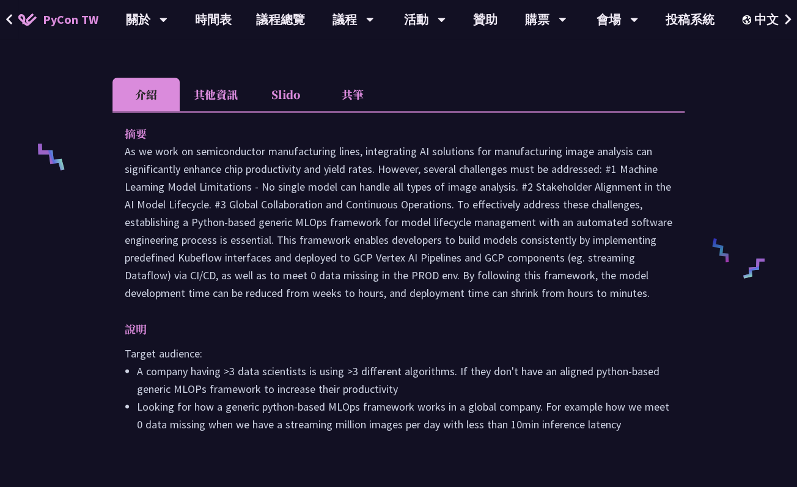
click at [428, 272] on p at bounding box center [399, 222] width 548 height 160
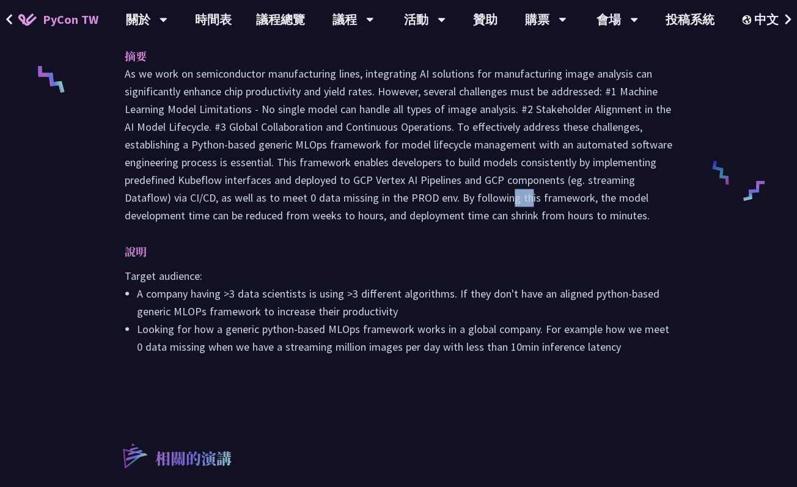
scroll to position [531, 0]
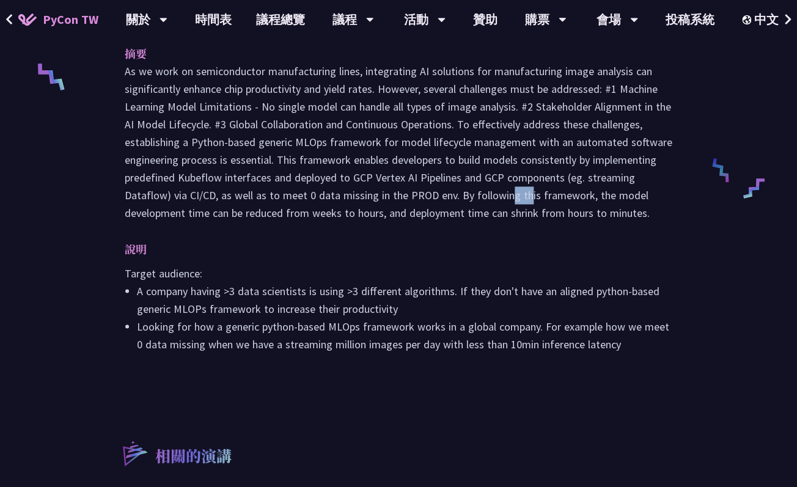
scroll to position [1189, 0]
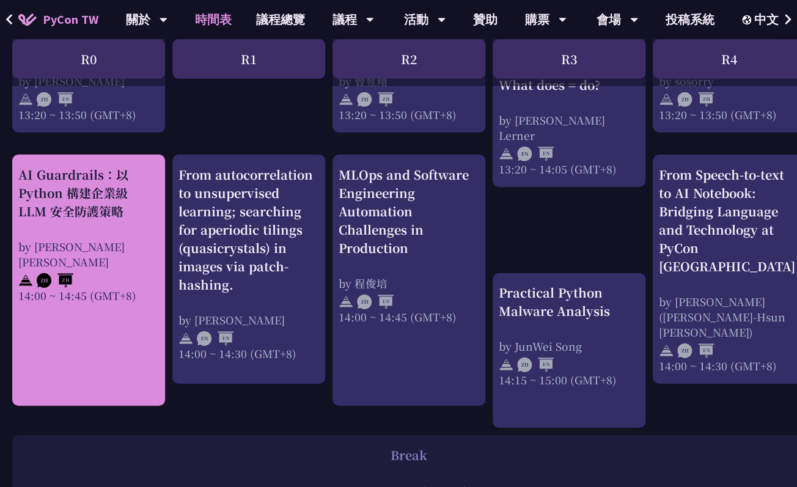
click at [95, 185] on div "AI Guardrails：以 Python 構建企業級 LLM 安全防護策略" at bounding box center [88, 193] width 141 height 55
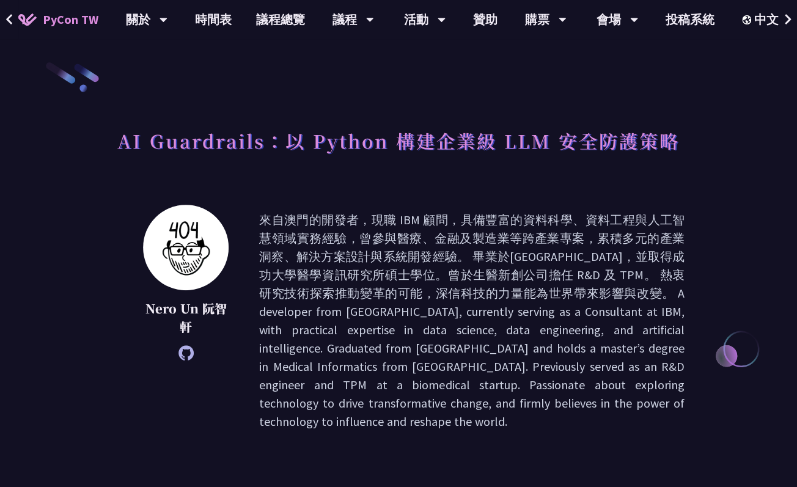
click at [326, 223] on p at bounding box center [472, 321] width 426 height 220
click at [385, 309] on p at bounding box center [472, 321] width 426 height 220
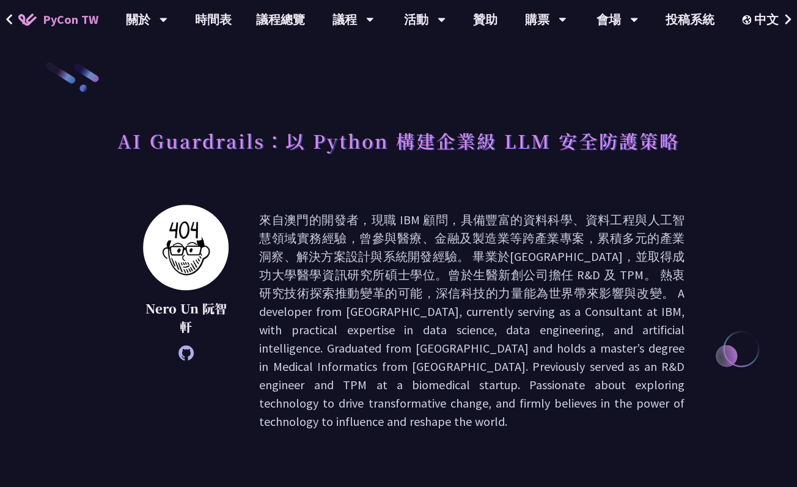
click at [385, 309] on p at bounding box center [472, 321] width 426 height 220
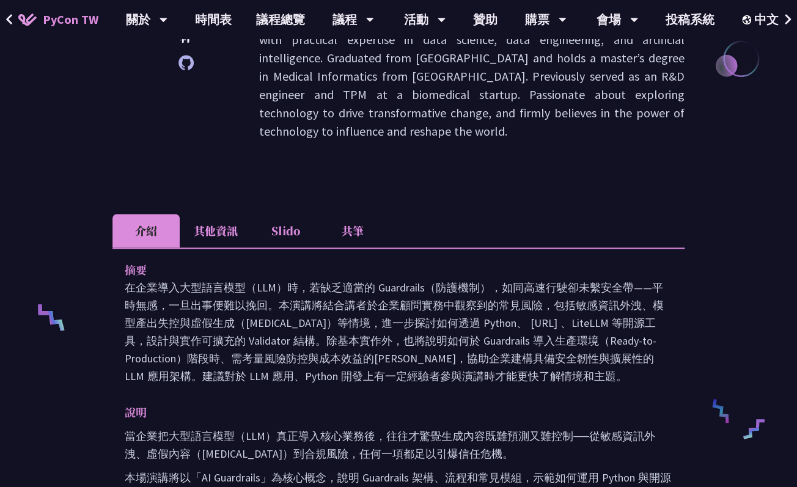
scroll to position [424, 0]
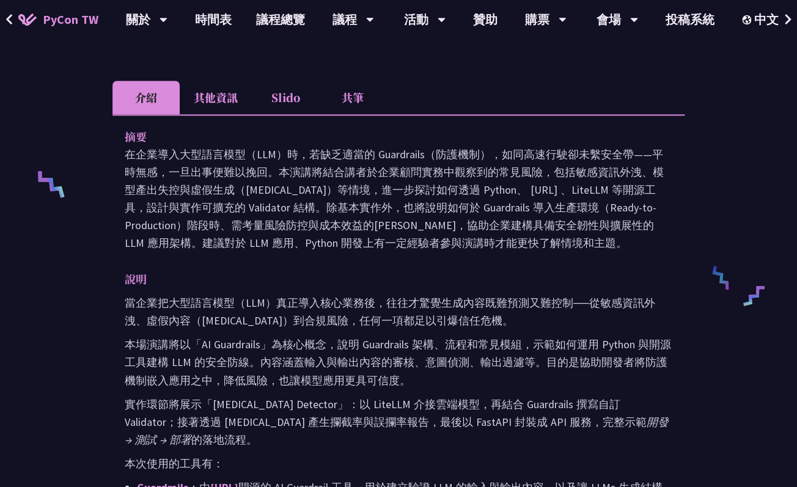
click at [372, 176] on p "在企業導入大型語言模型（LLM）時，若缺乏適當的 Guardrails（防護機制），如同高速行駛卻未繫安全帶——平時無感，一旦出事便難以挽回。本演講將結合講者…" at bounding box center [399, 199] width 548 height 106
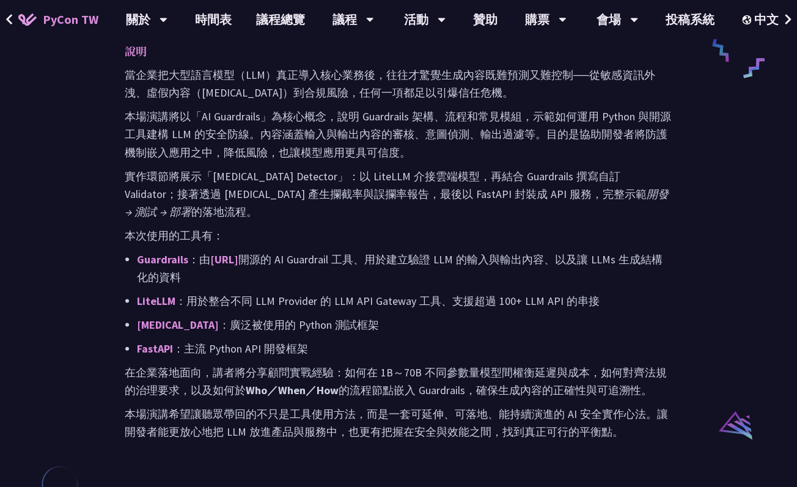
scroll to position [653, 0]
click at [386, 257] on p "Guardrails ：由 Guardrails.ai 開源的 AI Guardrail 工具、用於建立驗證 LLM 的輸入與輸出內容、以及讓 LLMs 生成…" at bounding box center [405, 267] width 536 height 35
click at [311, 324] on p "Pytest ：廣泛被使用的 Python 測試框架" at bounding box center [405, 324] width 536 height 18
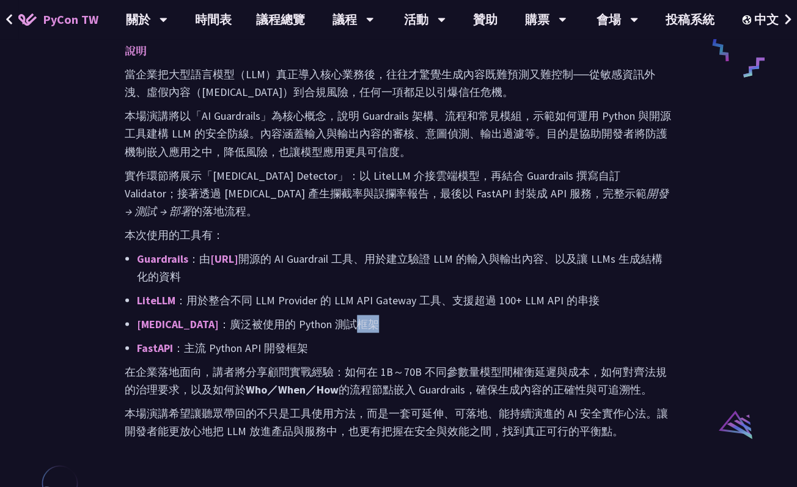
click at [311, 324] on p "Pytest ：廣泛被使用的 Python 測試框架" at bounding box center [405, 324] width 536 height 18
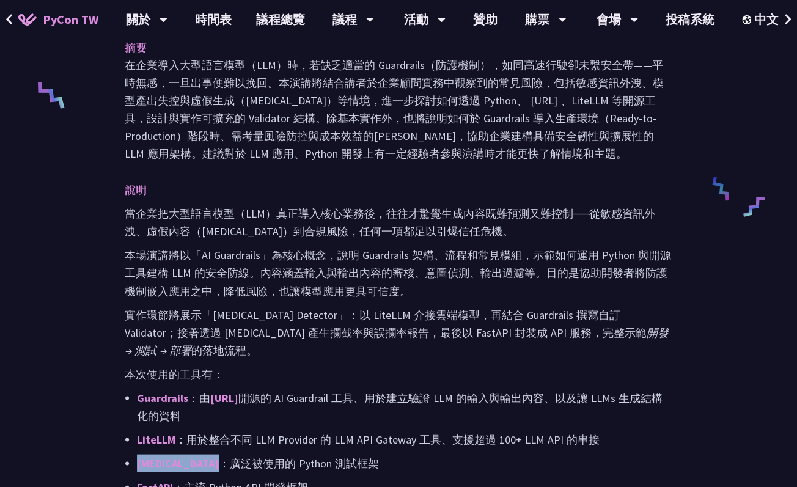
scroll to position [496, 0]
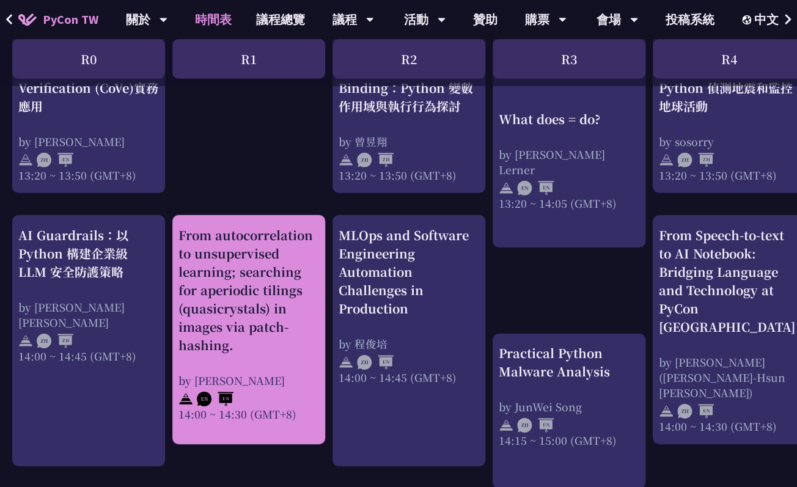
scroll to position [1126, 0]
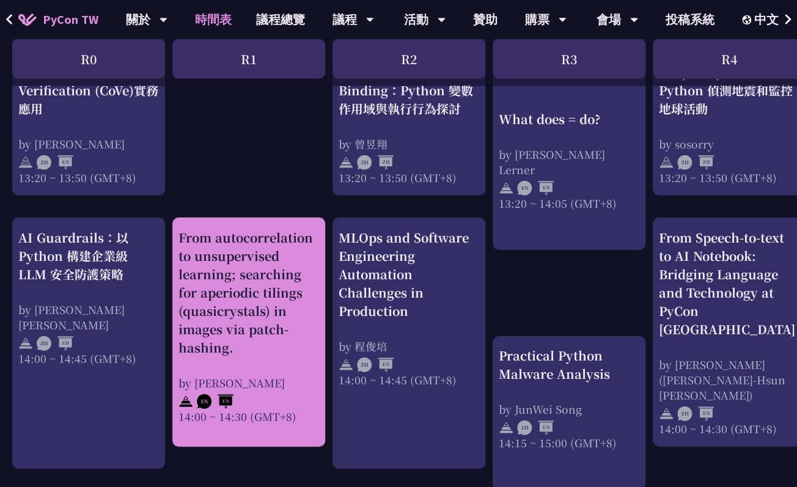
click at [292, 306] on div "From autocorrelation to unsupervised learning; searching for aperiodic tilings …" at bounding box center [249, 293] width 141 height 128
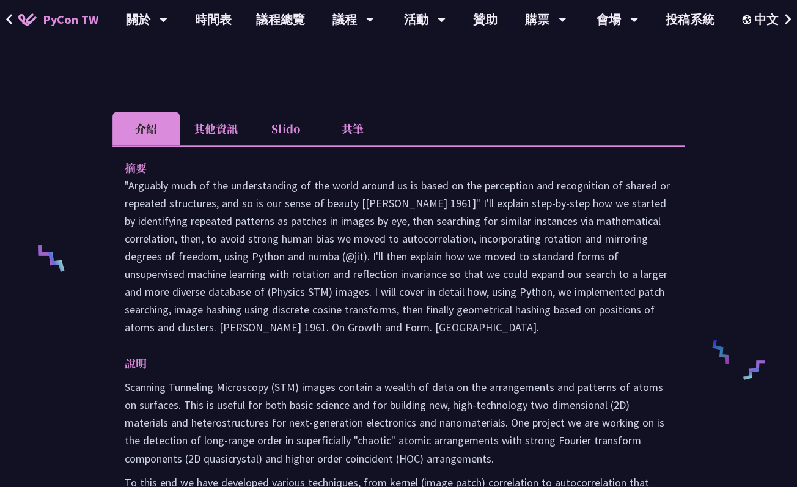
scroll to position [352, 0]
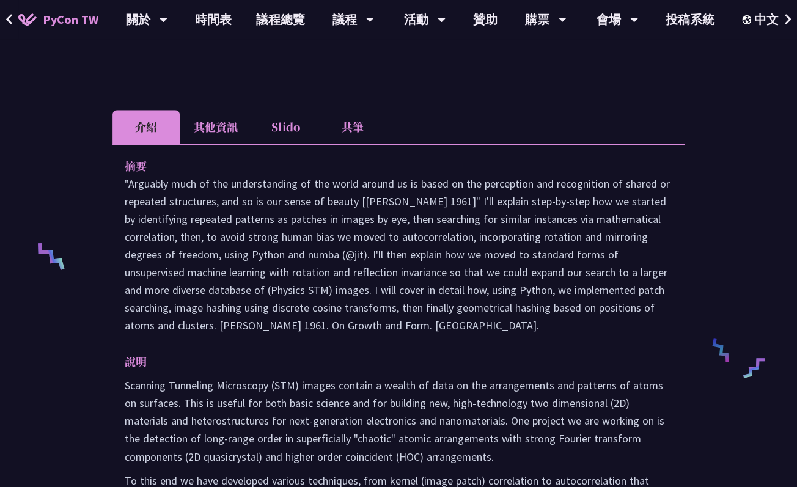
click at [160, 187] on p ""Arguably much of the understanding of the world around us is based on the perc…" at bounding box center [399, 255] width 548 height 160
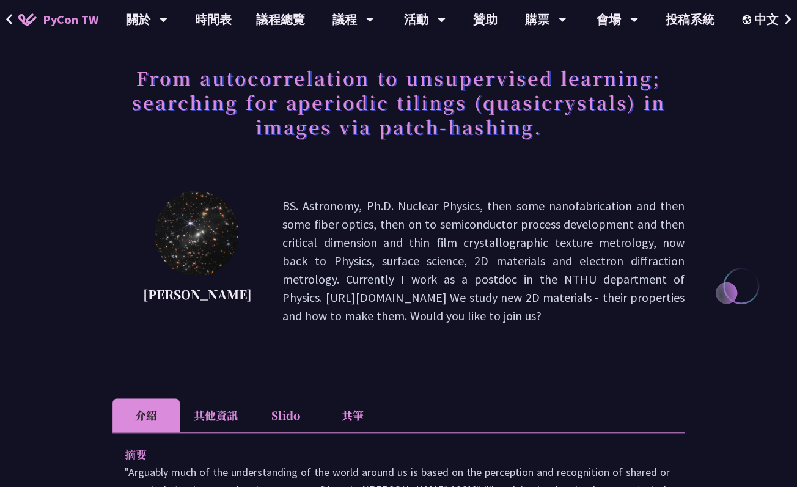
scroll to position [0, 0]
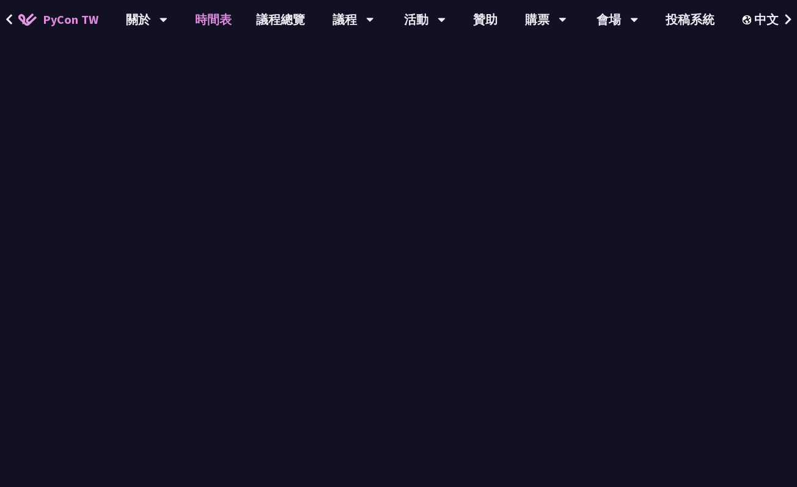
scroll to position [1126, 0]
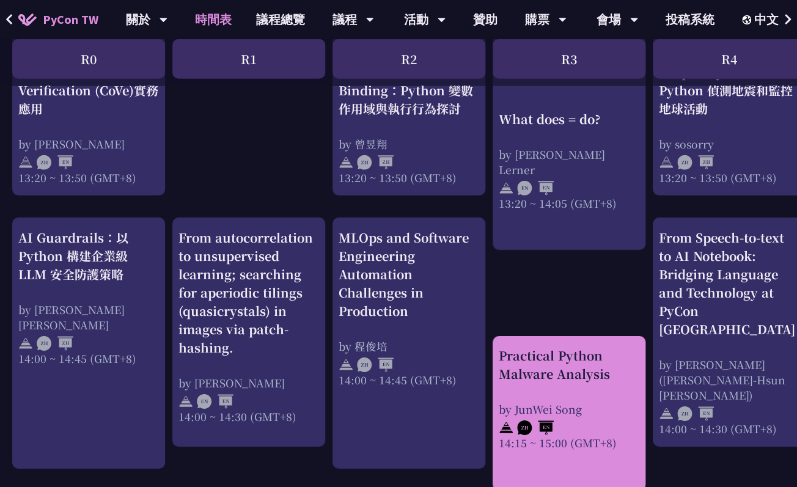
click at [549, 365] on div "Practical Python Malware Analysis" at bounding box center [569, 365] width 141 height 37
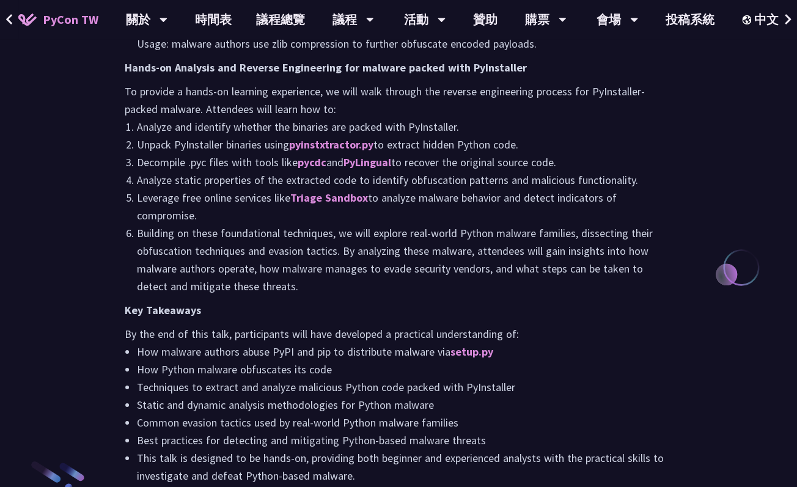
scroll to position [1139, 0]
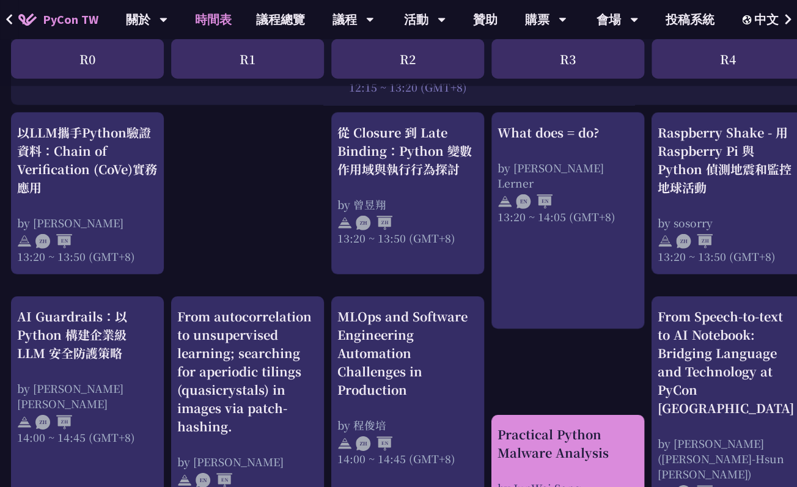
scroll to position [1047, 0]
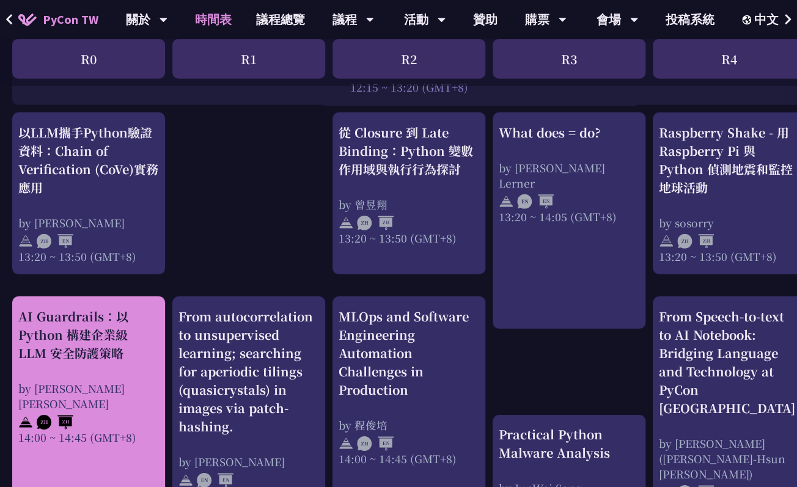
click at [108, 333] on div "AI Guardrails：以 Python 構建企業級 LLM 安全防護策略" at bounding box center [88, 335] width 141 height 55
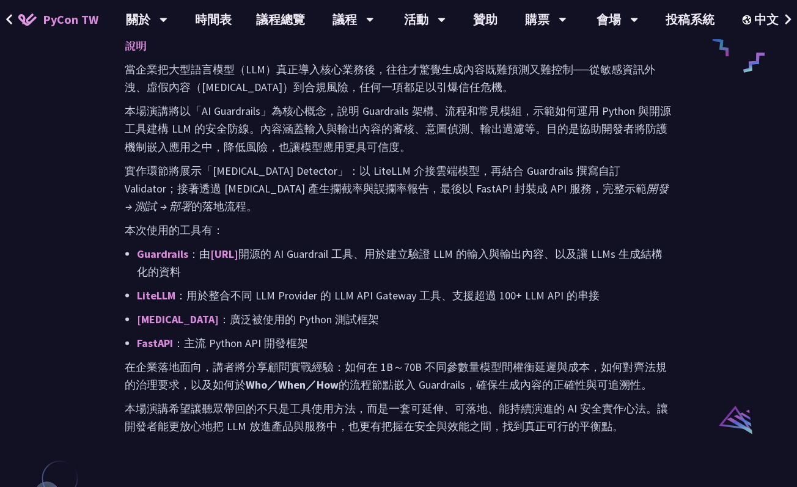
scroll to position [711, 0]
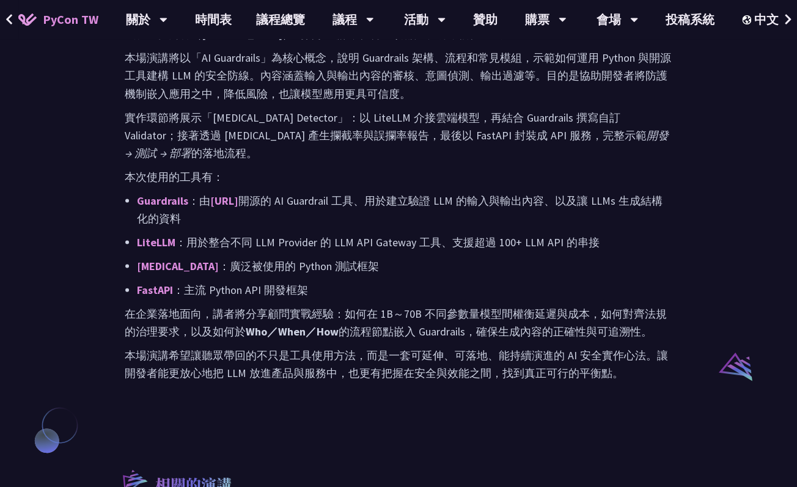
click at [339, 248] on p "LiteLLM ：用於整合不同 LLM Provider 的 LLM API Gateway 工具、支援超過 100+ LLM API 的串接" at bounding box center [405, 242] width 536 height 18
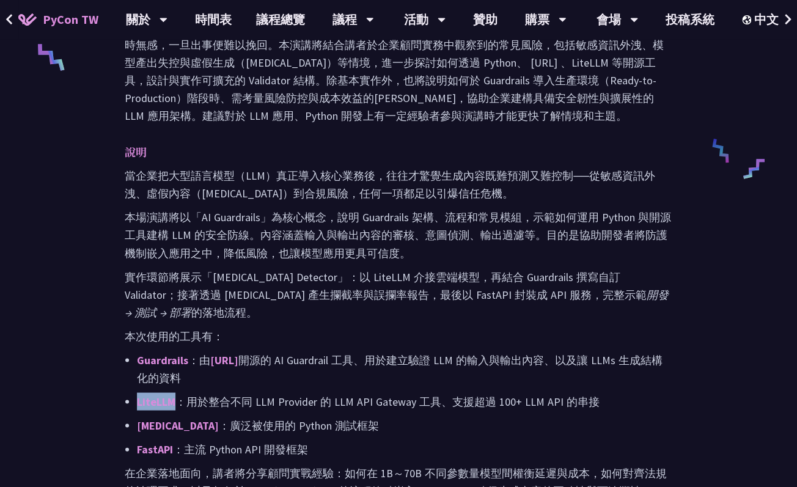
scroll to position [146, 0]
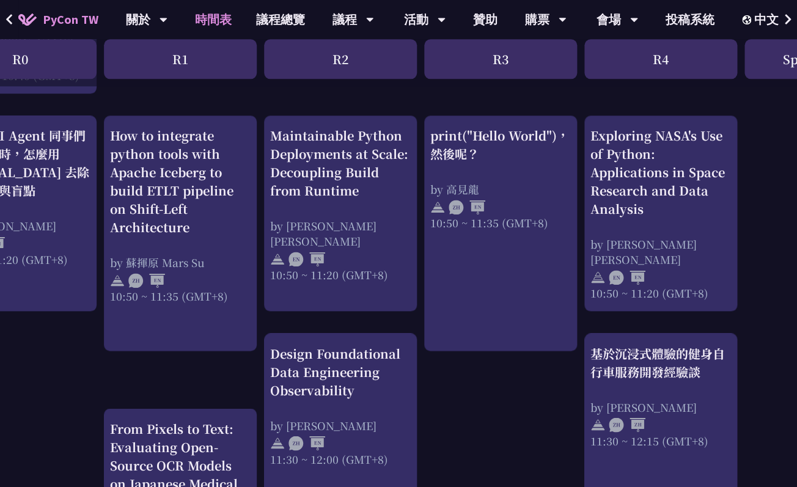
scroll to position [409, 68]
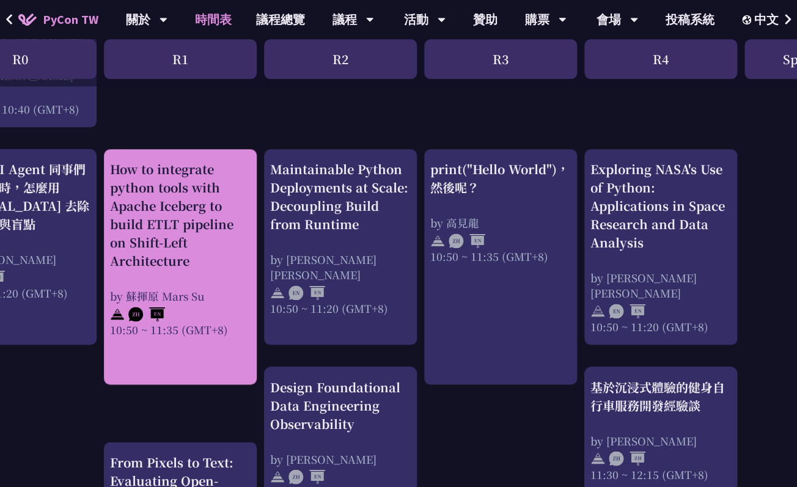
click at [190, 231] on div "How to integrate python tools with Apache Iceberg to build ETLT pipeline on Shi…" at bounding box center [180, 215] width 141 height 110
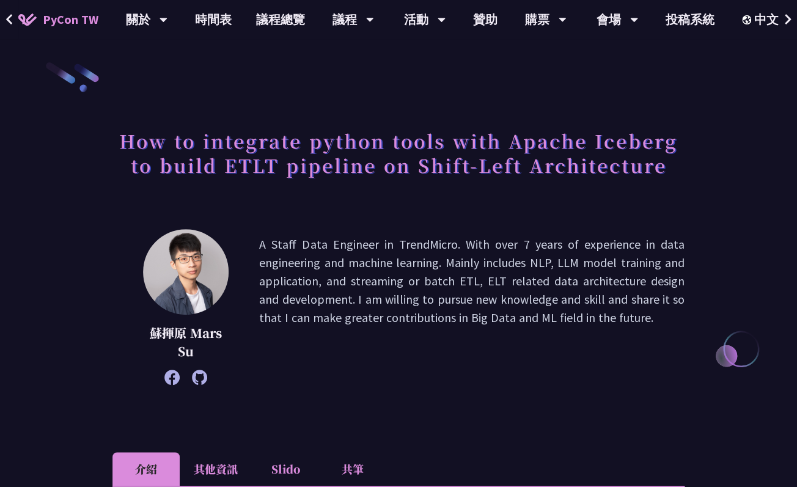
click at [242, 172] on h1 "How to integrate python tools with Apache Iceberg to build ETLT pipeline on Shi…" at bounding box center [399, 152] width 572 height 61
copy h1 "ETLT"
